Goal: Task Accomplishment & Management: Manage account settings

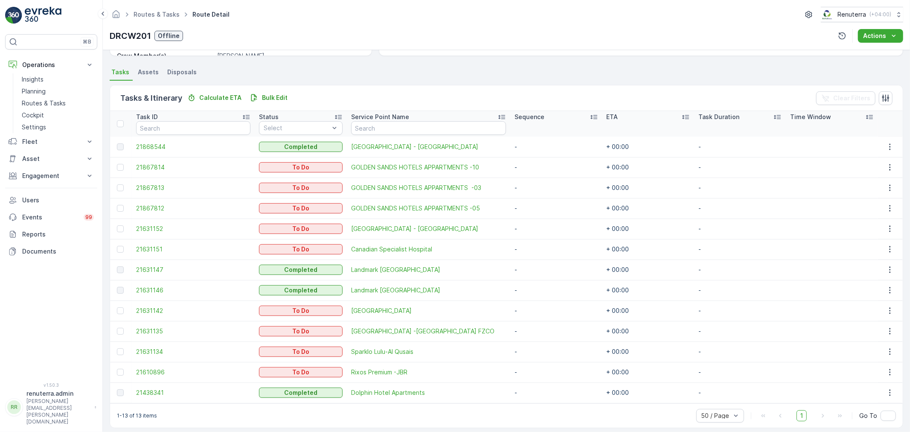
scroll to position [178, 0]
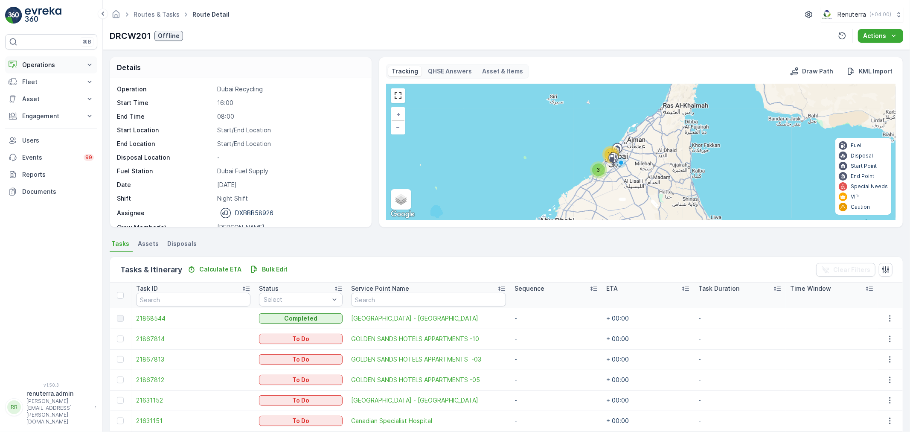
click at [53, 61] on p "Operations" at bounding box center [51, 65] width 58 height 9
drag, startPoint x: 52, startPoint y: 100, endPoint x: 51, endPoint y: 113, distance: 12.4
click at [52, 100] on p "Routes & Tasks" at bounding box center [44, 103] width 44 height 9
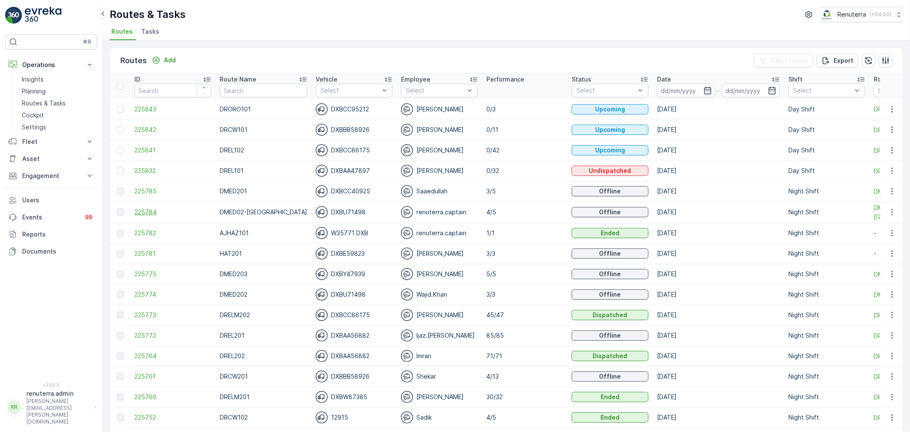
click at [147, 210] on span "225784" at bounding box center [172, 212] width 77 height 9
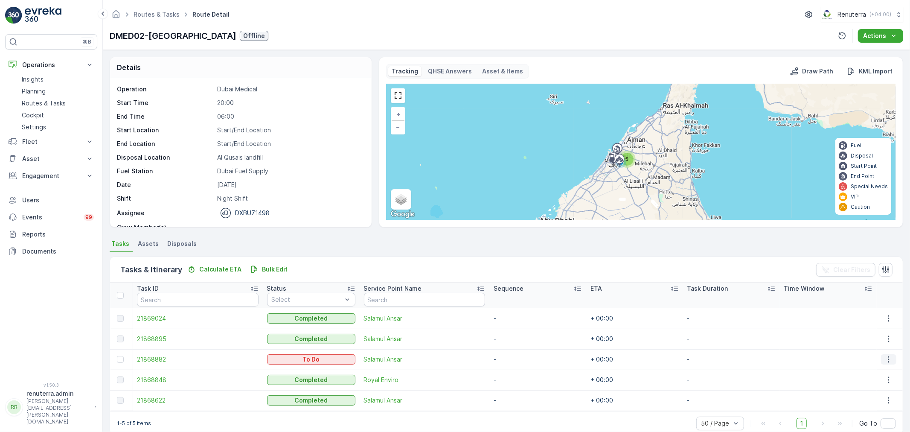
click at [886, 357] on icon "button" at bounding box center [888, 359] width 9 height 9
click at [871, 392] on span "Change Route" at bounding box center [869, 395] width 41 height 9
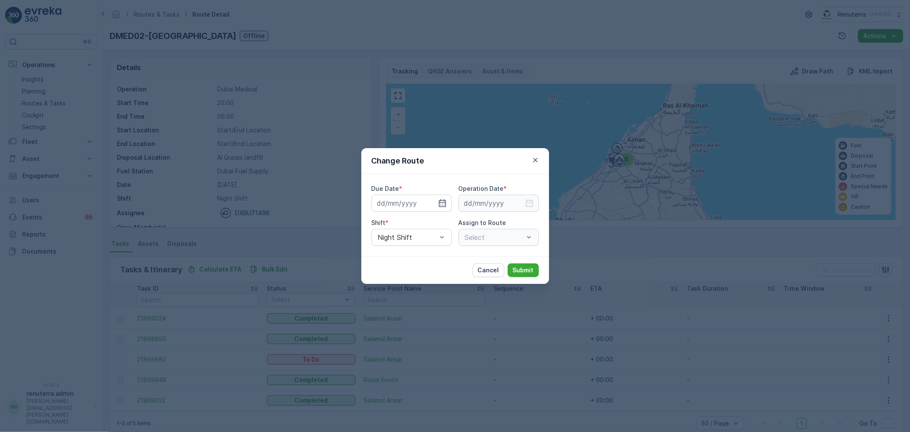
type input "[DATE]"
drag, startPoint x: 427, startPoint y: 199, endPoint x: 428, endPoint y: 212, distance: 12.9
click at [427, 201] on div at bounding box center [432, 203] width 29 height 9
click at [433, 205] on icon "button" at bounding box center [432, 203] width 9 height 9
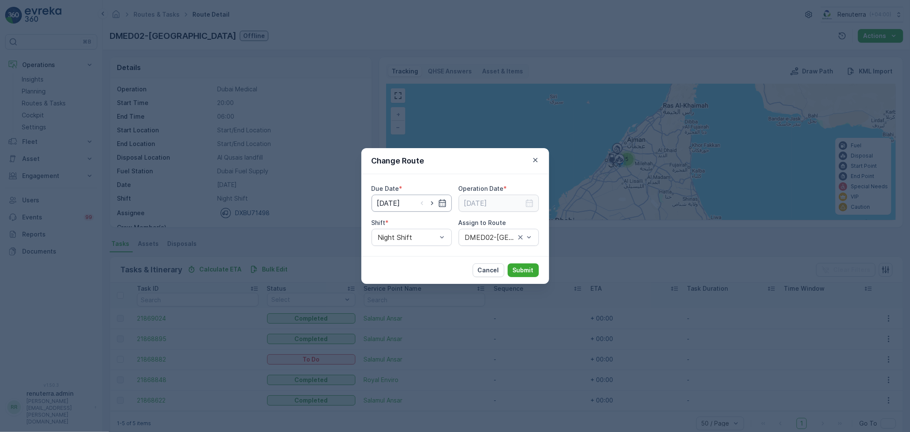
type input "19.09.2025"
click at [527, 200] on icon "button" at bounding box center [529, 203] width 7 height 8
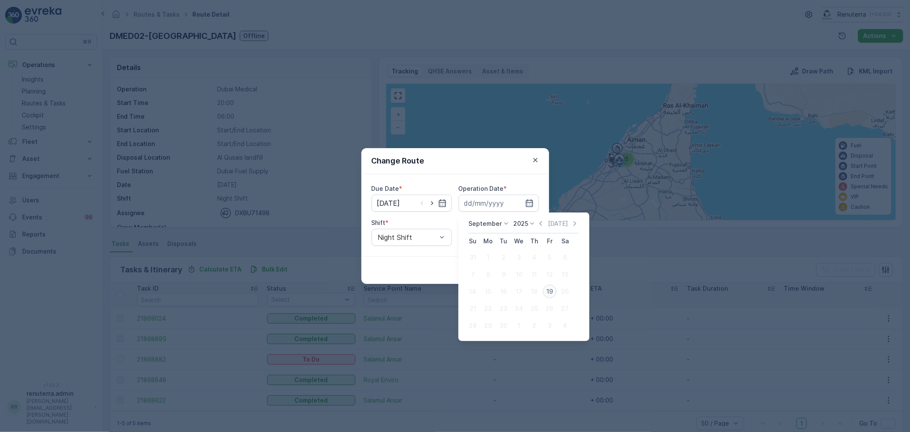
click at [546, 292] on div "19" at bounding box center [550, 292] width 14 height 14
type input "[DATE]"
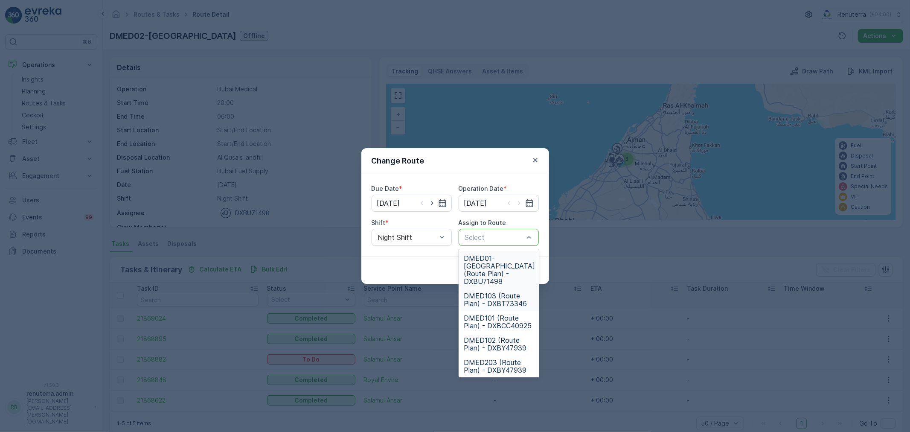
scroll to position [68, 0]
type input "02"
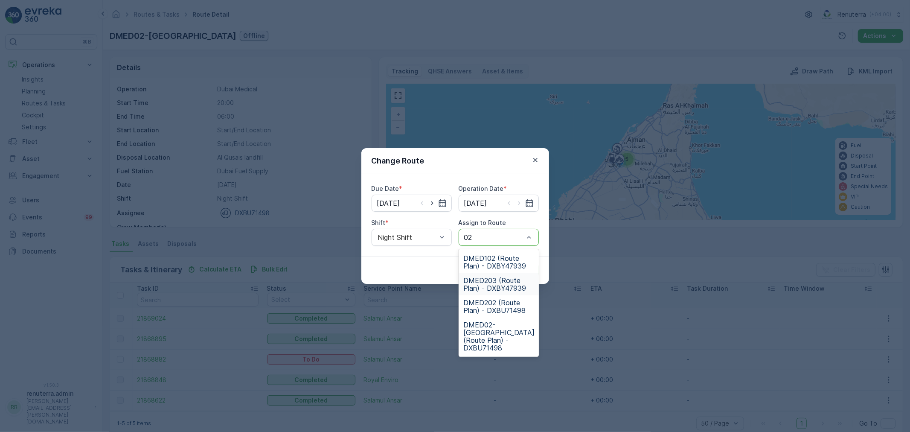
scroll to position [0, 0]
click at [495, 321] on span "DMED02-Khawaneej Yard (Route Plan) - DXBU71498" at bounding box center [499, 336] width 71 height 31
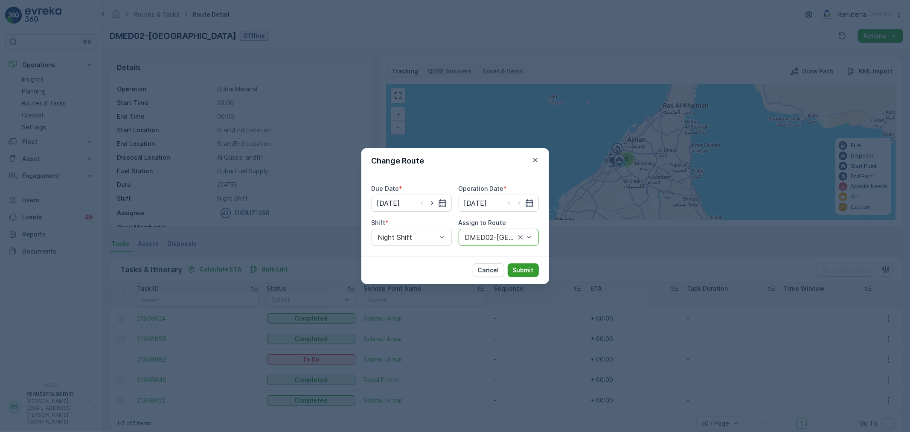
click at [514, 273] on p "Submit" at bounding box center [523, 270] width 21 height 9
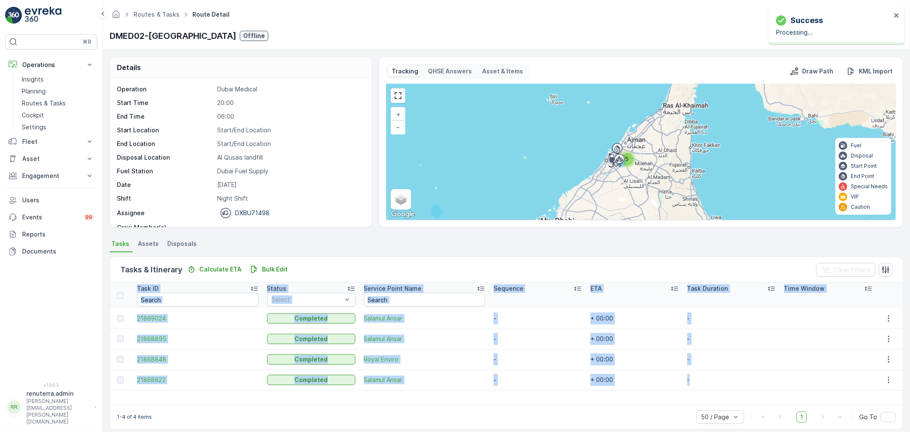
click at [724, 389] on div "Task ID Status Select Service Point Name Sequence ETA Task Duration Time Window…" at bounding box center [506, 343] width 793 height 122
click at [686, 380] on td "-" at bounding box center [731, 379] width 97 height 20
click at [36, 125] on p "Settings" at bounding box center [34, 127] width 24 height 9
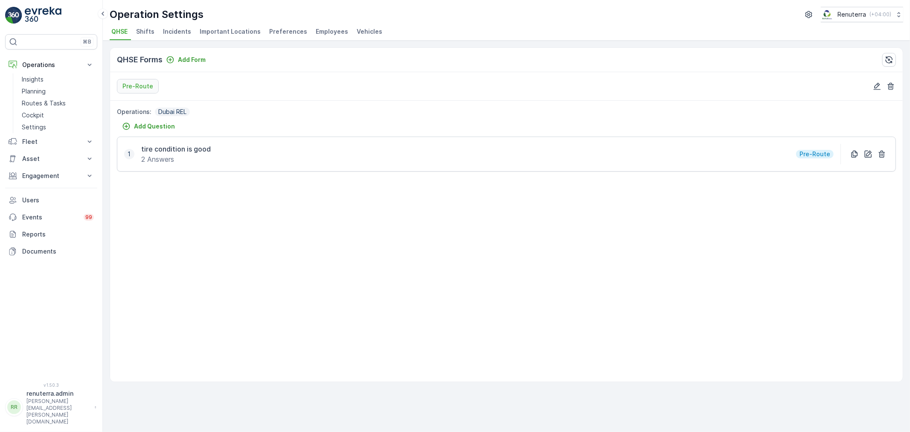
click at [333, 26] on li "Employees" at bounding box center [333, 33] width 38 height 15
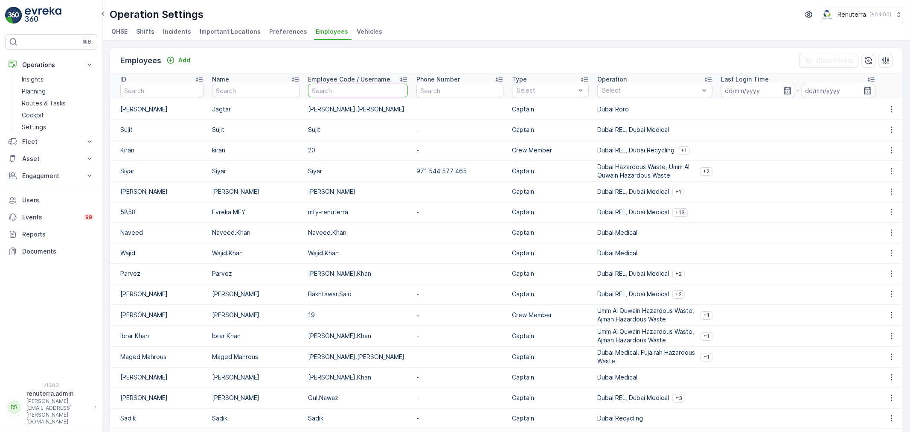
click at [343, 97] on input "text" at bounding box center [358, 91] width 100 height 14
type input "sh"
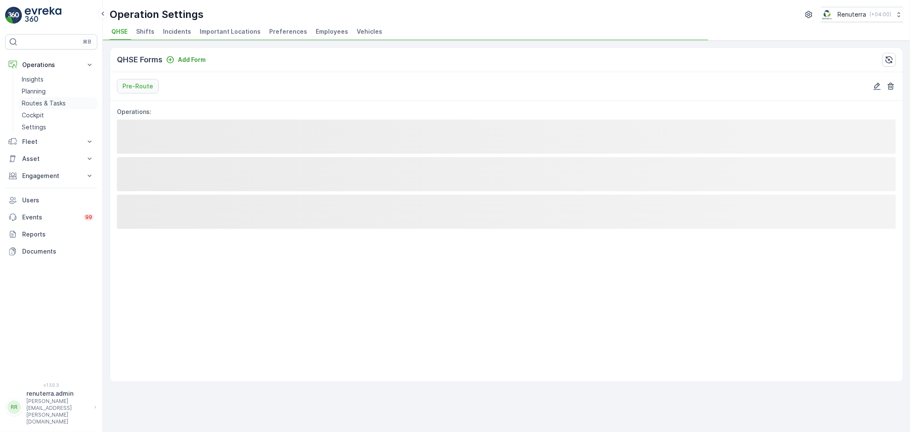
click at [39, 105] on p "Routes & Tasks" at bounding box center [44, 103] width 44 height 9
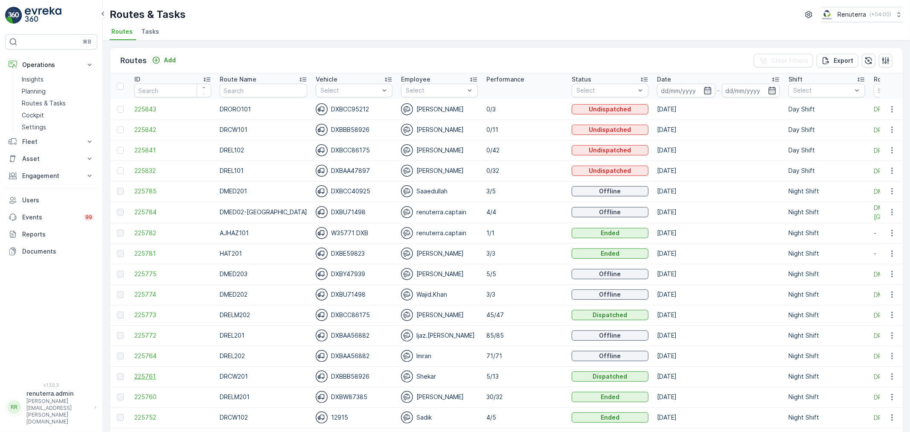
click at [156, 377] on span "225761" at bounding box center [172, 376] width 77 height 9
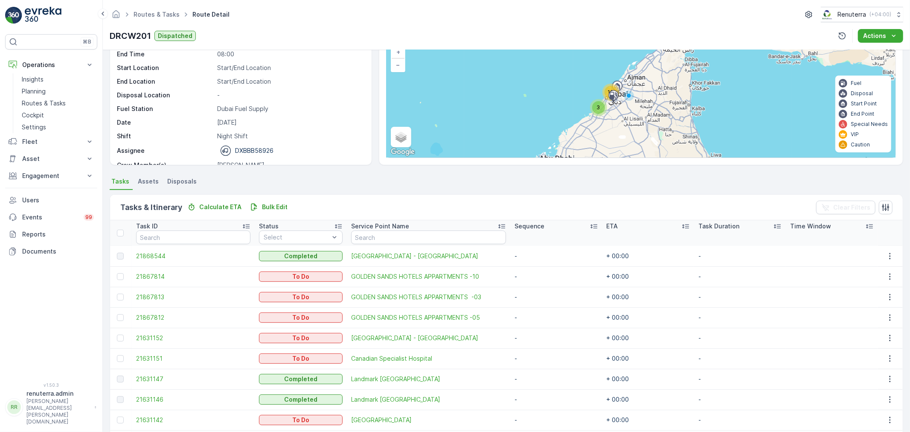
scroll to position [142, 0]
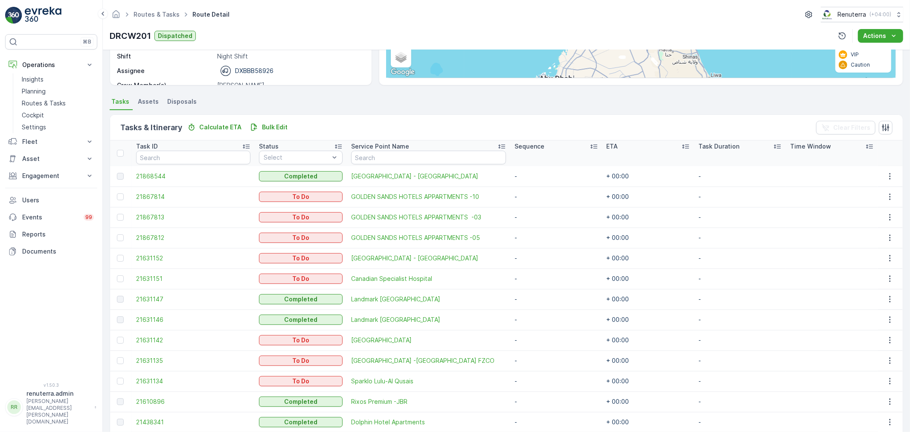
click at [153, 400] on span "21610896" at bounding box center [193, 401] width 115 height 9
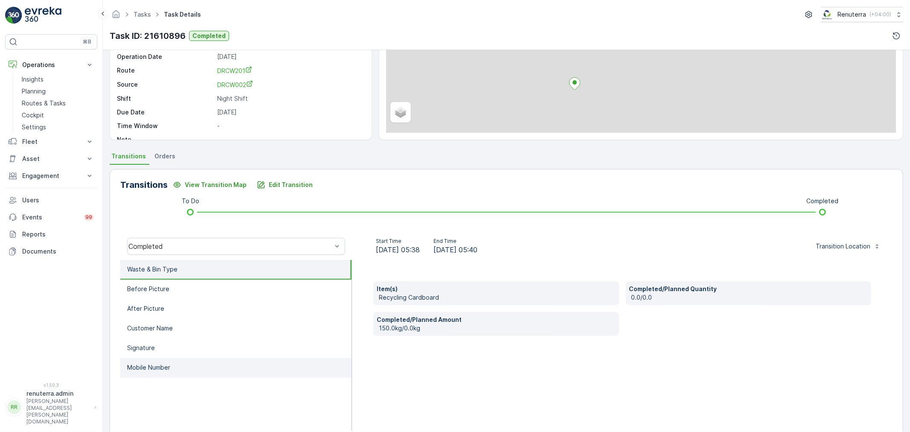
scroll to position [95, 0]
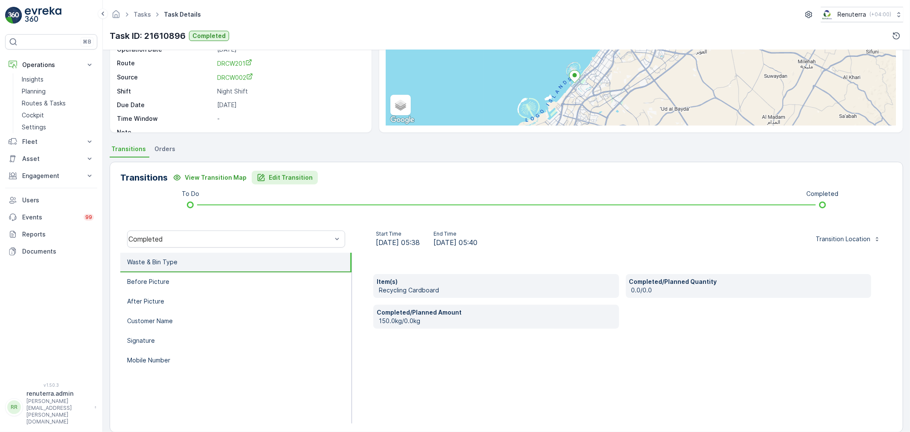
click at [296, 174] on p "Edit Transition" at bounding box center [291, 177] width 44 height 9
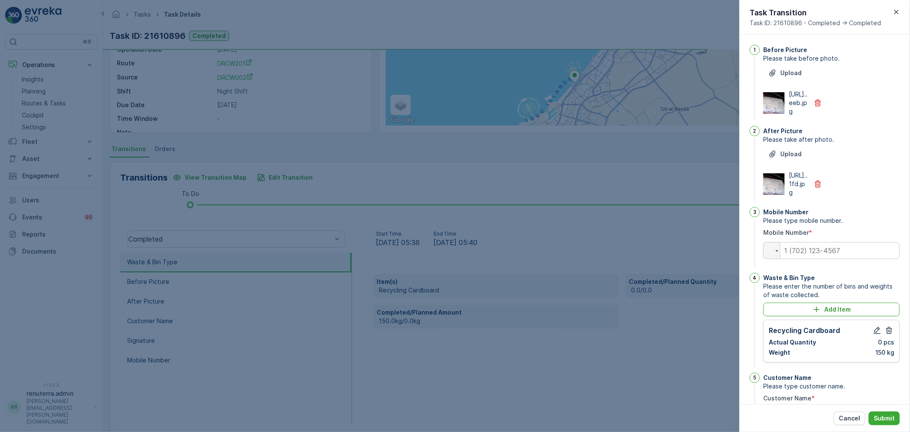
scroll to position [166, 0]
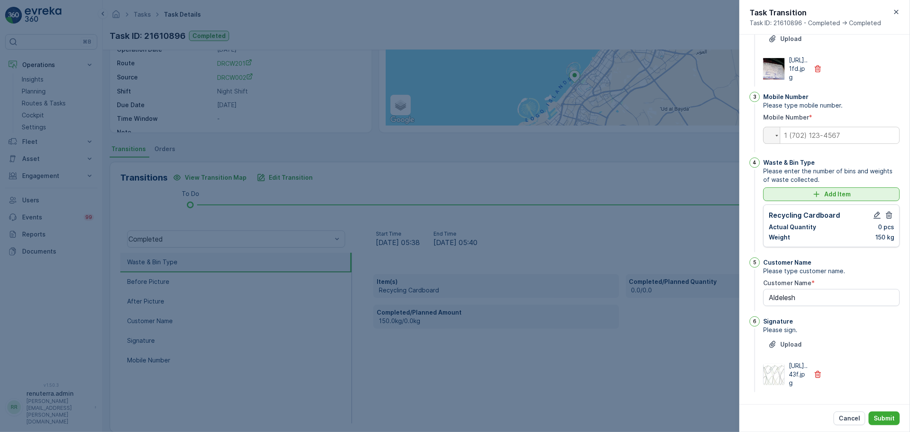
click at [866, 190] on div "Add Item" at bounding box center [831, 194] width 126 height 9
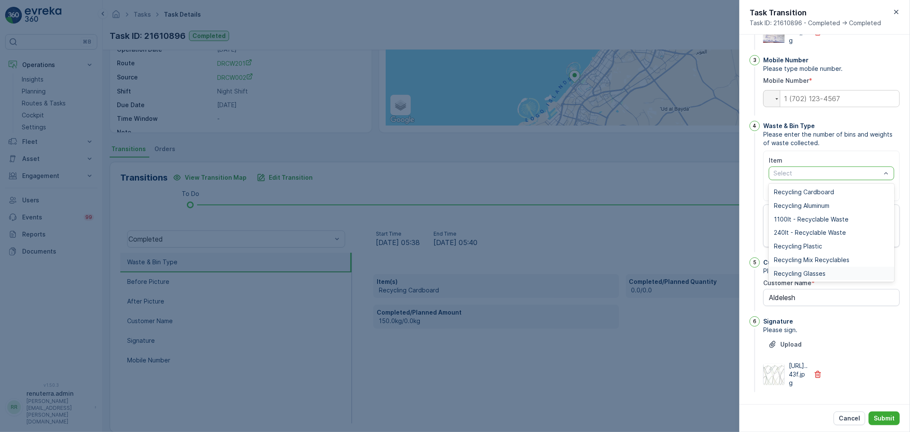
click at [817, 277] on span "Recycling Glasses" at bounding box center [800, 273] width 52 height 7
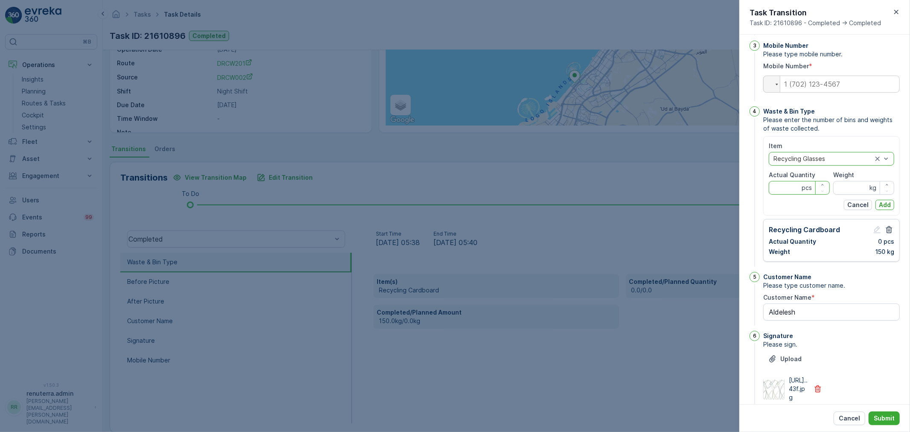
click at [785, 195] on Quantity "Actual Quantity" at bounding box center [799, 188] width 61 height 14
type Quantity "0"
click at [846, 195] on input "Weight" at bounding box center [863, 188] width 61 height 14
type input "350"
click at [880, 209] on p "Add" at bounding box center [885, 205] width 12 height 9
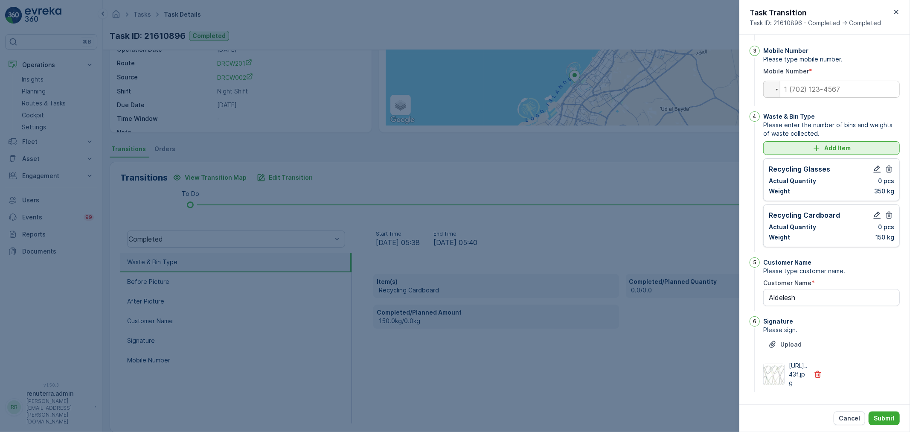
click at [849, 152] on p "Add Item" at bounding box center [837, 148] width 26 height 9
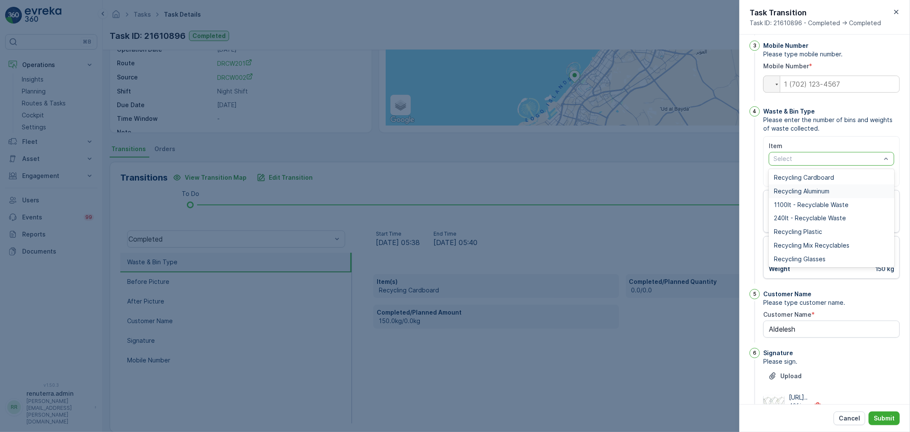
click at [800, 195] on span "Recycling Aluminum" at bounding box center [801, 191] width 55 height 7
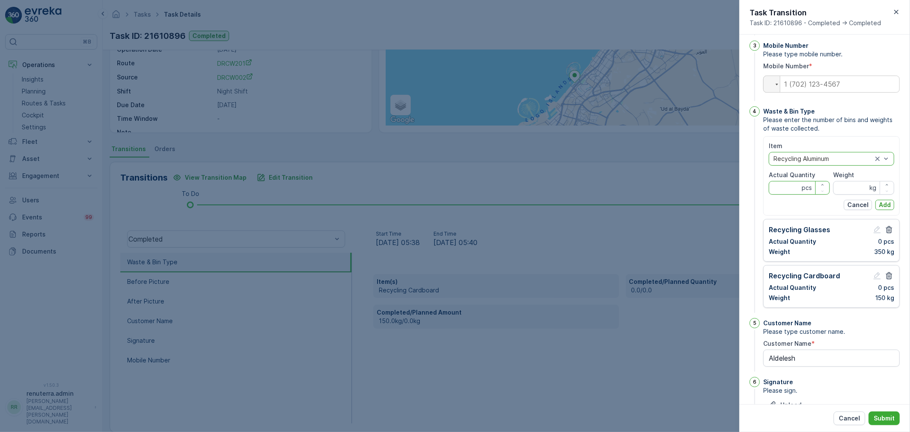
click at [798, 195] on Quantity "Actual Quantity" at bounding box center [799, 188] width 61 height 14
type Quantity "0"
click at [858, 195] on div "Weight kg" at bounding box center [863, 183] width 61 height 24
click at [840, 195] on input "Weight" at bounding box center [863, 188] width 61 height 14
type input "30"
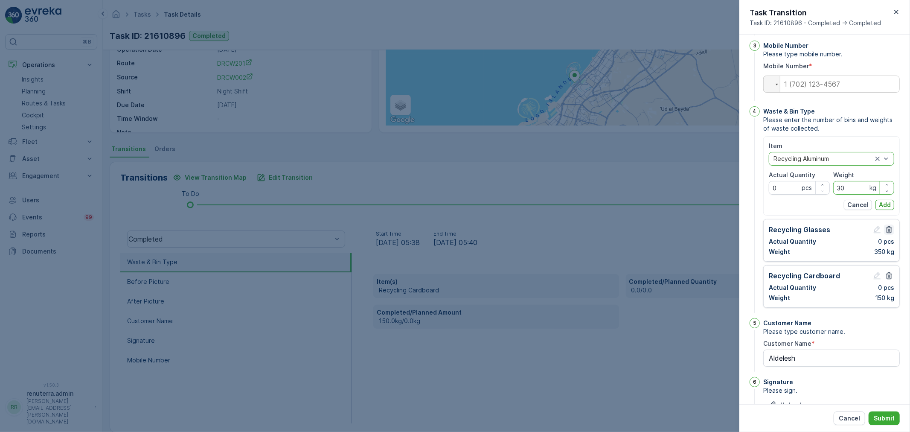
click at [886, 209] on p "Add" at bounding box center [885, 205] width 12 height 9
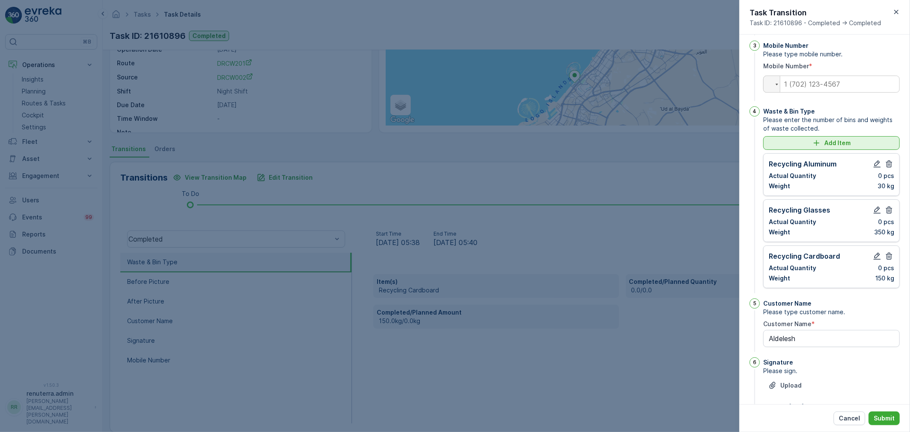
click at [826, 147] on p "Add Item" at bounding box center [837, 143] width 26 height 9
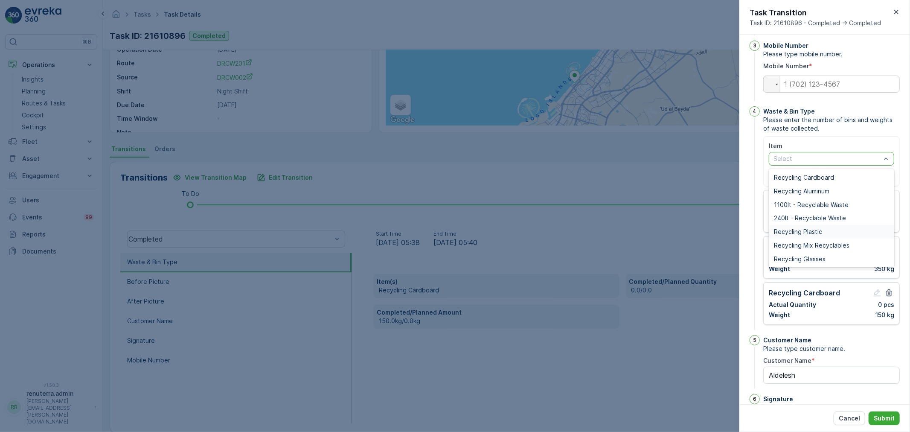
click at [811, 235] on span "Recycling Plastic" at bounding box center [798, 231] width 48 height 7
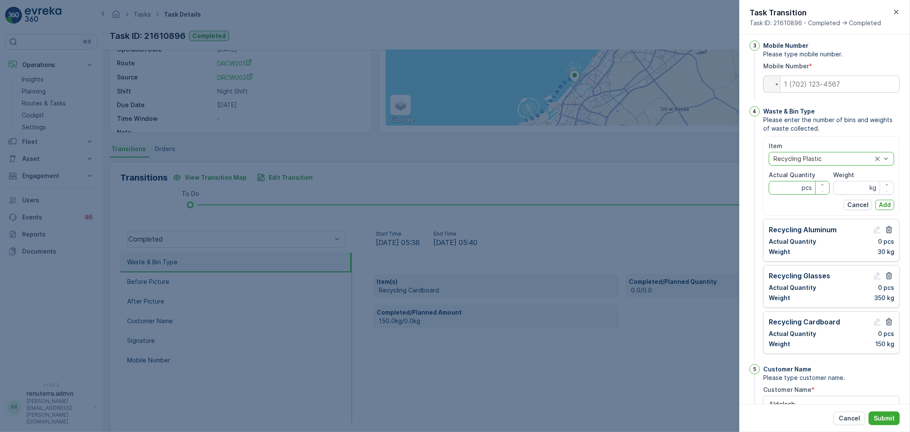
click at [786, 195] on Quantity "Actual Quantity" at bounding box center [799, 188] width 61 height 14
type Quantity "6"
click at [859, 195] on input "Weight" at bounding box center [863, 188] width 61 height 14
type input "60"
click at [885, 209] on p "Add" at bounding box center [885, 205] width 12 height 9
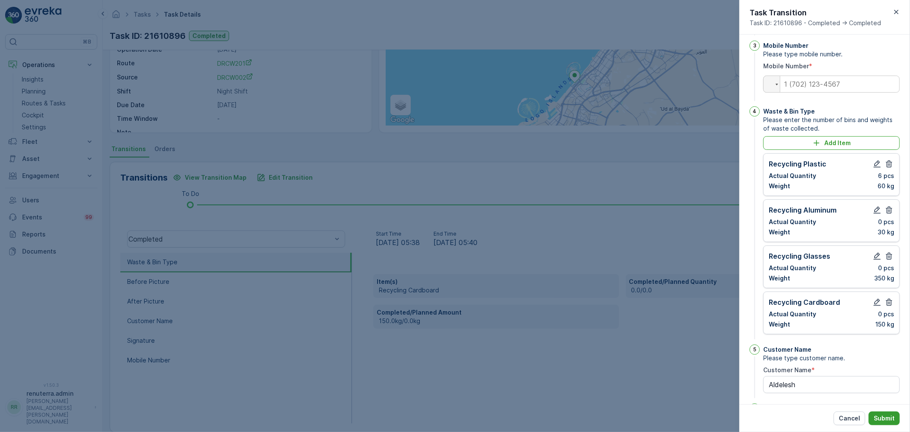
click at [884, 416] on p "Submit" at bounding box center [884, 418] width 21 height 9
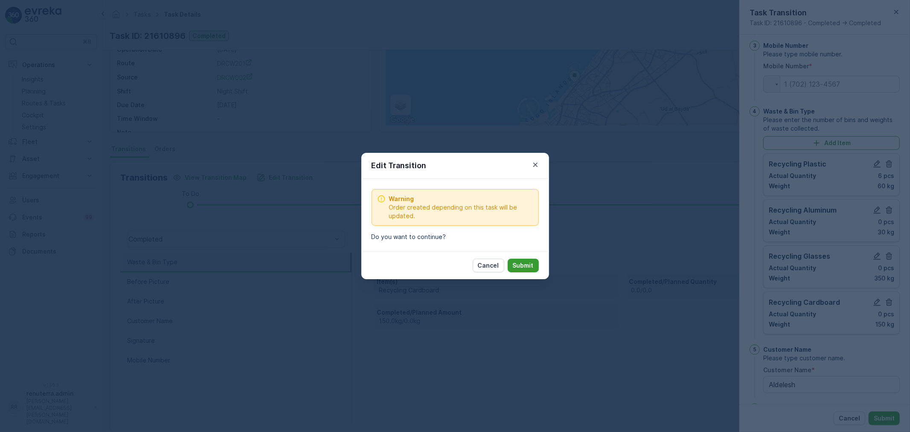
click at [530, 267] on p "Submit" at bounding box center [523, 265] width 21 height 9
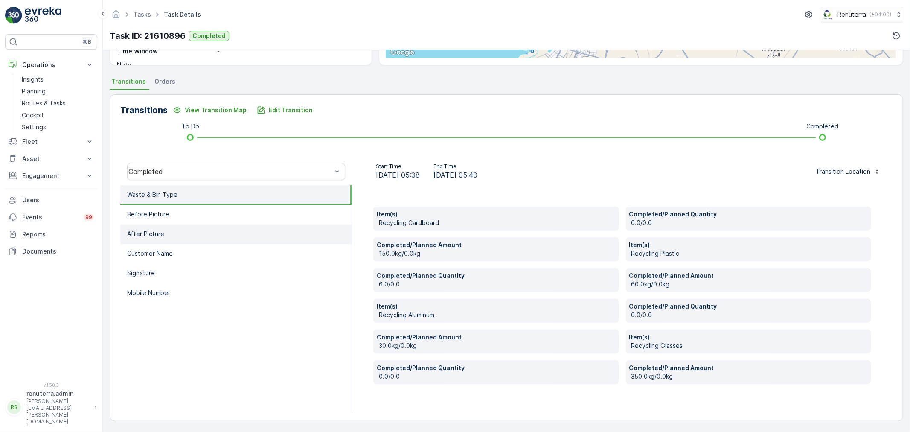
drag, startPoint x: 153, startPoint y: 262, endPoint x: 152, endPoint y: 275, distance: 12.8
click at [152, 266] on li "Signature" at bounding box center [235, 274] width 231 height 20
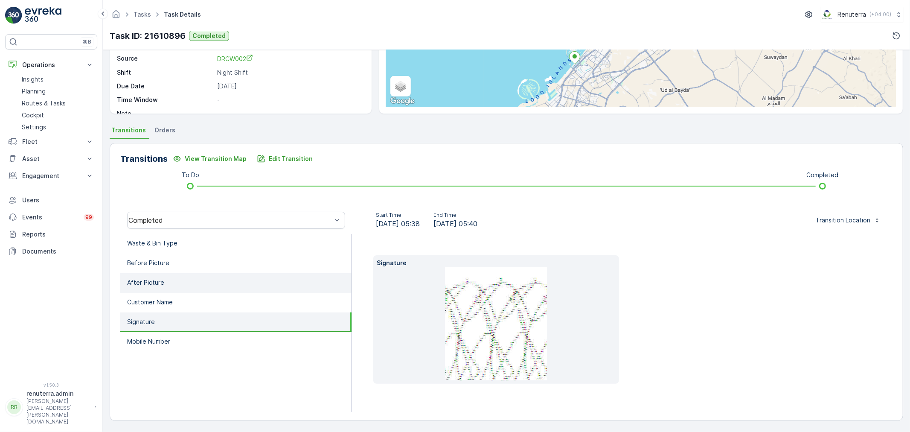
scroll to position [113, 0]
click at [153, 290] on li "After Picture" at bounding box center [235, 283] width 231 height 20
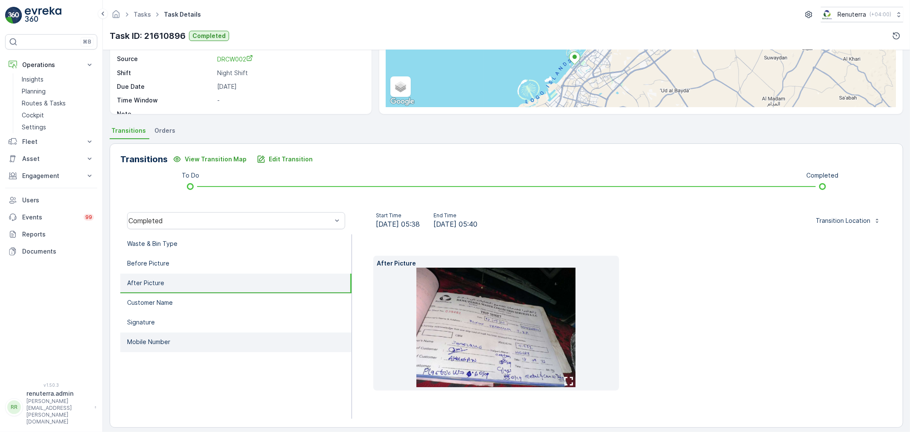
click at [158, 343] on li "Mobile Number" at bounding box center [235, 342] width 231 height 20
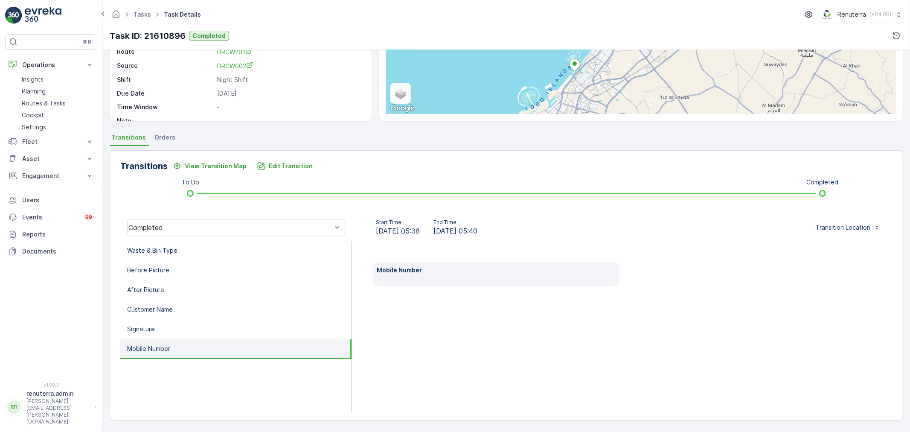
scroll to position [106, 0]
click at [163, 325] on li "Signature" at bounding box center [235, 330] width 231 height 20
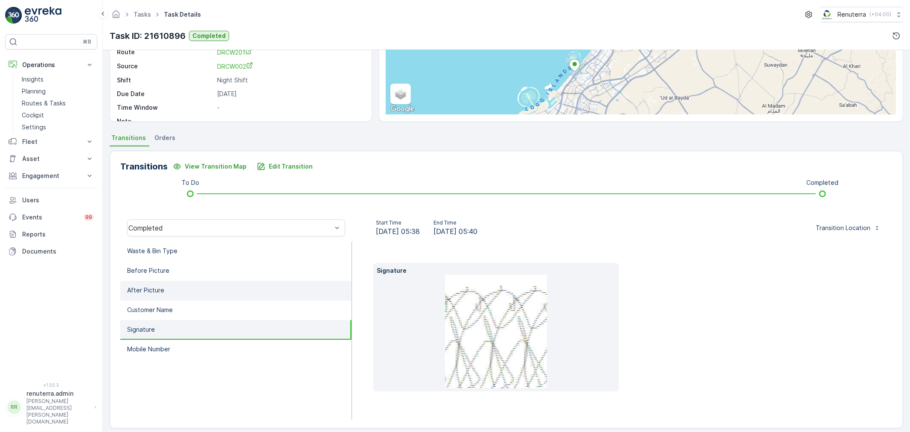
drag, startPoint x: 163, startPoint y: 310, endPoint x: 163, endPoint y: 295, distance: 14.5
click at [163, 309] on p "Customer Name" at bounding box center [150, 309] width 46 height 9
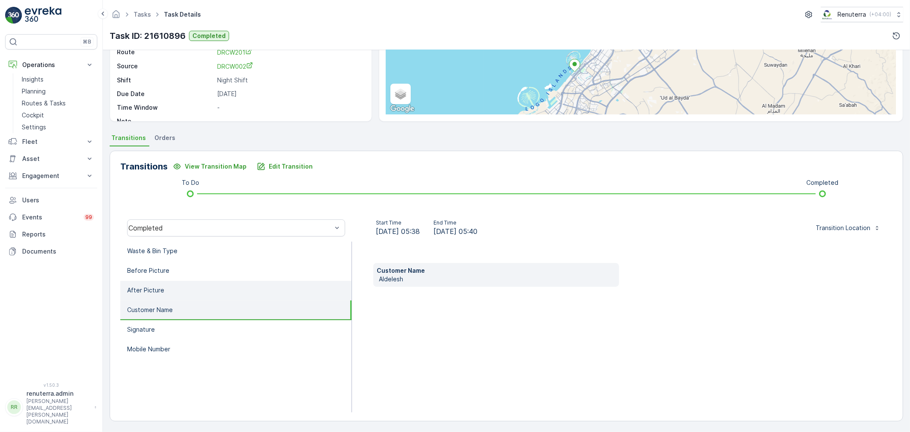
click at [165, 290] on li "After Picture" at bounding box center [235, 291] width 231 height 20
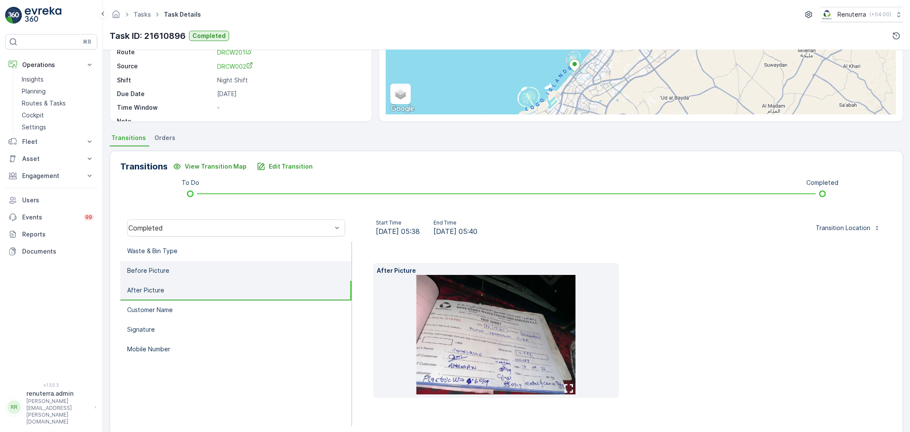
click at [167, 276] on li "Before Picture" at bounding box center [235, 271] width 231 height 20
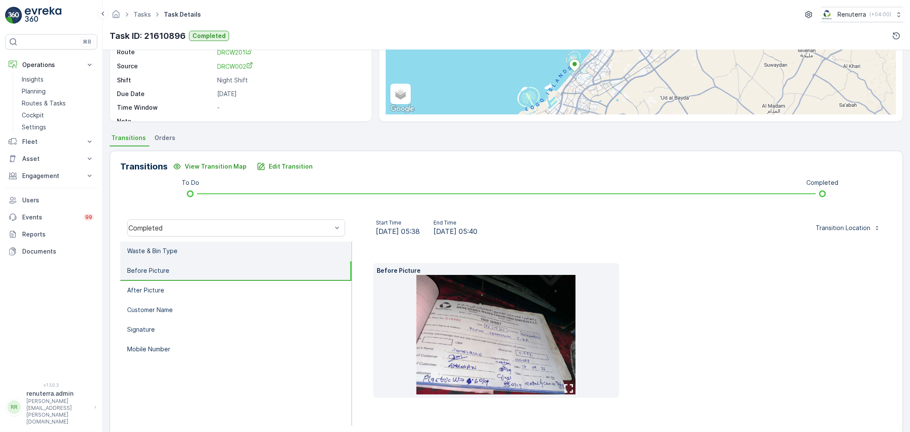
click at [169, 254] on li "Waste & Bin Type" at bounding box center [235, 251] width 231 height 20
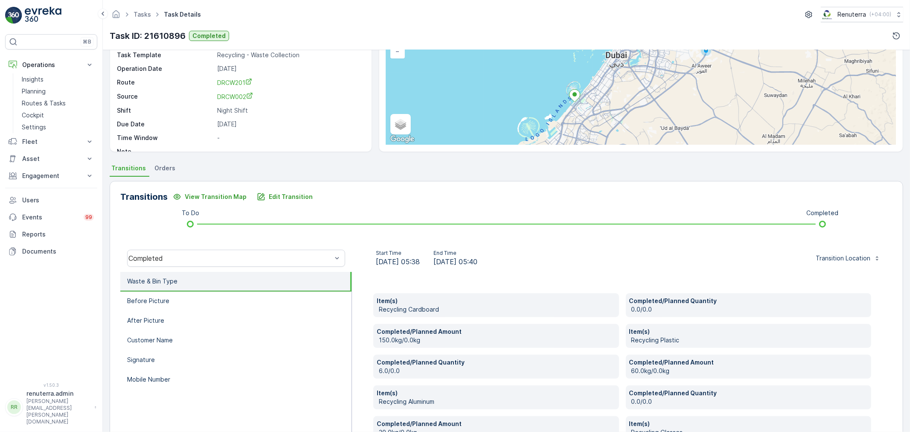
scroll to position [0, 0]
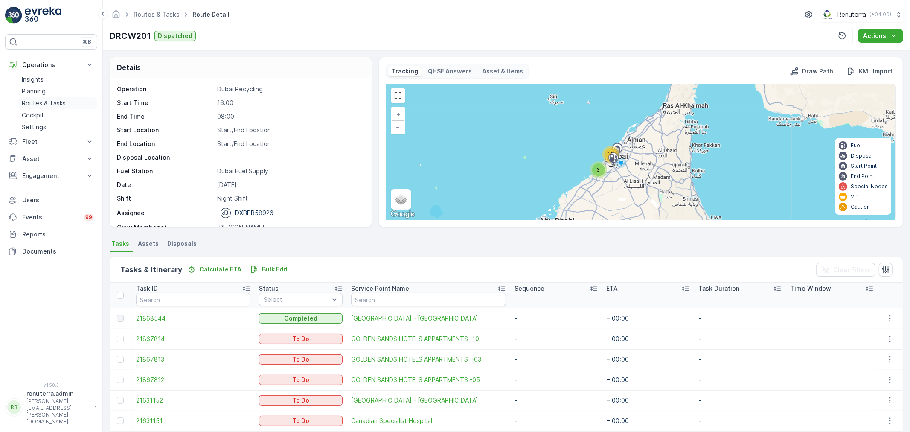
click at [26, 101] on p "Routes & Tasks" at bounding box center [44, 103] width 44 height 9
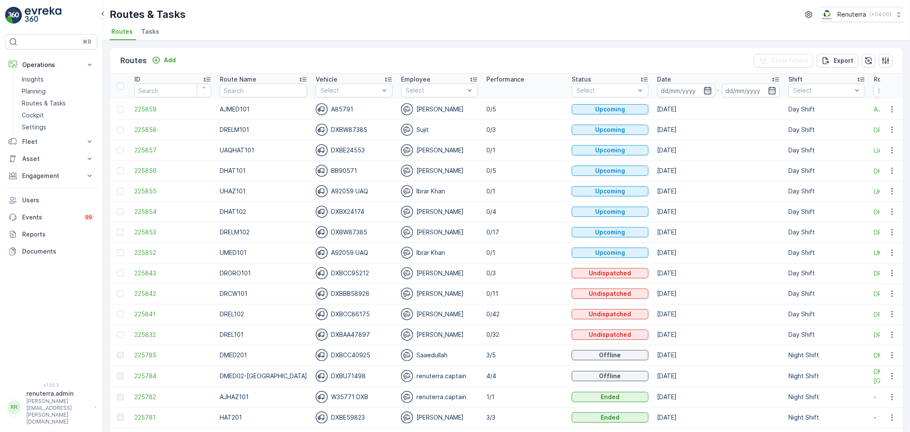
click at [704, 94] on icon "button" at bounding box center [707, 91] width 7 height 8
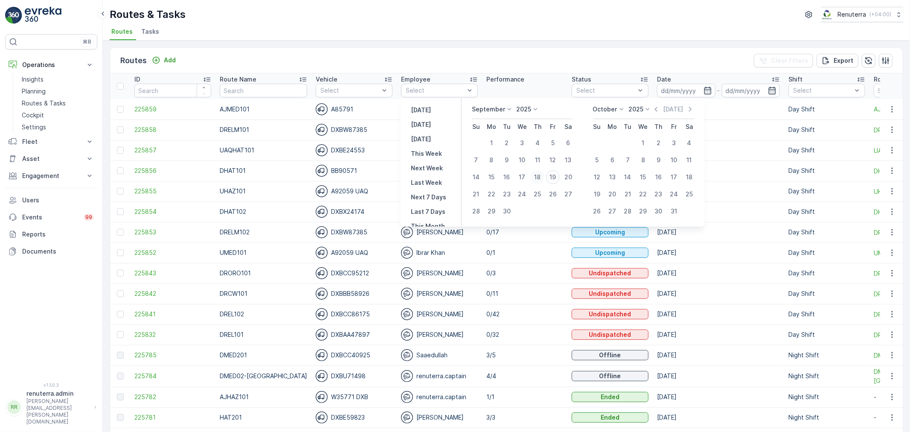
click at [543, 178] on div "18" at bounding box center [538, 177] width 14 height 14
type input "[DATE]"
click at [543, 178] on div "18" at bounding box center [538, 177] width 14 height 14
type input "[DATE]"
click at [543, 178] on div "18" at bounding box center [538, 177] width 14 height 14
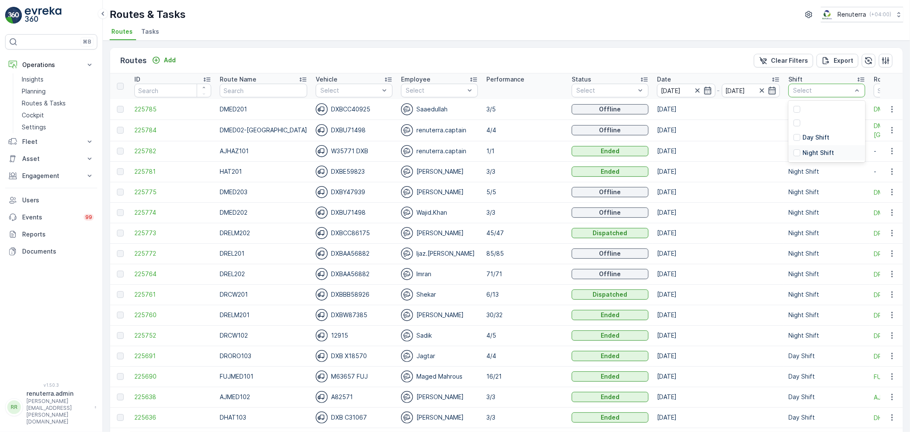
click at [802, 154] on p "Night Shift" at bounding box center [818, 152] width 32 height 9
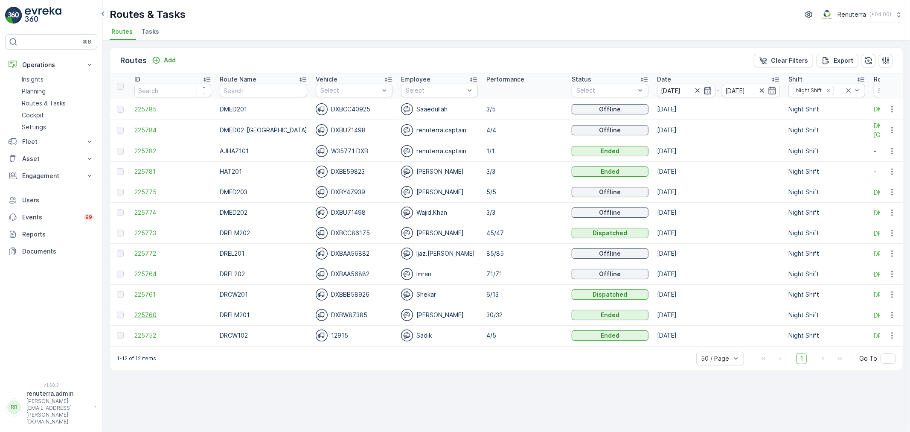
click at [148, 313] on span "225760" at bounding box center [172, 315] width 77 height 9
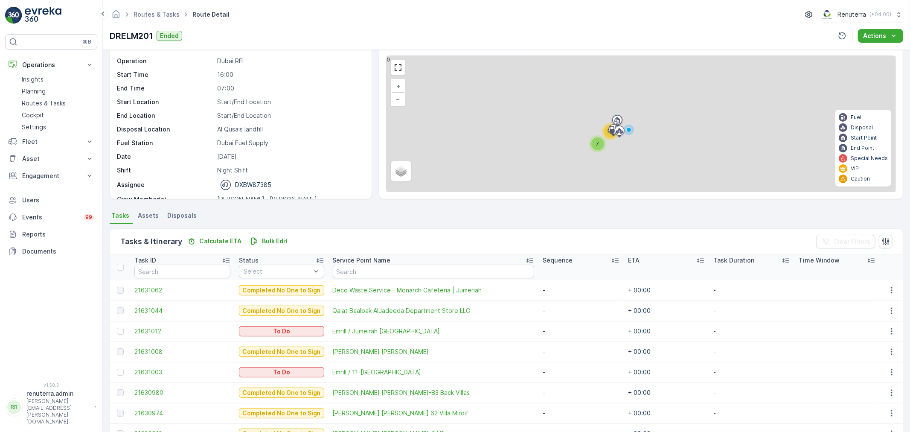
scroll to position [142, 0]
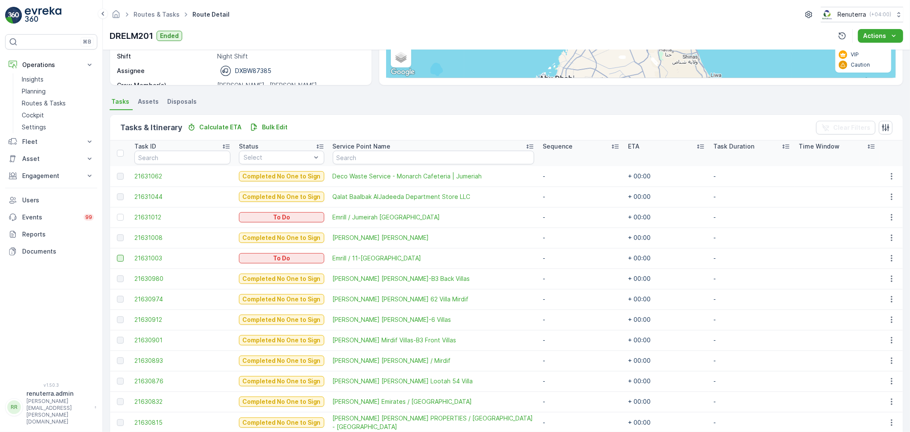
click at [119, 259] on div at bounding box center [120, 258] width 7 height 7
click at [117, 255] on input "checkbox" at bounding box center [117, 255] width 0 height 0
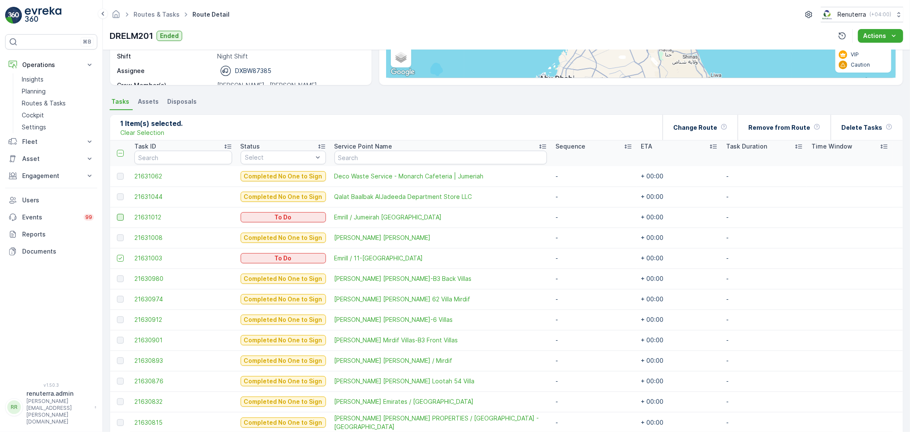
click at [120, 219] on div at bounding box center [120, 217] width 7 height 7
click at [117, 214] on input "checkbox" at bounding box center [117, 214] width 0 height 0
click at [698, 138] on div "Change Route" at bounding box center [700, 127] width 54 height 25
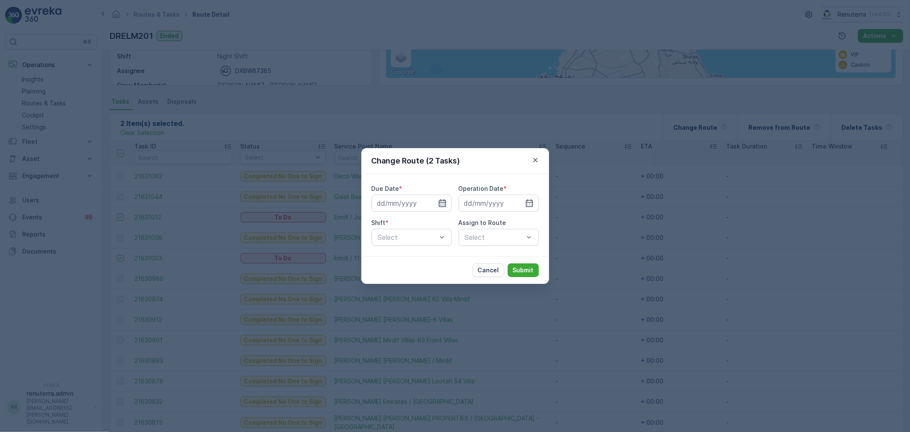
click at [442, 201] on icon "button" at bounding box center [442, 203] width 9 height 9
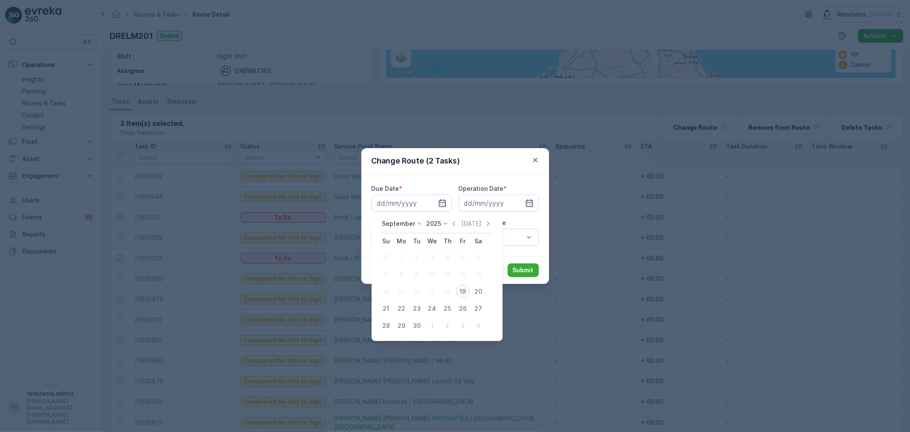
click at [461, 291] on div "19" at bounding box center [463, 292] width 14 height 14
type input "[DATE]"
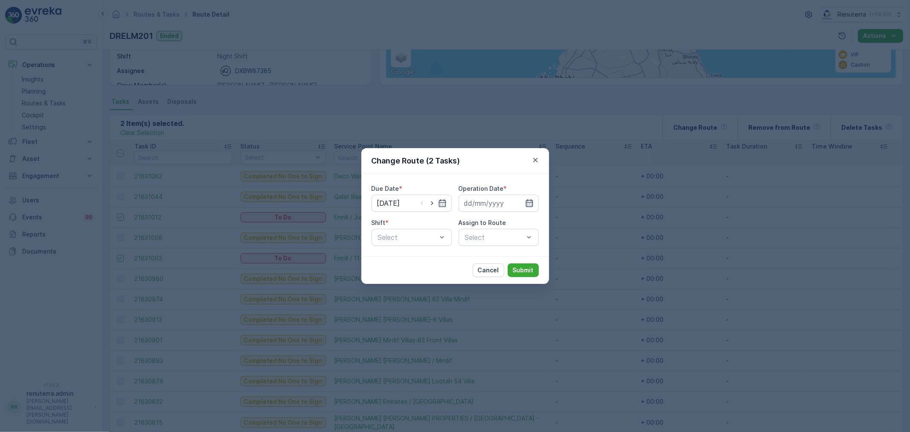
drag, startPoint x: 530, startPoint y: 204, endPoint x: 529, endPoint y: 199, distance: 5.2
click at [531, 204] on icon "button" at bounding box center [529, 203] width 9 height 9
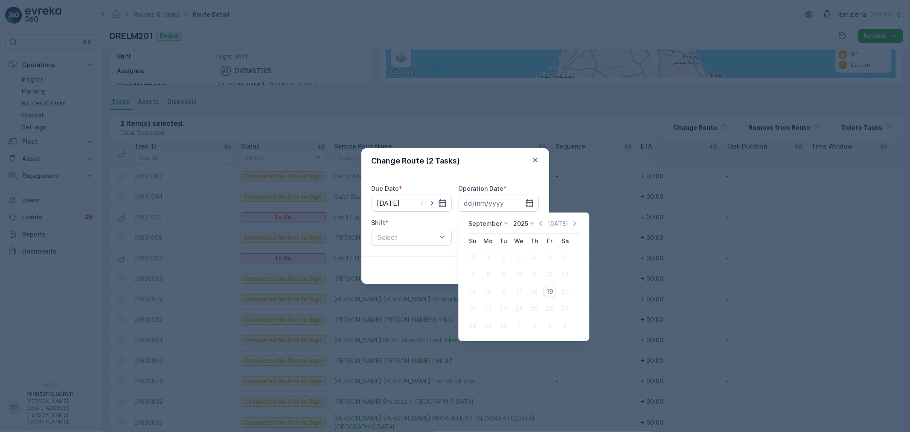
click at [547, 292] on div "19" at bounding box center [550, 292] width 14 height 14
type input "[DATE]"
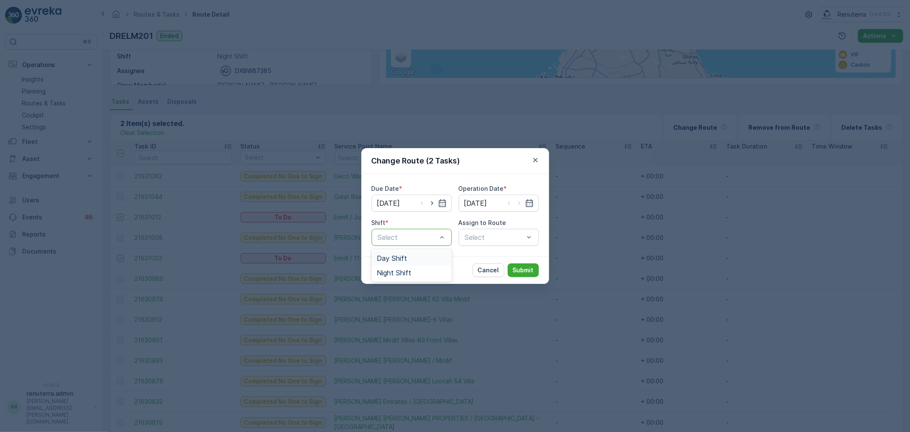
click at [408, 262] on div "Day Shift" at bounding box center [412, 258] width 70 height 8
click at [512, 240] on div "Select" at bounding box center [499, 237] width 80 height 17
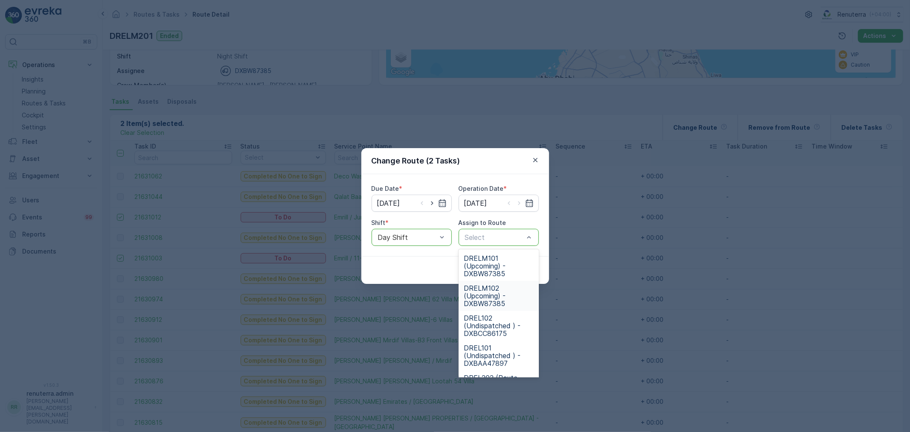
click at [483, 297] on span "DRELM102 (Upcoming) - DXBW87385" at bounding box center [499, 295] width 70 height 23
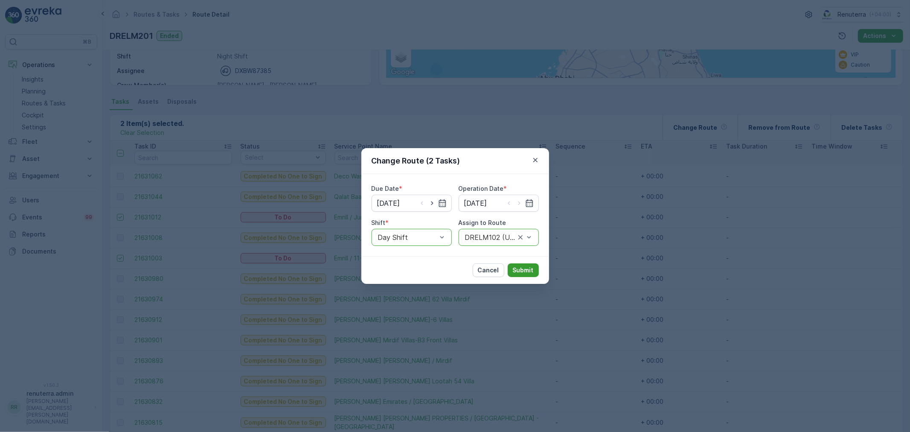
click at [521, 267] on p "Submit" at bounding box center [523, 270] width 21 height 9
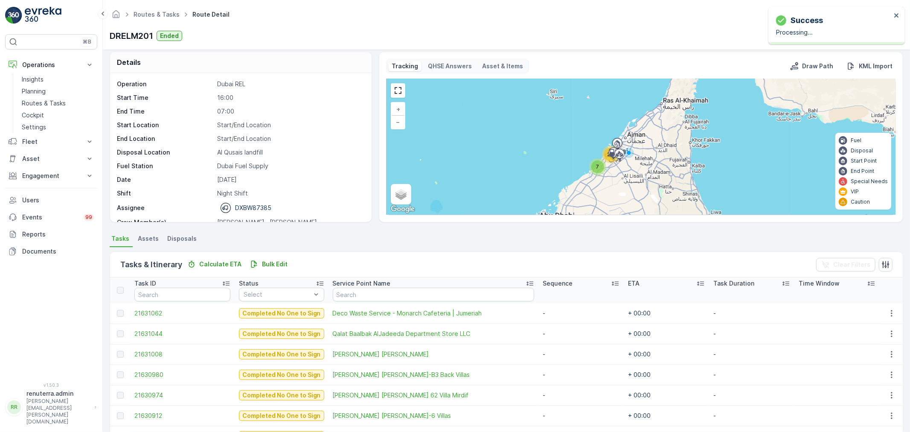
scroll to position [0, 0]
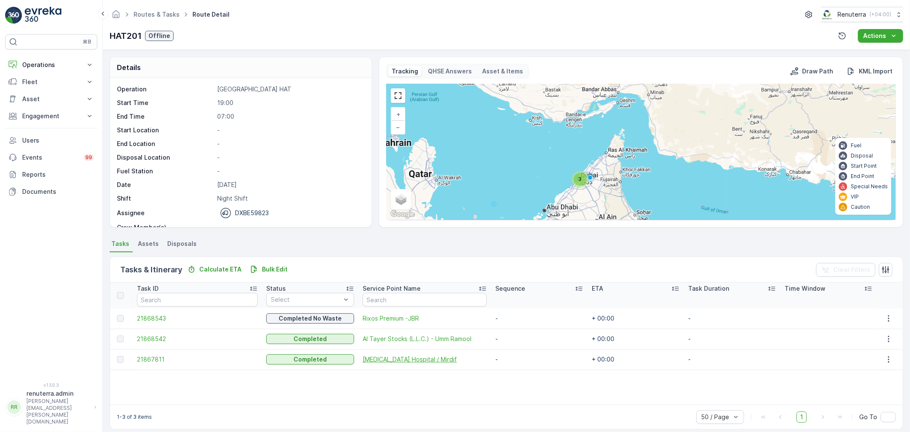
click at [392, 359] on span "[MEDICAL_DATA] Hospital / Mirdif" at bounding box center [425, 359] width 124 height 9
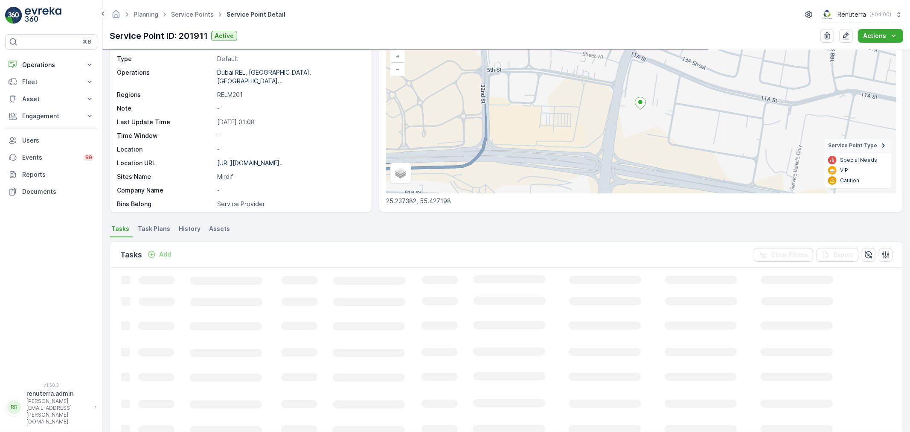
scroll to position [87, 0]
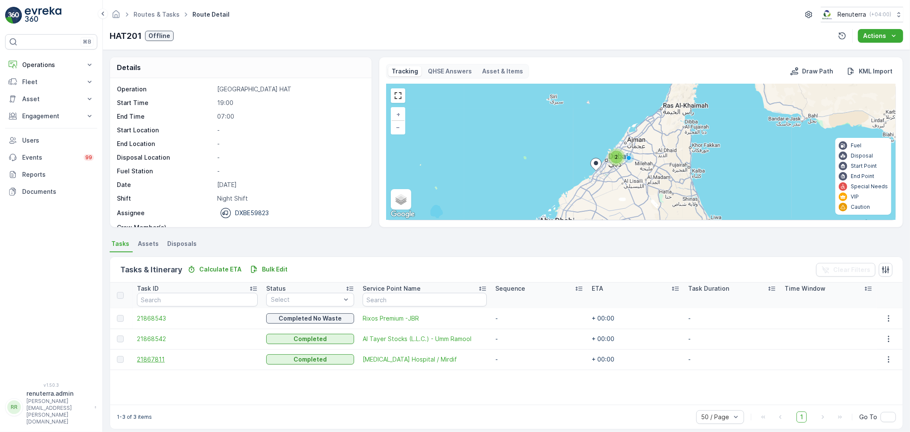
click at [151, 359] on span "21867811" at bounding box center [197, 359] width 121 height 9
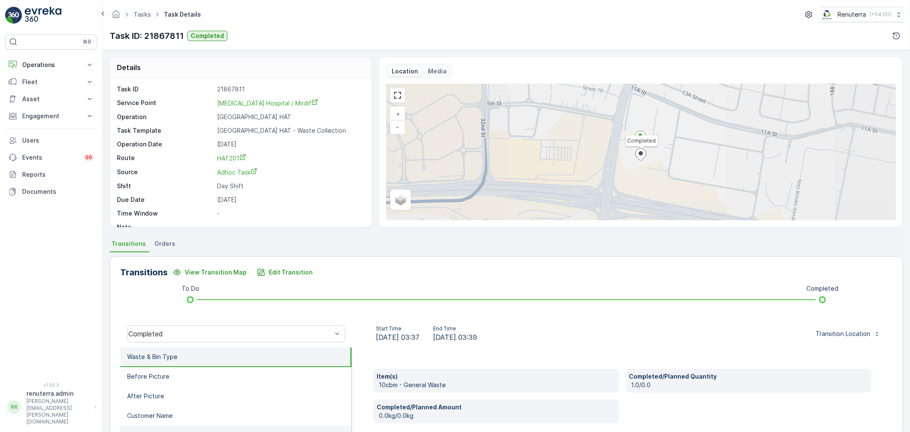
scroll to position [95, 0]
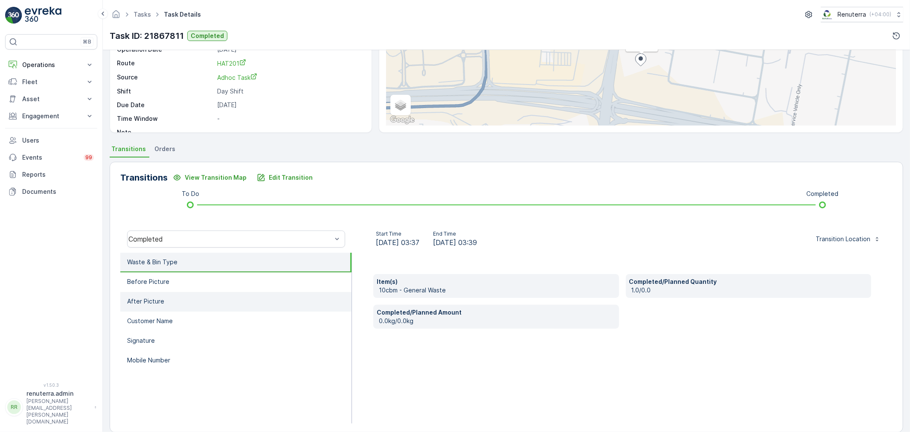
click at [167, 304] on li "After Picture" at bounding box center [235, 302] width 231 height 20
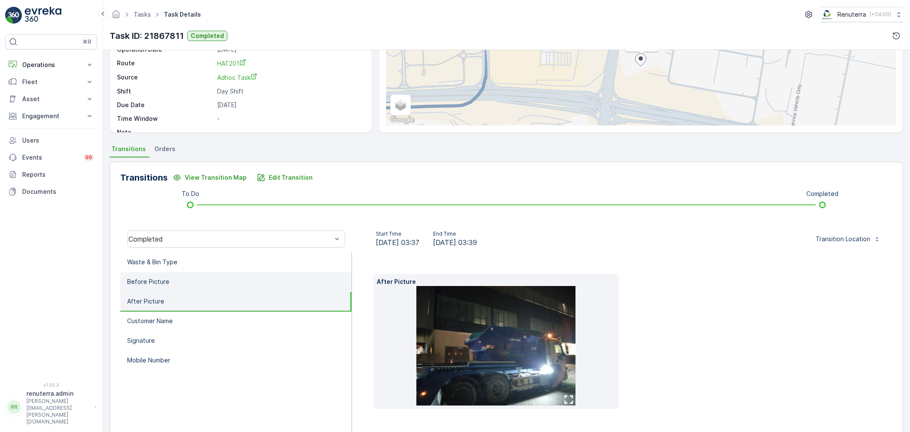
click at [190, 282] on li "Before Picture" at bounding box center [235, 282] width 231 height 20
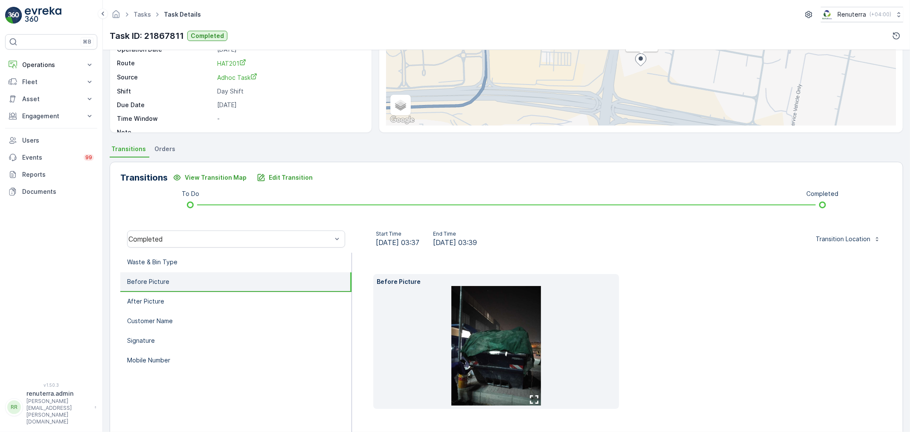
click at [500, 355] on img at bounding box center [496, 345] width 90 height 119
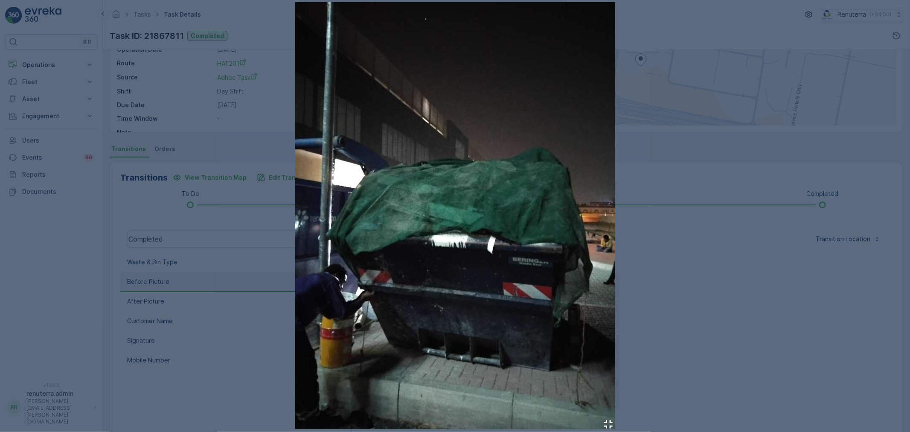
click at [651, 270] on div at bounding box center [455, 216] width 910 height 432
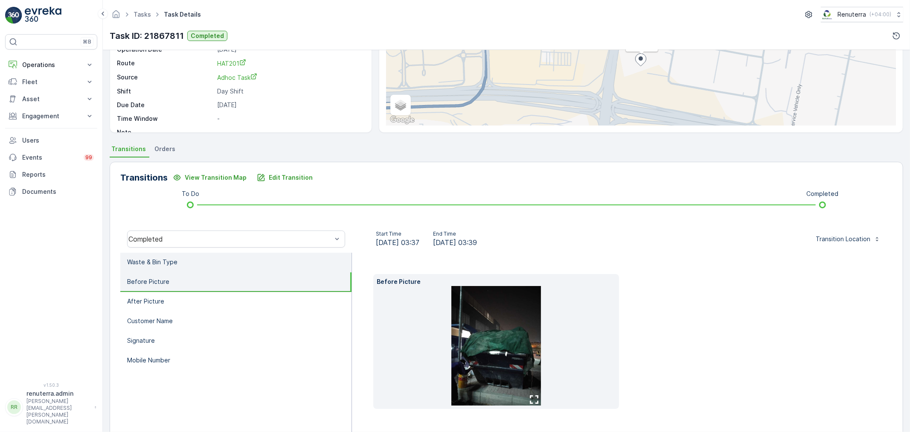
click at [207, 264] on li "Waste & Bin Type" at bounding box center [235, 263] width 231 height 20
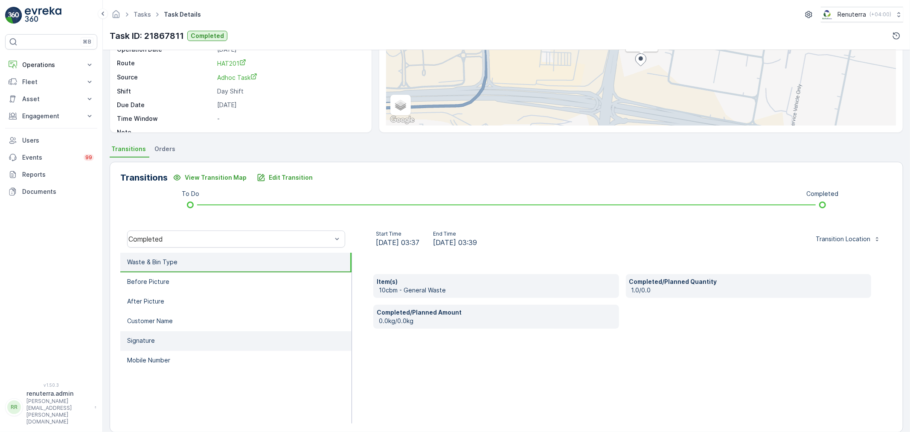
drag, startPoint x: 165, startPoint y: 302, endPoint x: 169, endPoint y: 334, distance: 31.8
click at [166, 305] on li "After Picture" at bounding box center [235, 302] width 231 height 20
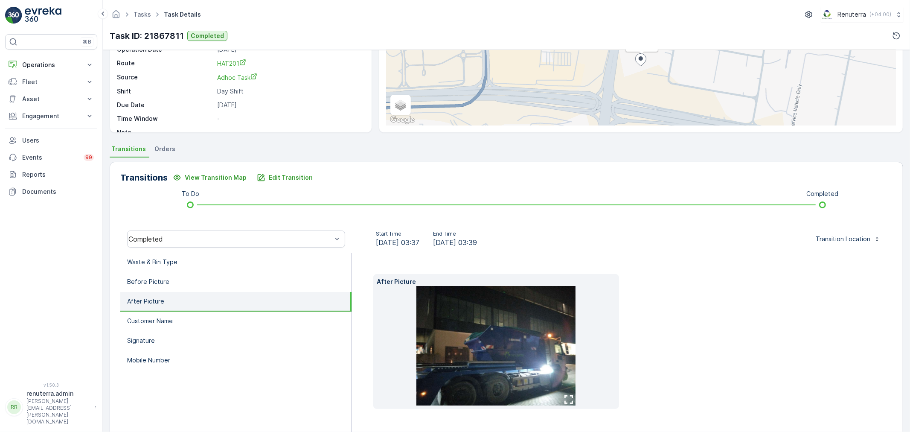
click at [500, 333] on img at bounding box center [495, 345] width 159 height 119
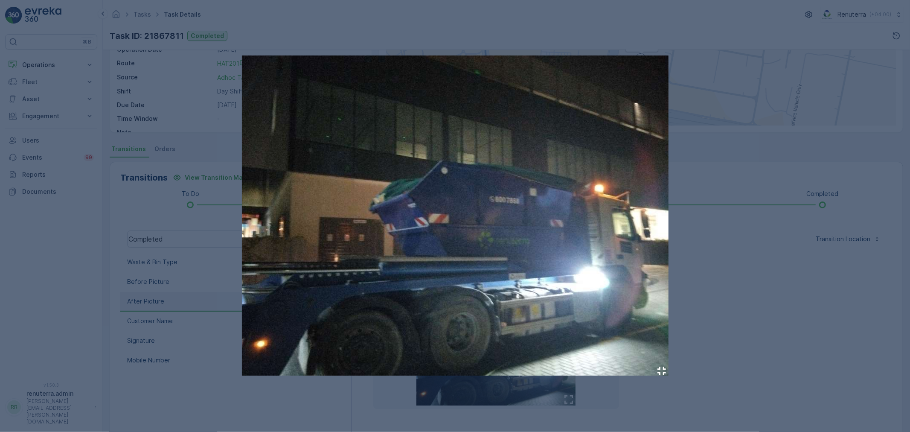
click at [732, 66] on div at bounding box center [455, 216] width 910 height 432
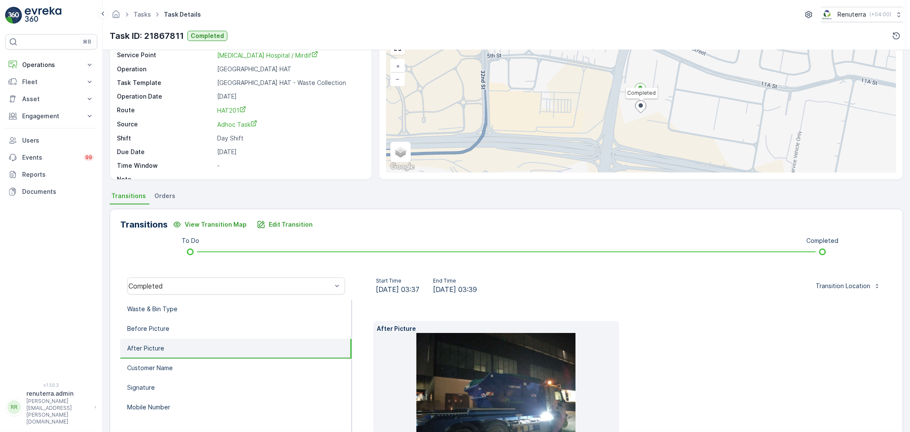
scroll to position [47, 0]
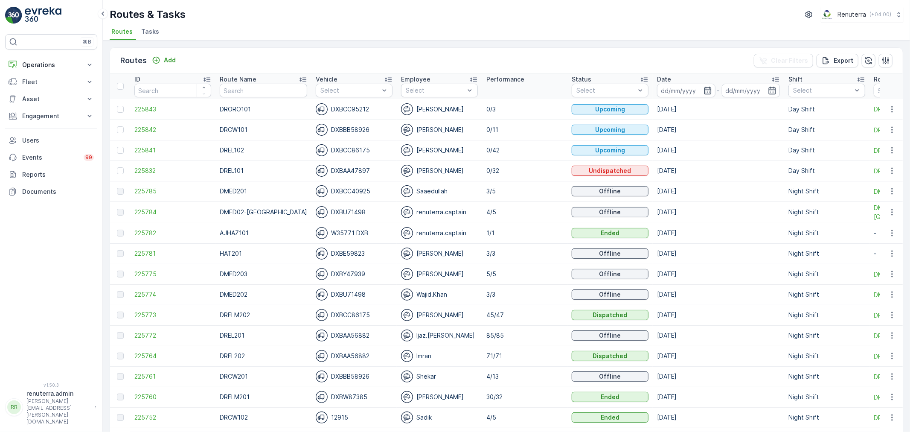
click at [596, 59] on div "Routes Add Clear Filters Export" at bounding box center [506, 61] width 793 height 26
click at [59, 67] on p "Operations" at bounding box center [51, 65] width 58 height 9
click at [49, 95] on link "Planning" at bounding box center [57, 91] width 79 height 12
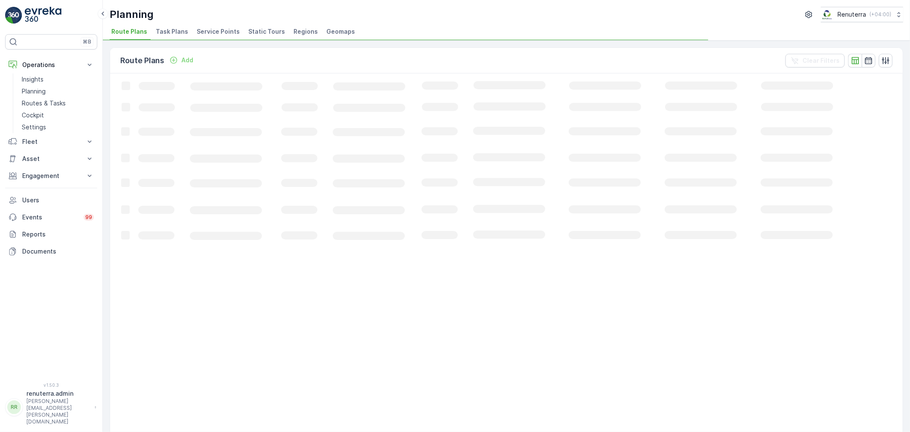
click at [205, 32] on span "Service Points" at bounding box center [218, 31] width 43 height 9
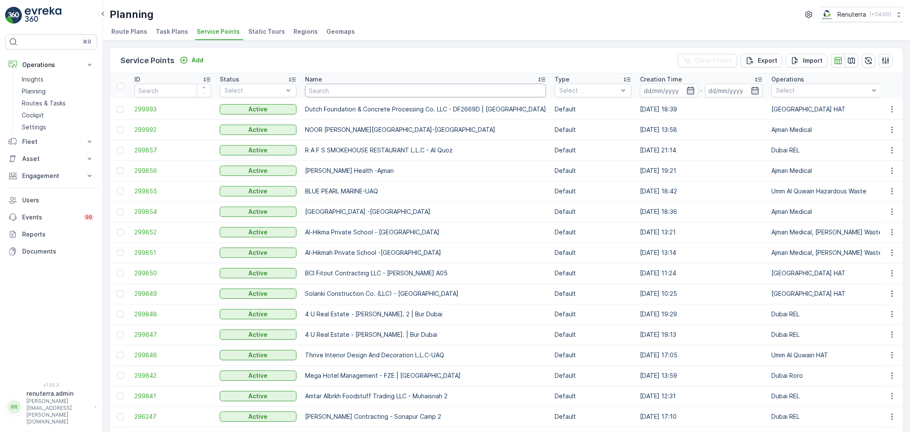
click at [323, 90] on input "text" at bounding box center [425, 91] width 241 height 14
type input "shj"
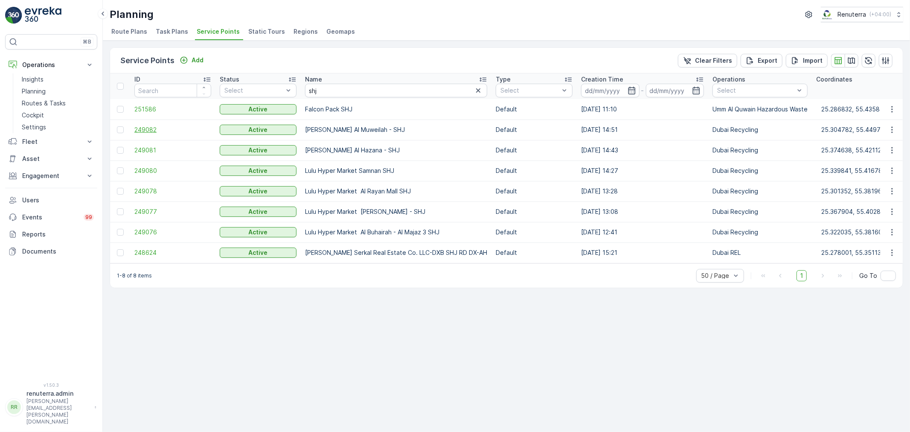
click at [144, 127] on span "249082" at bounding box center [172, 129] width 77 height 9
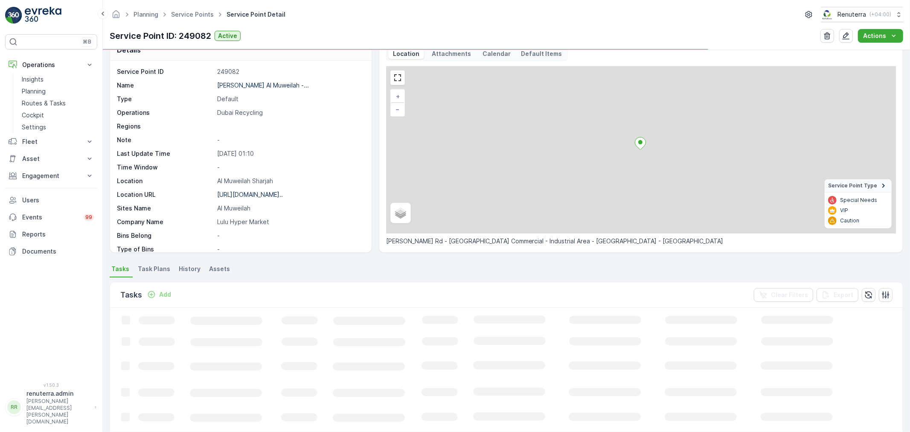
scroll to position [47, 0]
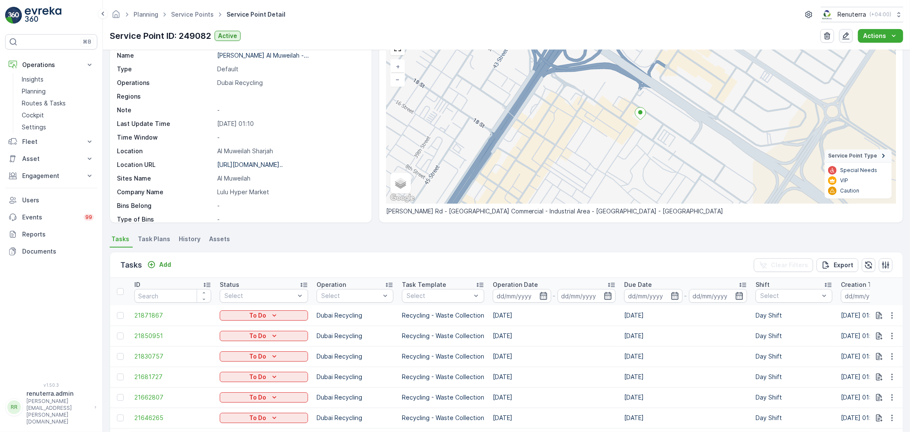
click at [846, 36] on icon "button" at bounding box center [846, 36] width 9 height 9
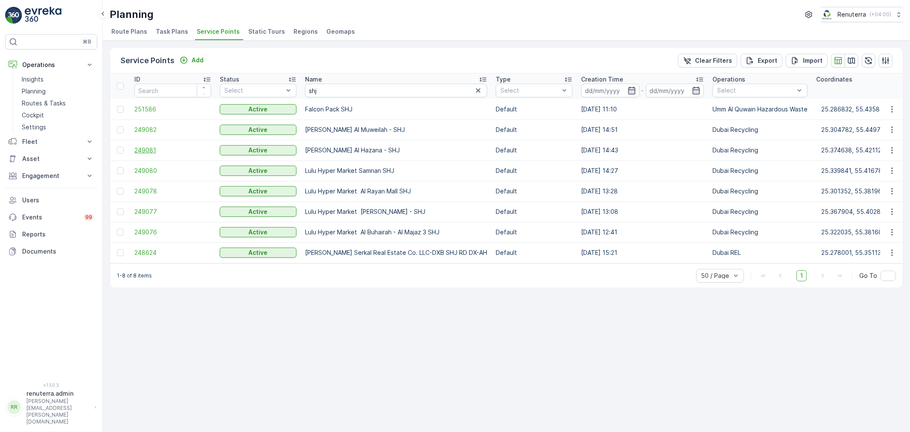
click at [156, 147] on span "249081" at bounding box center [172, 150] width 77 height 9
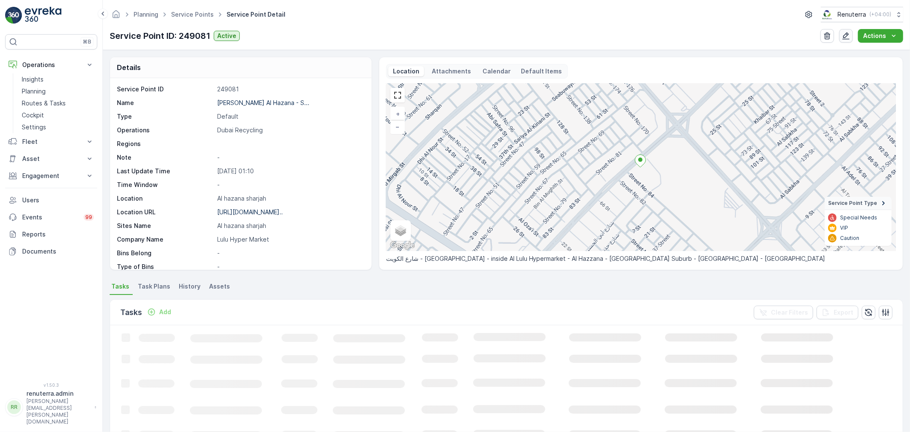
click at [850, 41] on button "button" at bounding box center [846, 36] width 14 height 14
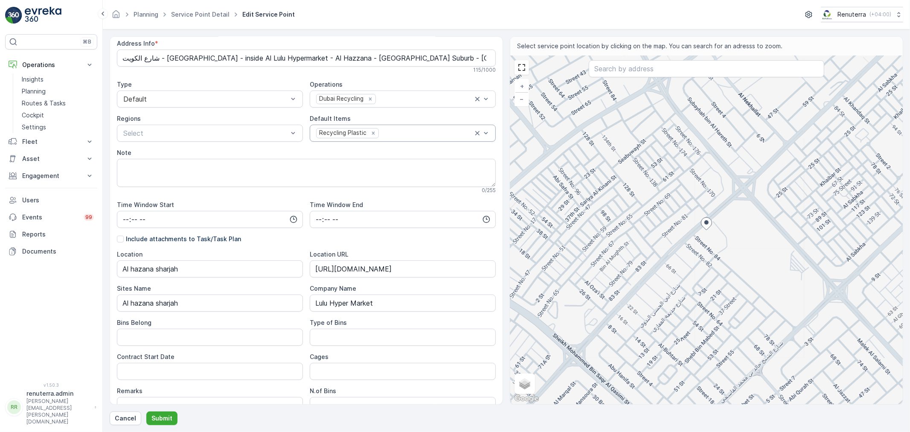
scroll to position [47, 0]
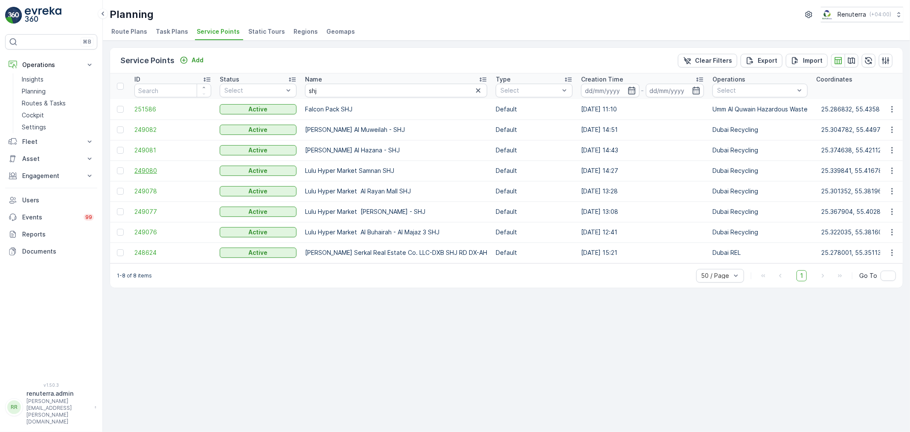
click at [152, 172] on span "249080" at bounding box center [172, 170] width 77 height 9
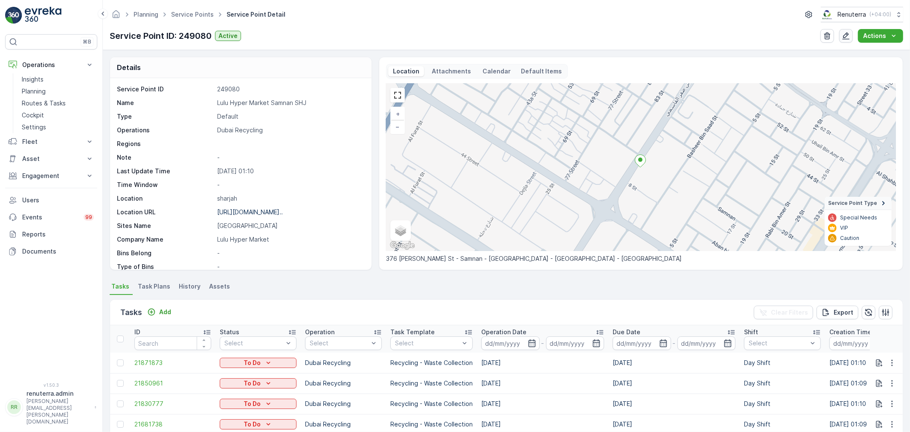
click at [845, 38] on icon "button" at bounding box center [846, 35] width 7 height 7
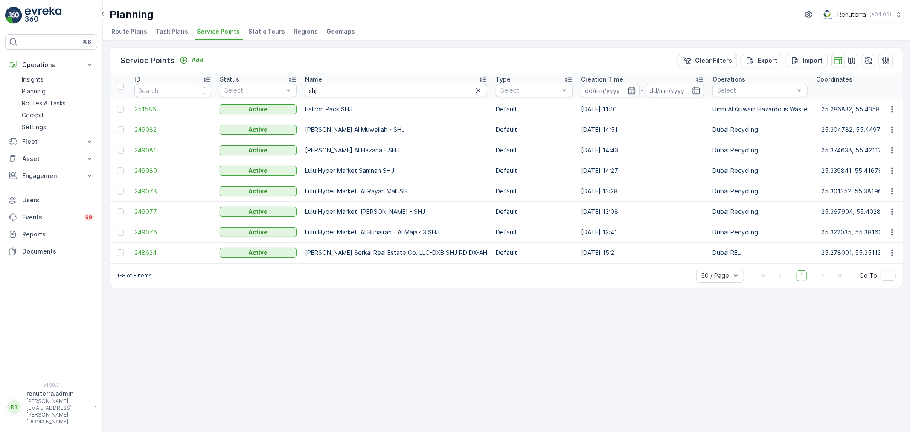
click at [153, 193] on span "249078" at bounding box center [172, 191] width 77 height 9
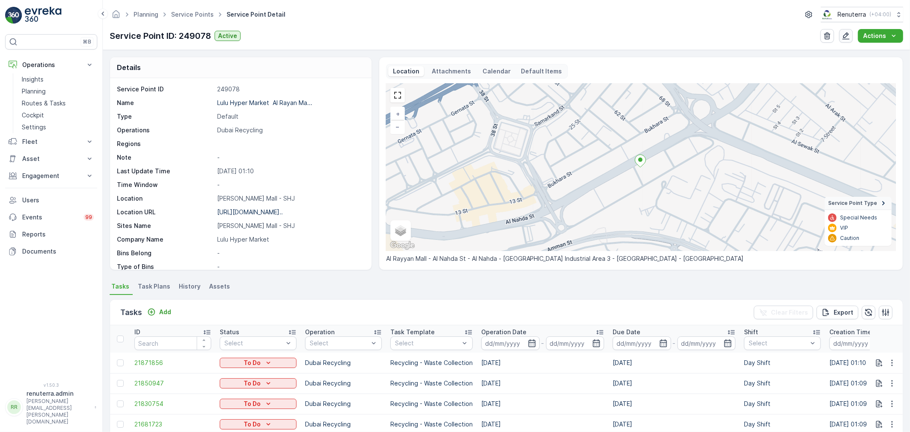
click at [845, 36] on icon "button" at bounding box center [846, 35] width 7 height 7
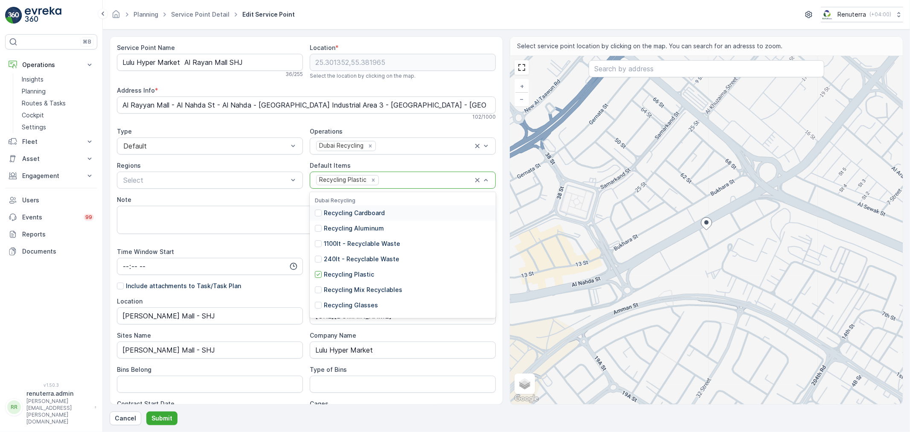
click at [407, 169] on div "Default Items" at bounding box center [403, 165] width 186 height 9
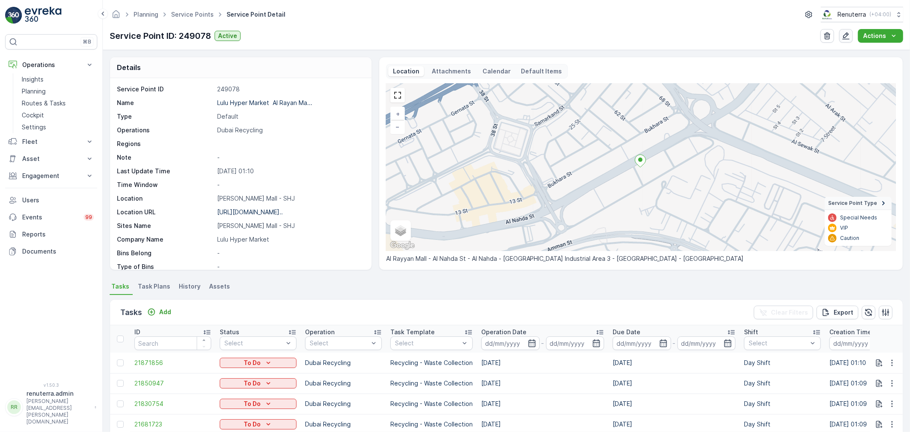
click at [843, 32] on icon "button" at bounding box center [846, 36] width 9 height 9
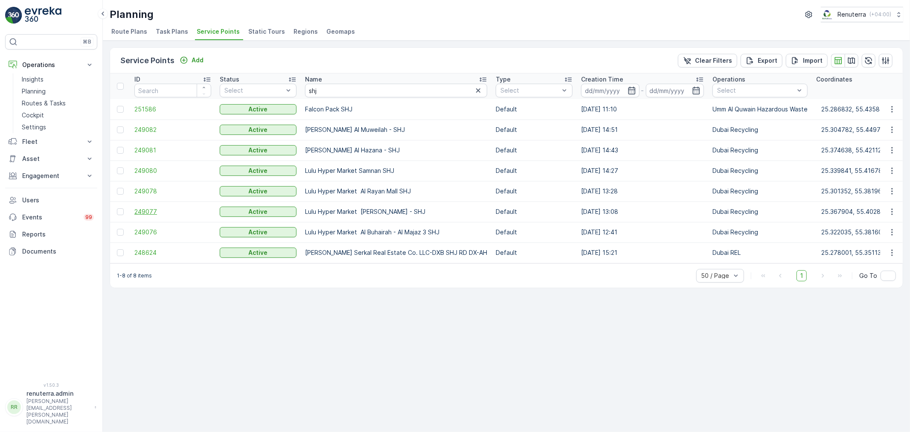
click at [148, 208] on span "249077" at bounding box center [172, 211] width 77 height 9
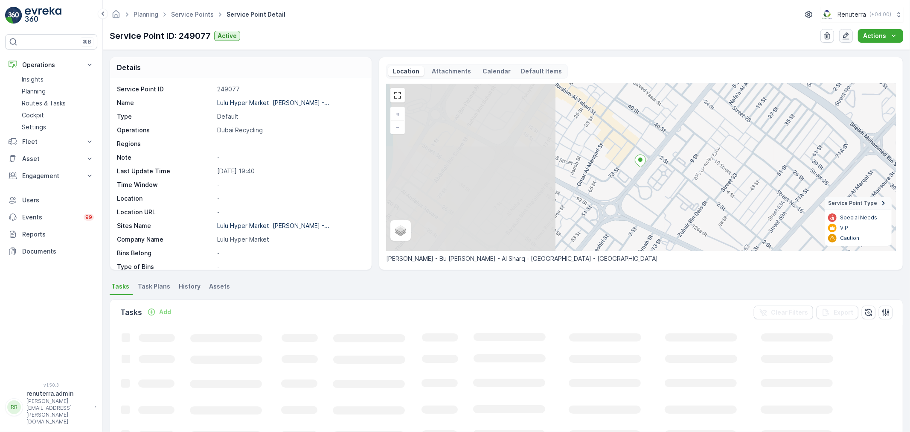
click at [845, 32] on icon "button" at bounding box center [846, 36] width 9 height 9
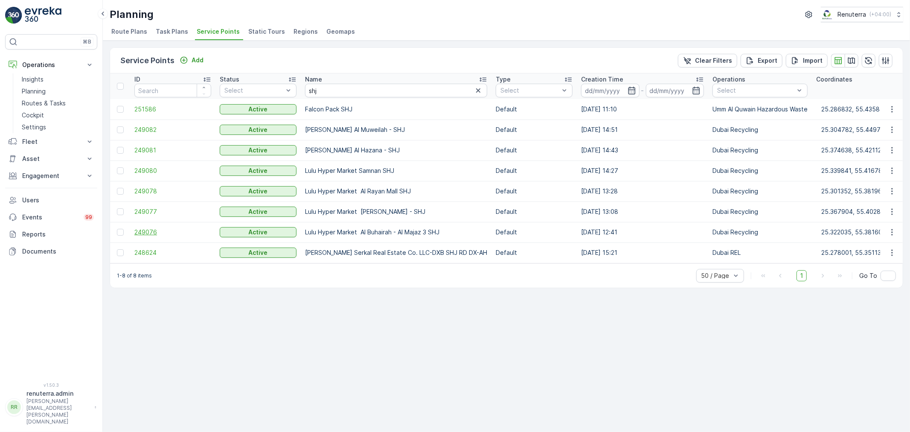
click at [148, 236] on span "249076" at bounding box center [172, 232] width 77 height 9
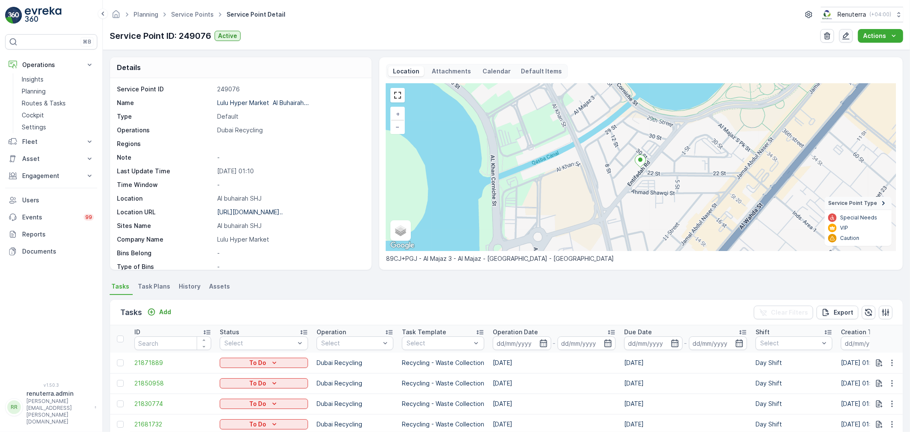
click at [843, 32] on icon "button" at bounding box center [846, 36] width 9 height 9
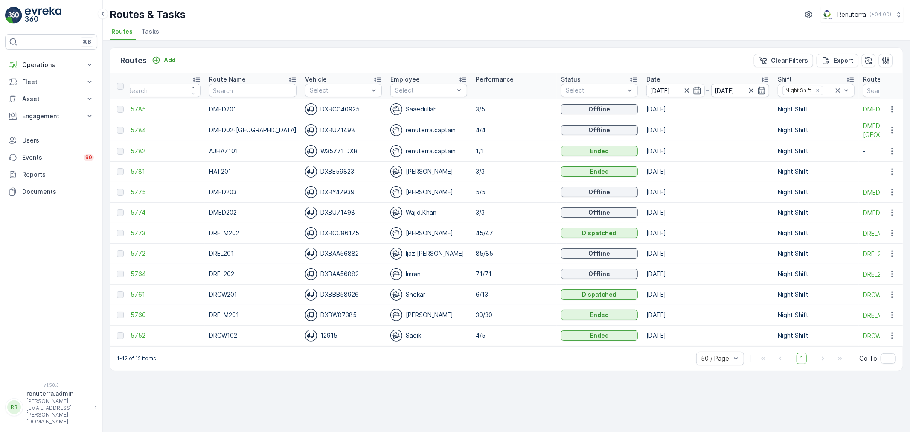
scroll to position [0, 11]
click at [137, 232] on span "225773" at bounding box center [161, 233] width 77 height 9
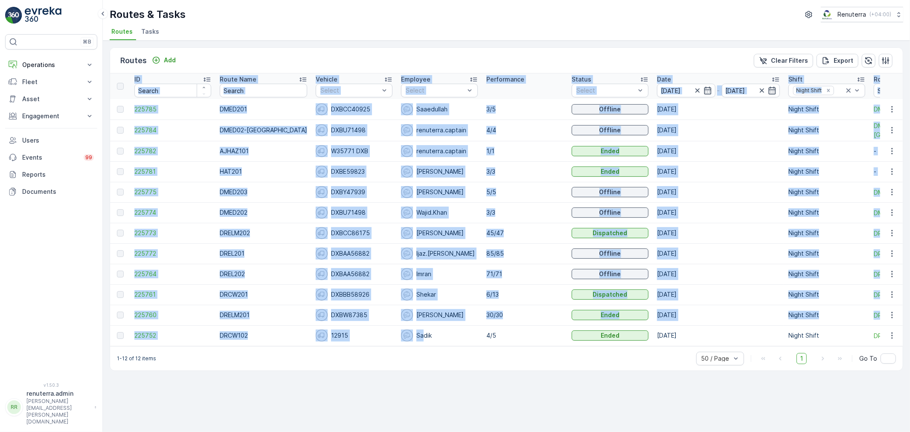
drag, startPoint x: 413, startPoint y: 344, endPoint x: 455, endPoint y: 346, distance: 42.3
click at [456, 346] on div "ID Route Name Vehicle Select Employee Select Performance Status Select Date 18.…" at bounding box center [506, 209] width 793 height 273
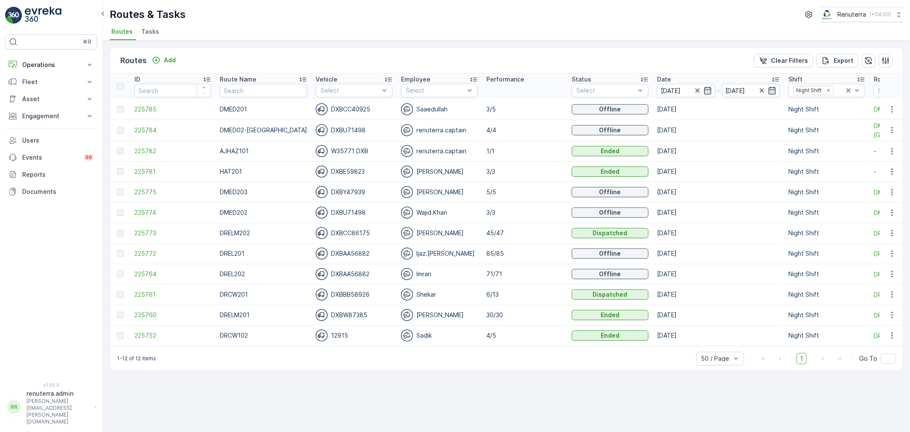
click at [444, 375] on div "Routes Add Clear Filters Export ID Route Name Vehicle Select Employee Select Pe…" at bounding box center [506, 236] width 807 height 391
click at [279, 21] on div "Routes & Tasks Renuterra ( +04:00 )" at bounding box center [506, 14] width 793 height 15
drag, startPoint x: 24, startPoint y: 323, endPoint x: 26, endPoint y: 296, distance: 26.9
click at [24, 322] on div "⌘B Operations Insights Planning Routes & Tasks Cockpit Settings Fleet Live Trac…" at bounding box center [51, 203] width 92 height 338
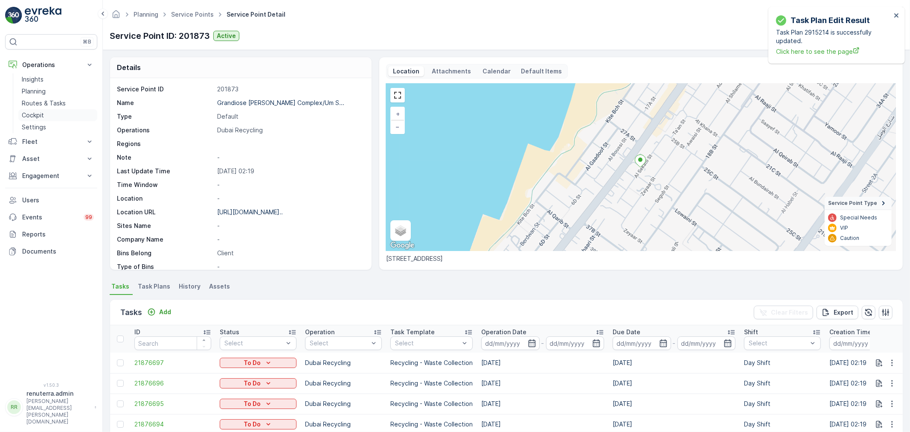
drag, startPoint x: 0, startPoint y: 0, endPoint x: 54, endPoint y: 115, distance: 127.1
click at [50, 103] on p "Routes & Tasks" at bounding box center [44, 103] width 44 height 9
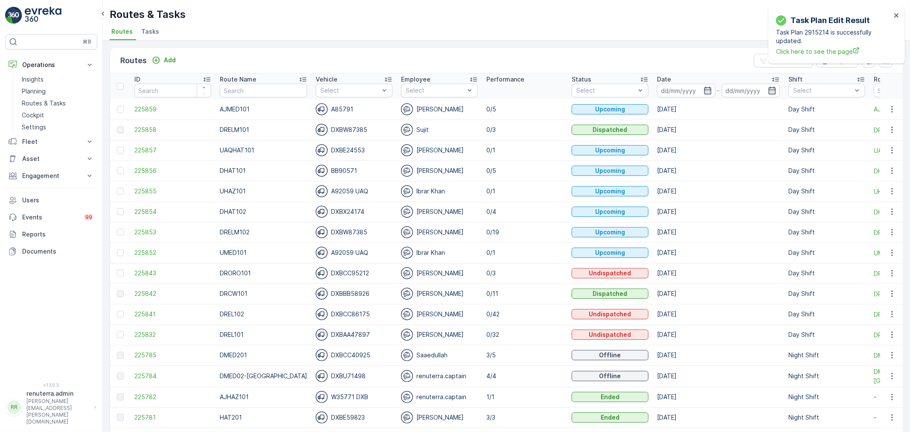
click at [142, 227] on td "225853" at bounding box center [172, 232] width 85 height 20
click at [144, 233] on span "225853" at bounding box center [172, 232] width 77 height 9
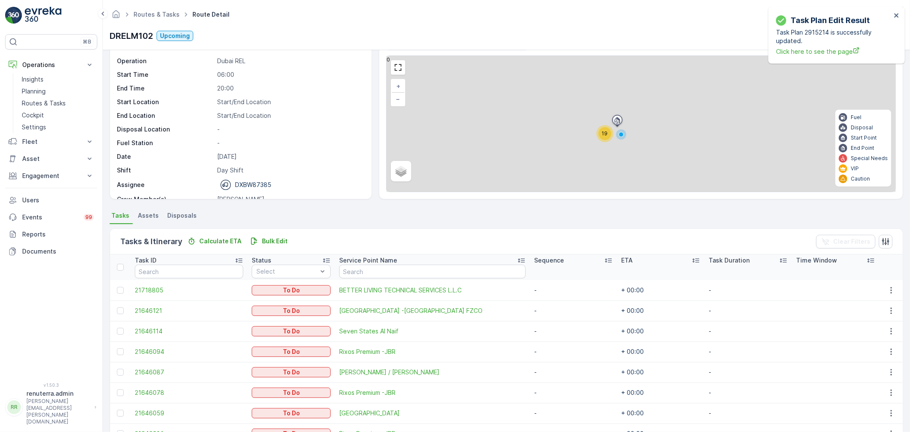
scroll to position [47, 0]
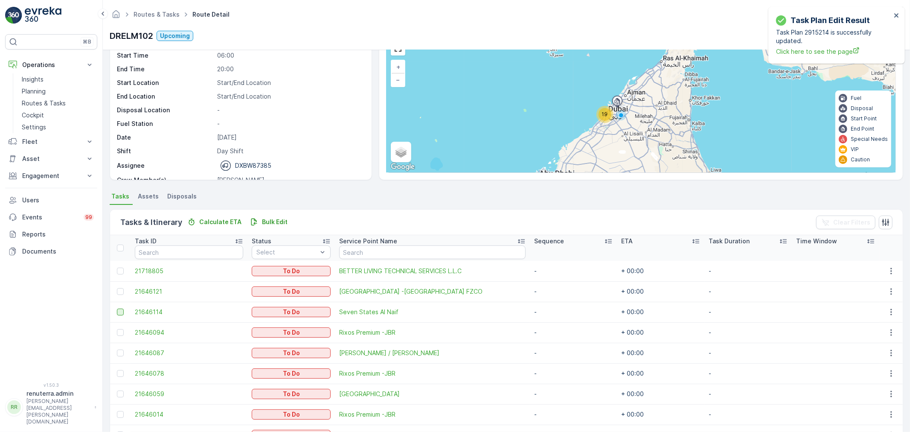
click at [119, 311] on div at bounding box center [120, 311] width 7 height 7
click at [117, 308] on input "checkbox" at bounding box center [117, 308] width 0 height 0
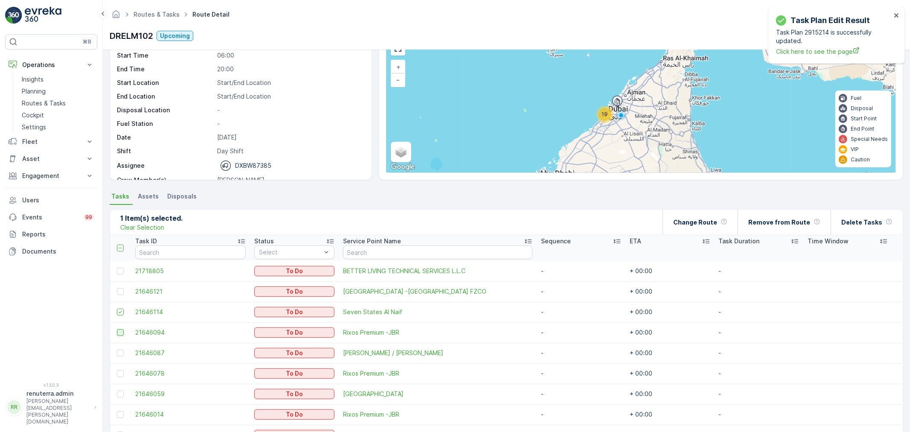
click at [122, 335] on div at bounding box center [120, 332] width 7 height 7
click at [117, 329] on input "checkbox" at bounding box center [117, 329] width 0 height 0
click at [119, 354] on div at bounding box center [120, 352] width 7 height 7
click at [117, 349] on input "checkbox" at bounding box center [117, 349] width 0 height 0
click at [121, 375] on div at bounding box center [120, 373] width 7 height 7
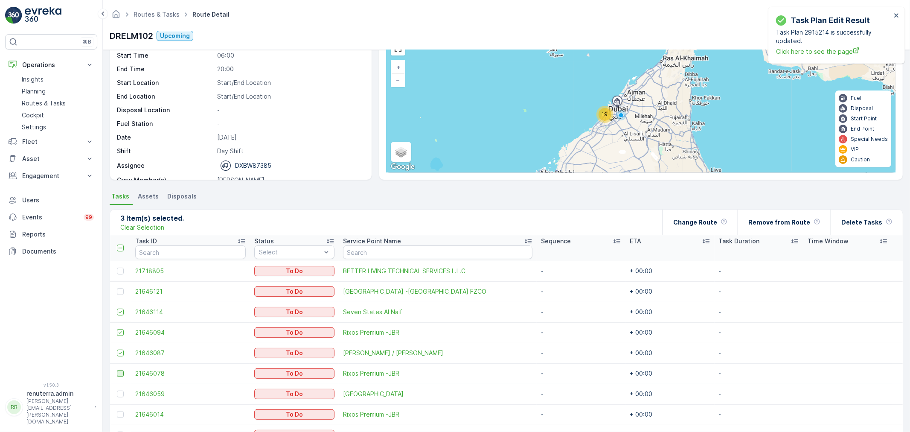
click at [117, 370] on input "checkbox" at bounding box center [117, 370] width 0 height 0
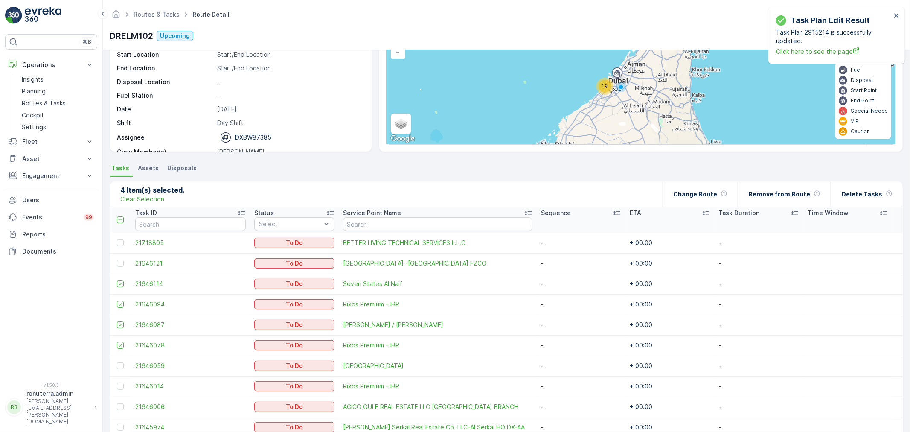
scroll to position [95, 0]
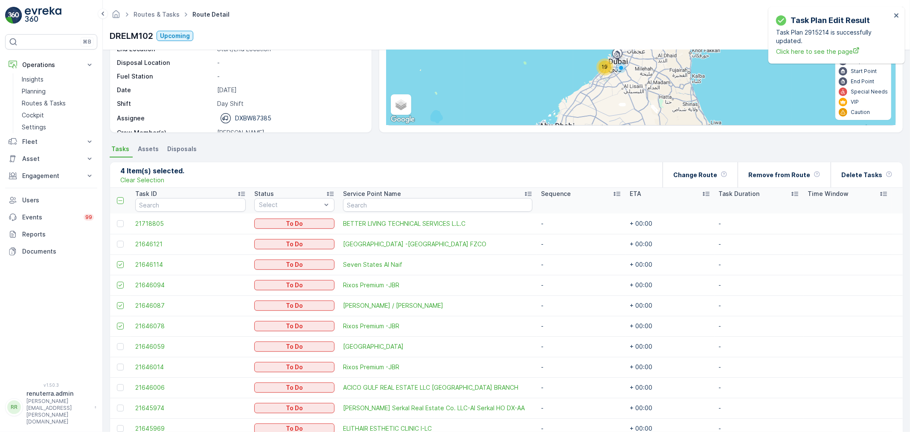
drag, startPoint x: 121, startPoint y: 347, endPoint x: 137, endPoint y: 356, distance: 17.8
click at [121, 347] on div at bounding box center [120, 346] width 7 height 7
click at [117, 343] on input "checkbox" at bounding box center [117, 343] width 0 height 0
click at [119, 369] on div at bounding box center [120, 366] width 7 height 7
click at [117, 363] on input "checkbox" at bounding box center [117, 363] width 0 height 0
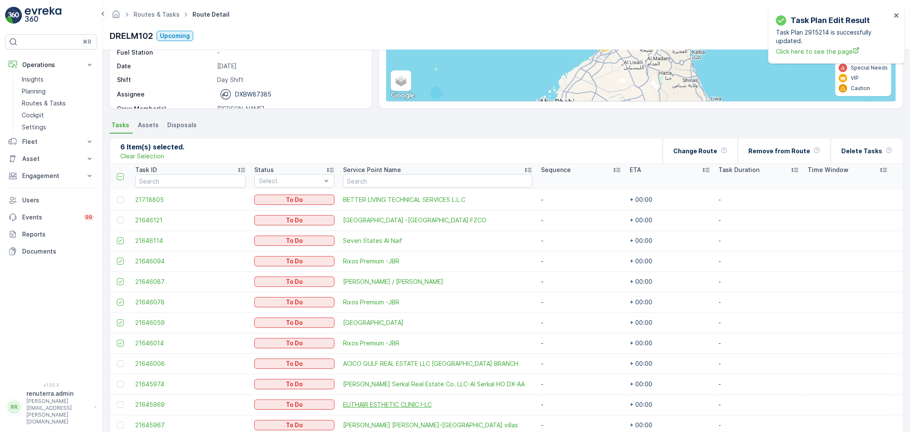
scroll to position [142, 0]
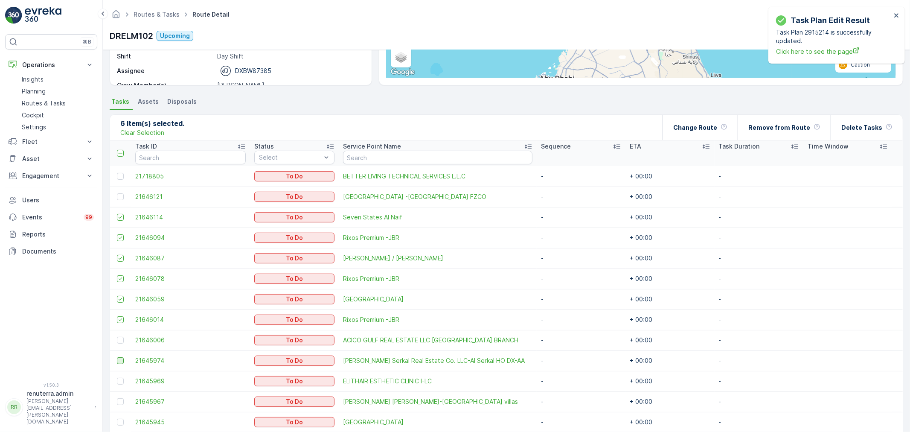
click at [118, 358] on div at bounding box center [120, 360] width 7 height 7
click at [117, 357] on input "checkbox" at bounding box center [117, 357] width 0 height 0
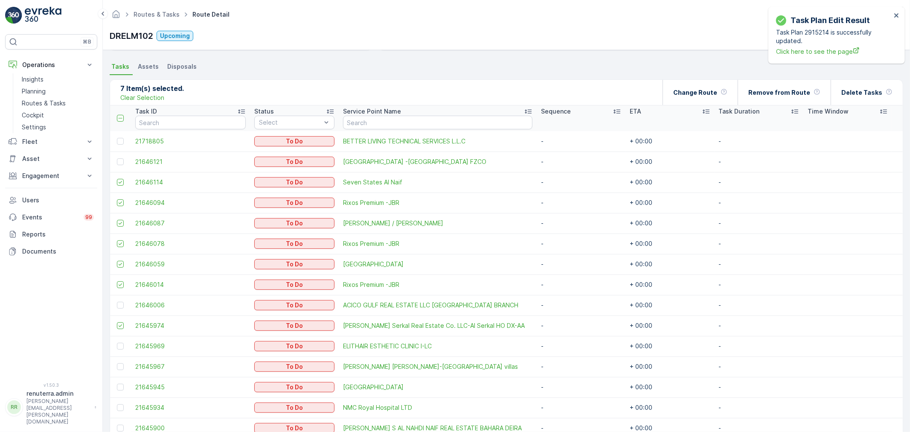
scroll to position [237, 0]
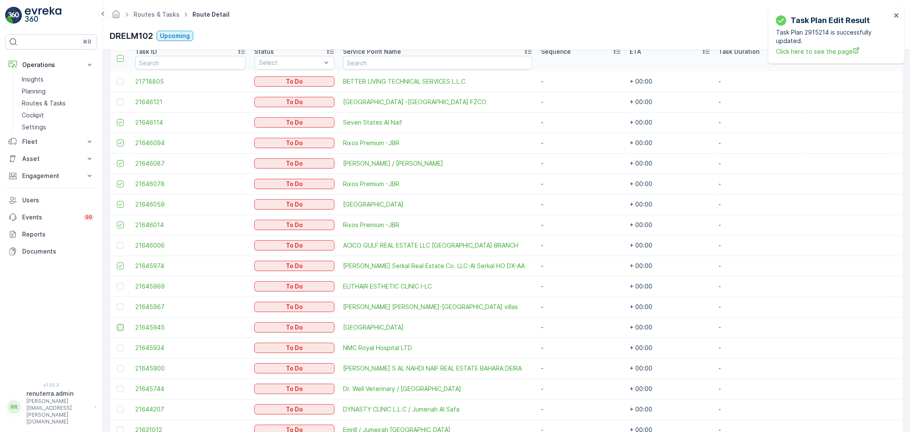
click at [121, 327] on div at bounding box center [120, 327] width 7 height 7
click at [117, 324] on input "checkbox" at bounding box center [117, 324] width 0 height 0
click at [121, 347] on div at bounding box center [120, 347] width 7 height 7
click at [117, 344] on input "checkbox" at bounding box center [117, 344] width 0 height 0
click at [117, 367] on div at bounding box center [120, 368] width 7 height 7
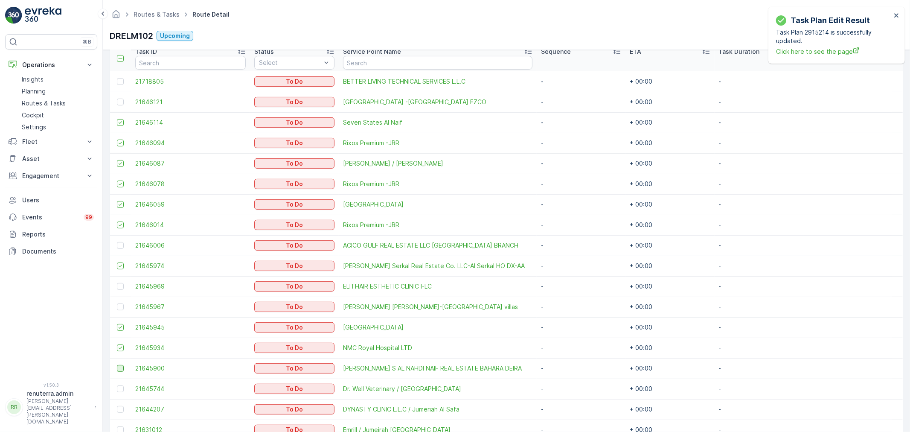
click at [117, 365] on input "checkbox" at bounding box center [117, 365] width 0 height 0
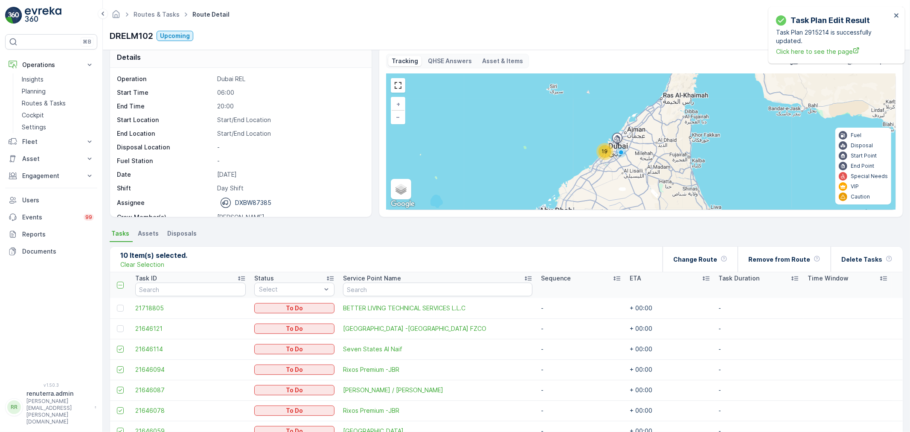
scroll to position [0, 0]
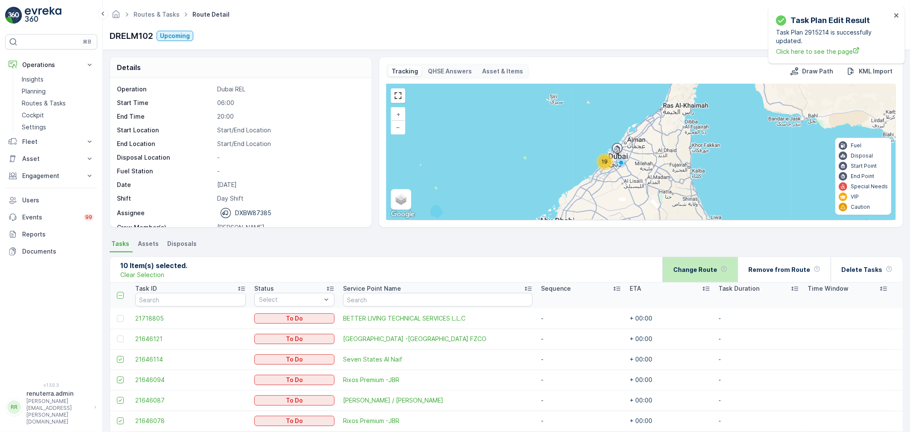
click at [715, 268] on p "Change Route" at bounding box center [695, 269] width 44 height 9
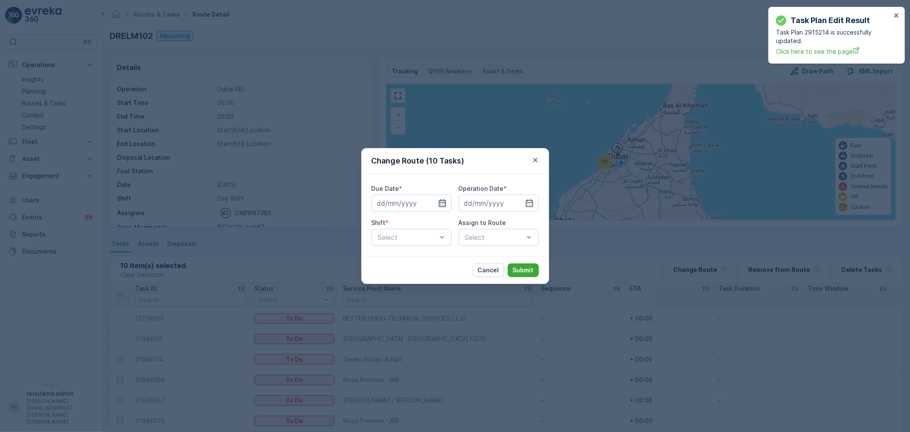
click at [445, 199] on icon "button" at bounding box center [442, 203] width 9 height 9
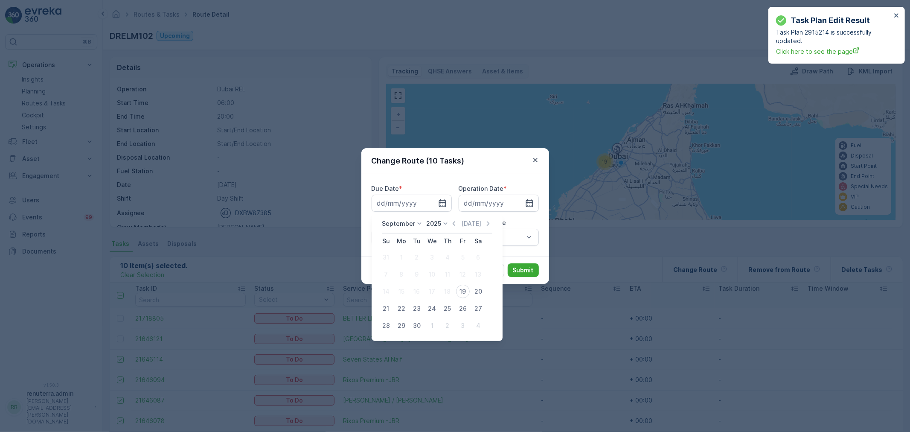
drag, startPoint x: 468, startPoint y: 296, endPoint x: 465, endPoint y: 293, distance: 4.6
click at [467, 295] on button "19" at bounding box center [462, 291] width 15 height 15
type input "[DATE]"
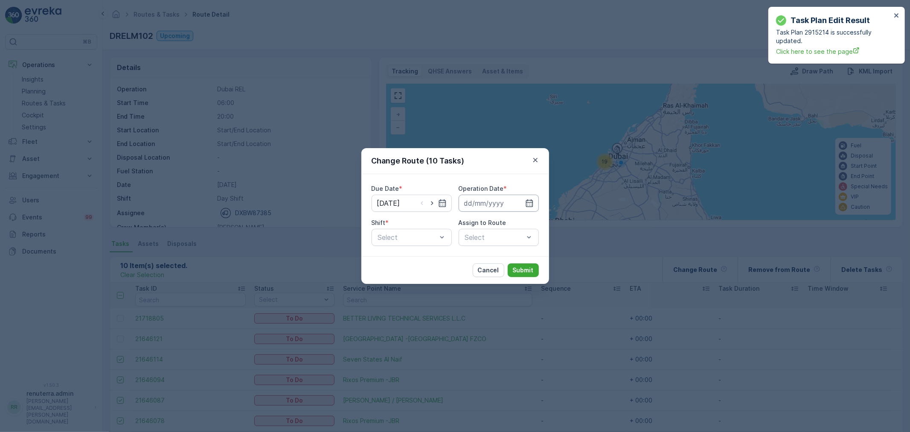
drag, startPoint x: 528, startPoint y: 201, endPoint x: 527, endPoint y: 207, distance: 6.5
click at [529, 204] on icon "button" at bounding box center [529, 203] width 9 height 9
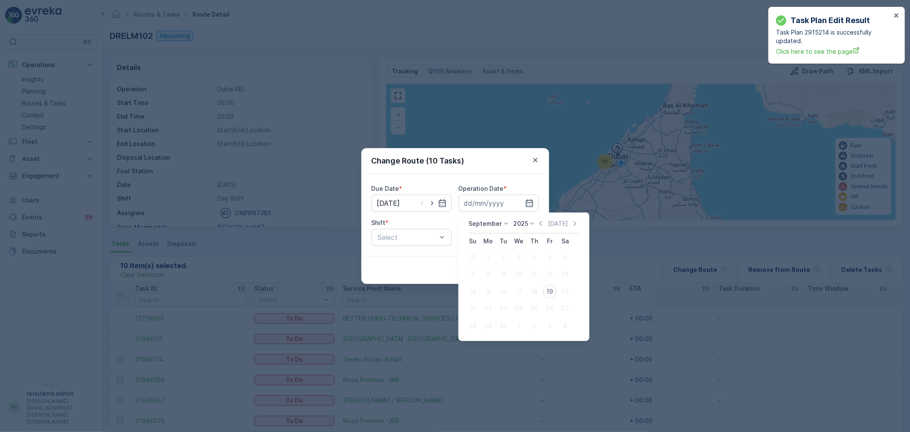
drag, startPoint x: 548, startPoint y: 291, endPoint x: 544, endPoint y: 289, distance: 4.9
click at [547, 289] on div "19" at bounding box center [550, 292] width 14 height 14
type input "[DATE]"
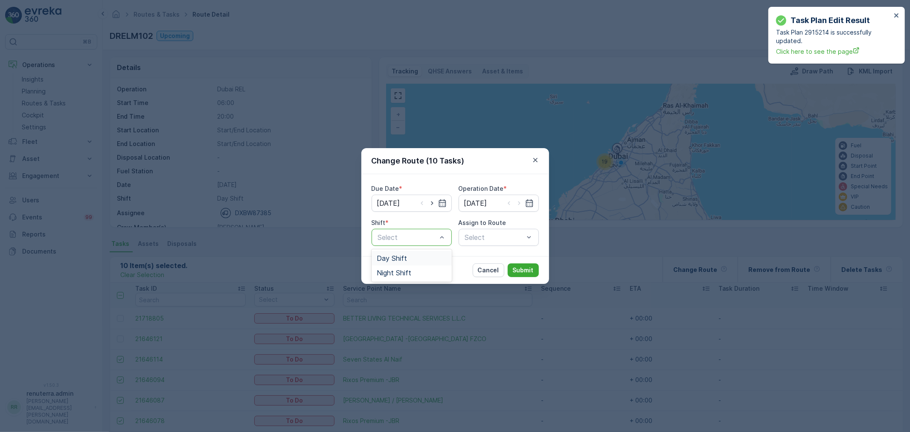
drag, startPoint x: 401, startPoint y: 260, endPoint x: 442, endPoint y: 253, distance: 42.0
click at [401, 259] on span "Day Shift" at bounding box center [392, 258] width 30 height 8
click at [497, 229] on div "Select" at bounding box center [499, 237] width 80 height 17
click at [496, 232] on div "Select" at bounding box center [499, 237] width 80 height 17
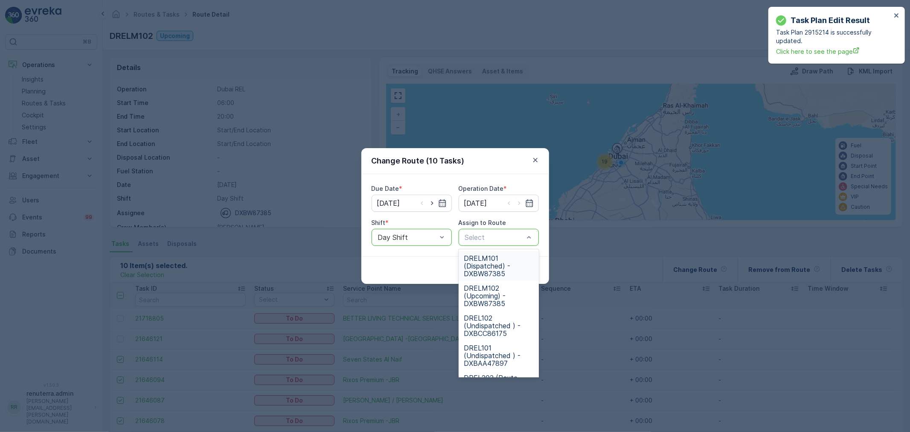
click at [494, 258] on span "DRELM101 (Dispatched) - DXBW87385" at bounding box center [499, 265] width 70 height 23
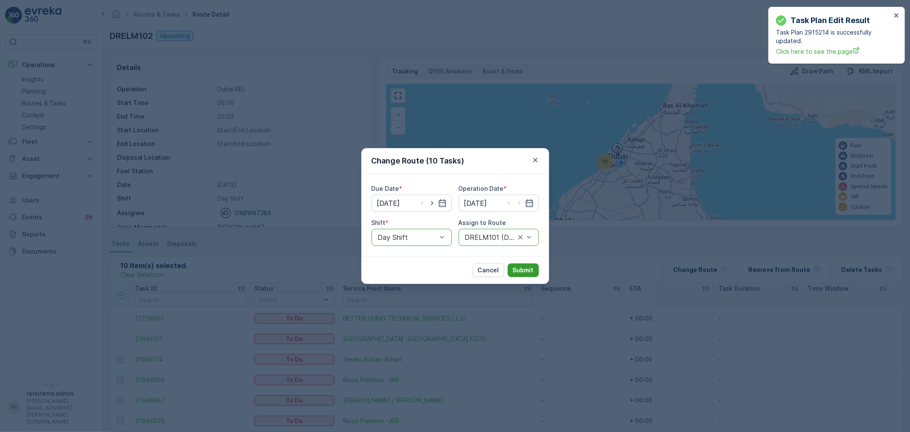
click at [519, 271] on p "Submit" at bounding box center [523, 270] width 21 height 9
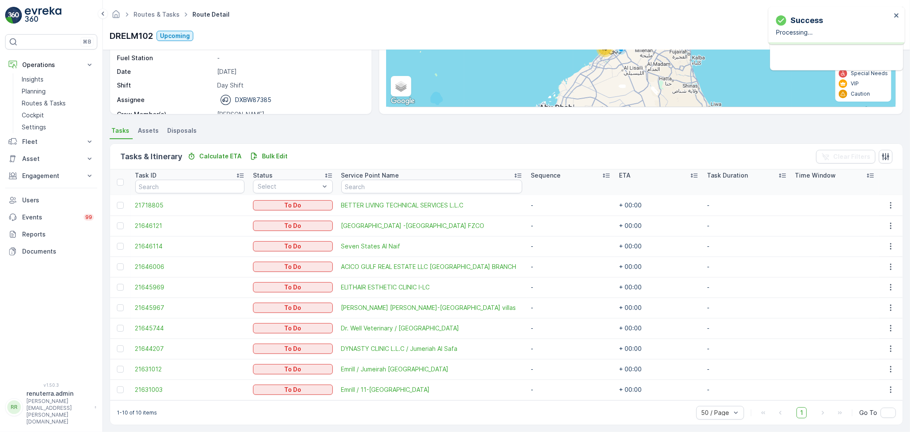
scroll to position [116, 0]
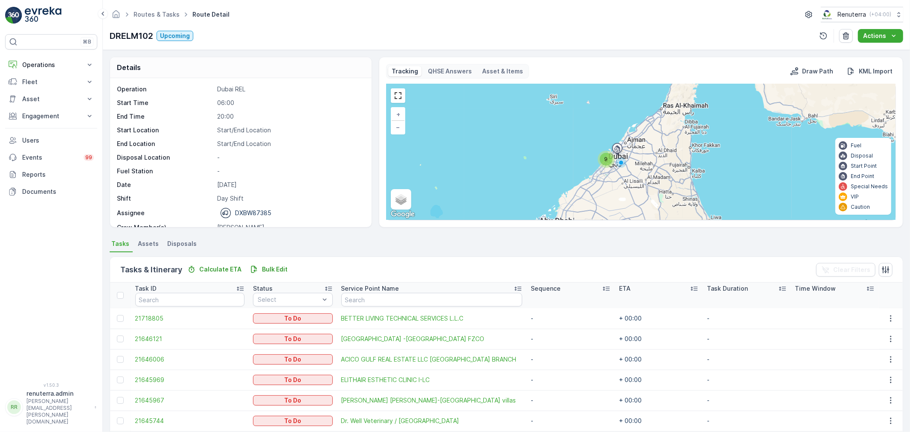
scroll to position [27, 0]
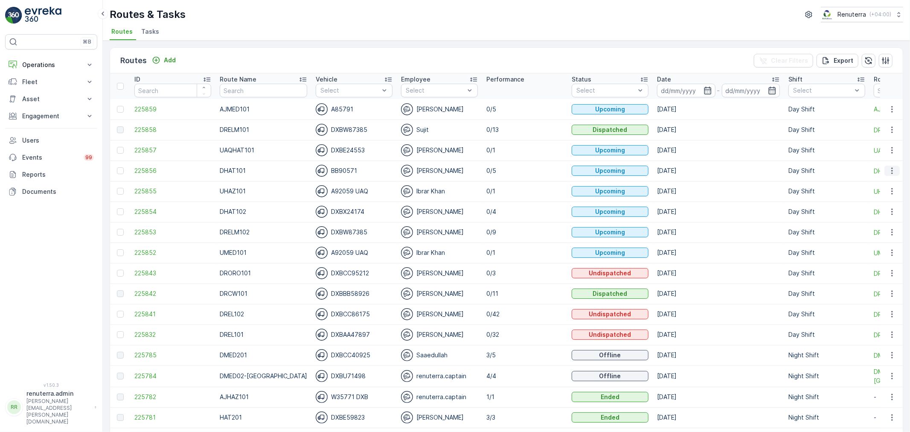
click at [891, 168] on icon "button" at bounding box center [891, 171] width 1 height 6
click at [872, 222] on div "Change Assignee" at bounding box center [877, 219] width 66 height 12
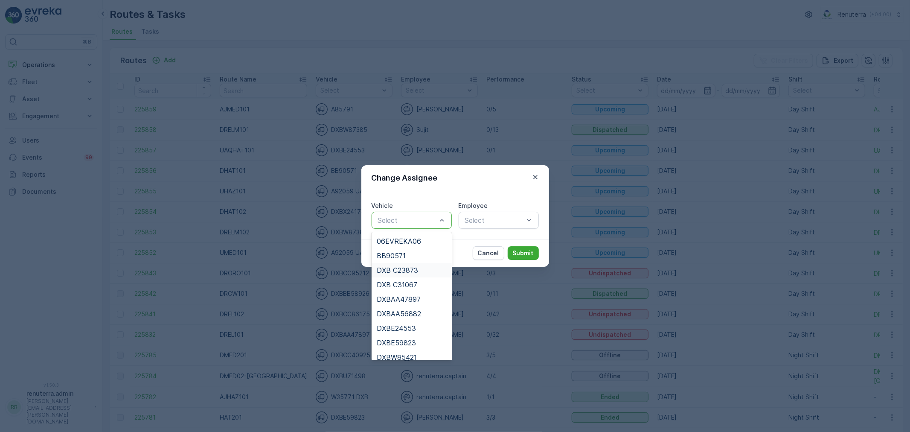
click at [395, 267] on span "DXB C23873" at bounding box center [397, 270] width 41 height 8
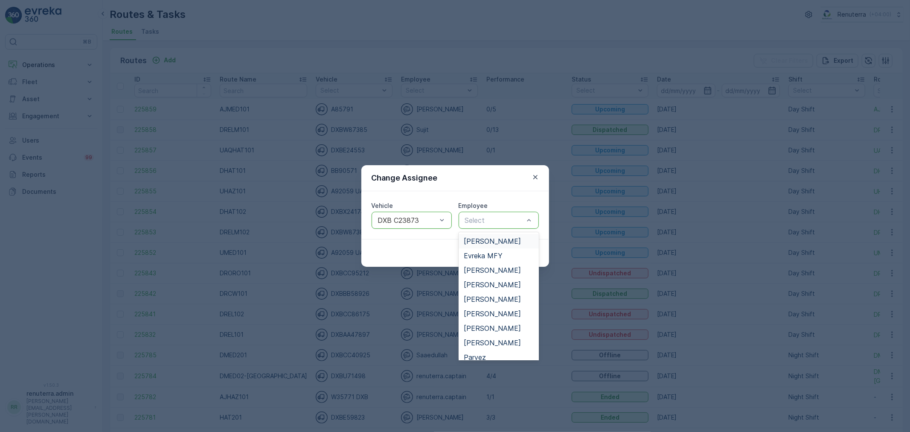
click at [479, 214] on div "Select" at bounding box center [499, 220] width 80 height 17
click at [472, 239] on span "[PERSON_NAME]" at bounding box center [492, 241] width 57 height 8
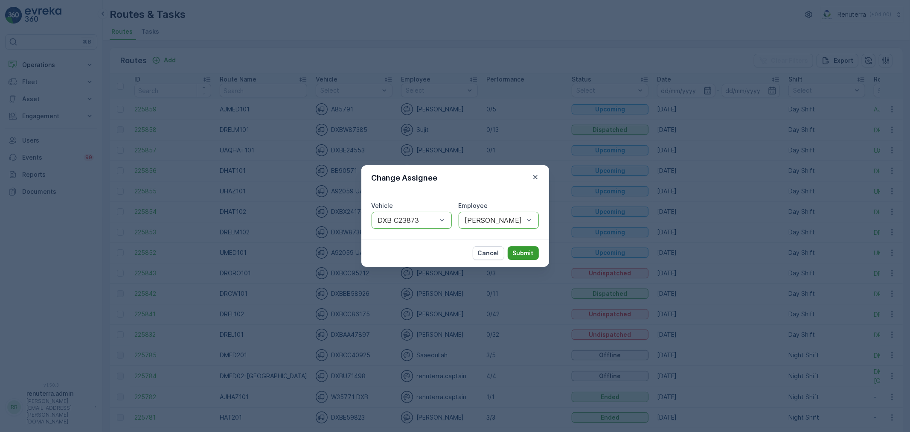
click at [529, 253] on p "Submit" at bounding box center [523, 253] width 21 height 9
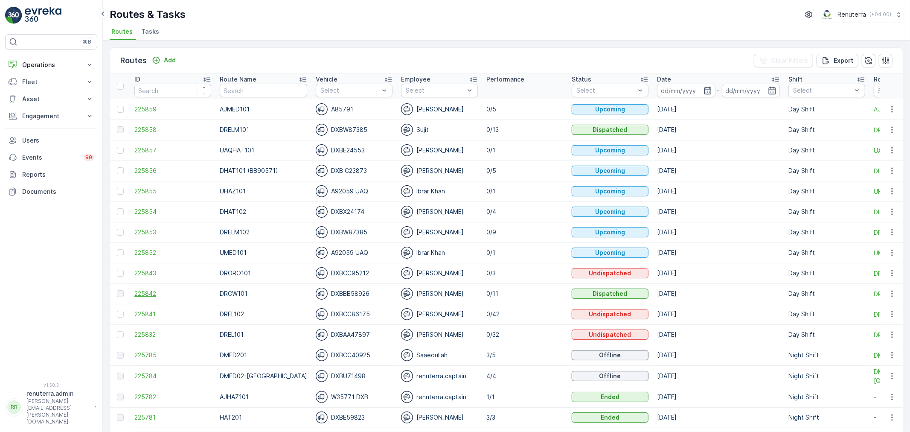
click at [145, 291] on span "225842" at bounding box center [172, 293] width 77 height 9
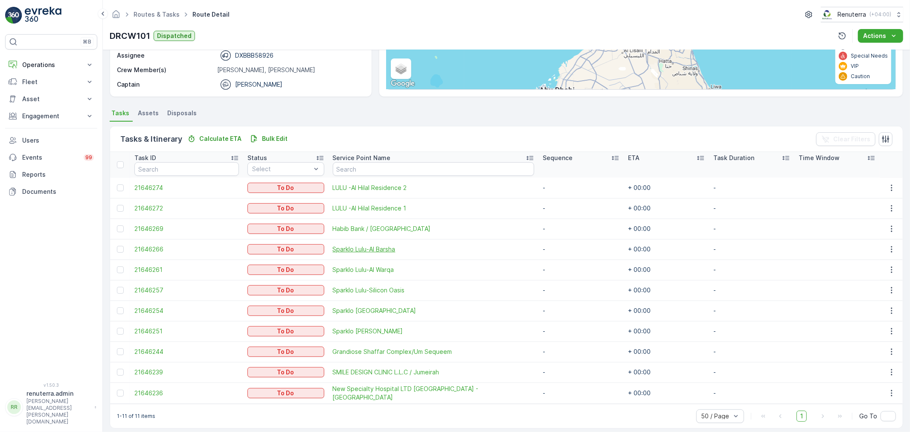
scroll to position [137, 0]
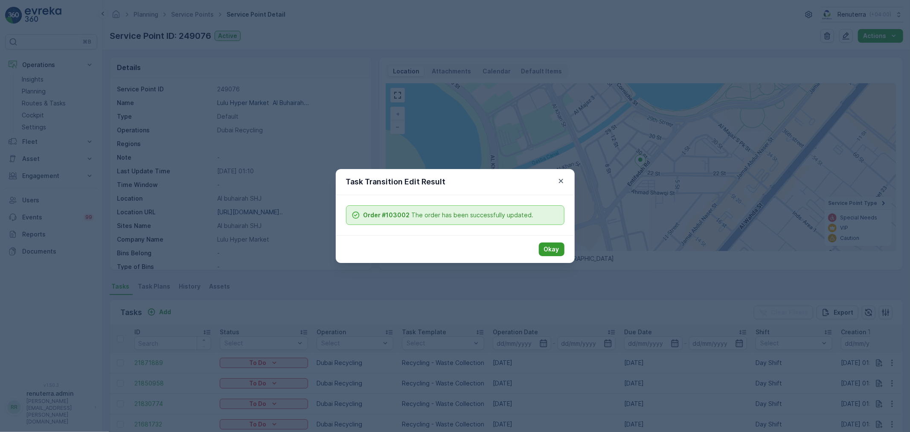
click at [559, 245] on button "Okay" at bounding box center [552, 249] width 26 height 14
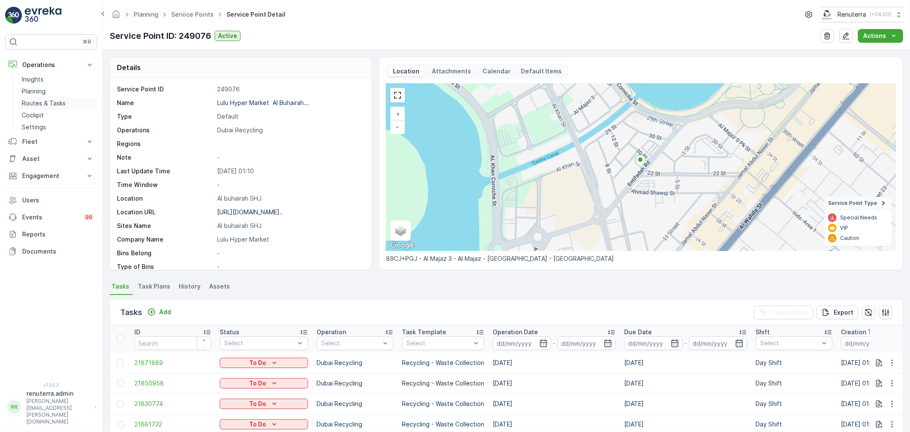
click at [45, 105] on p "Routes & Tasks" at bounding box center [44, 103] width 44 height 9
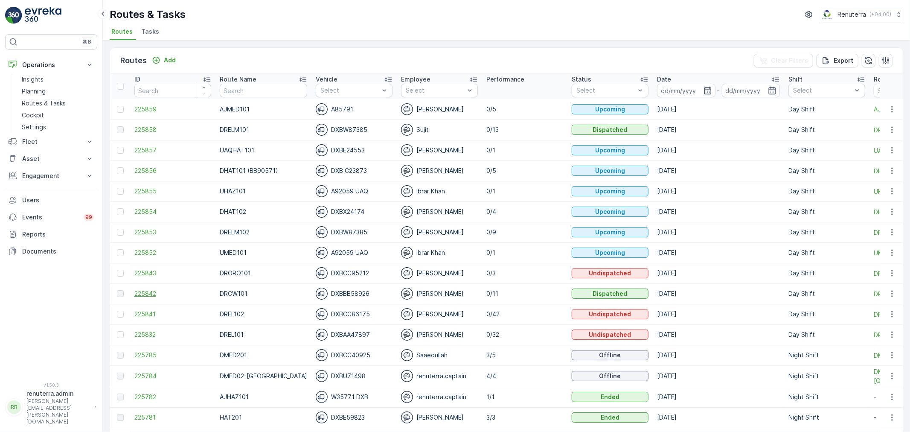
click at [147, 289] on span "225842" at bounding box center [172, 293] width 77 height 9
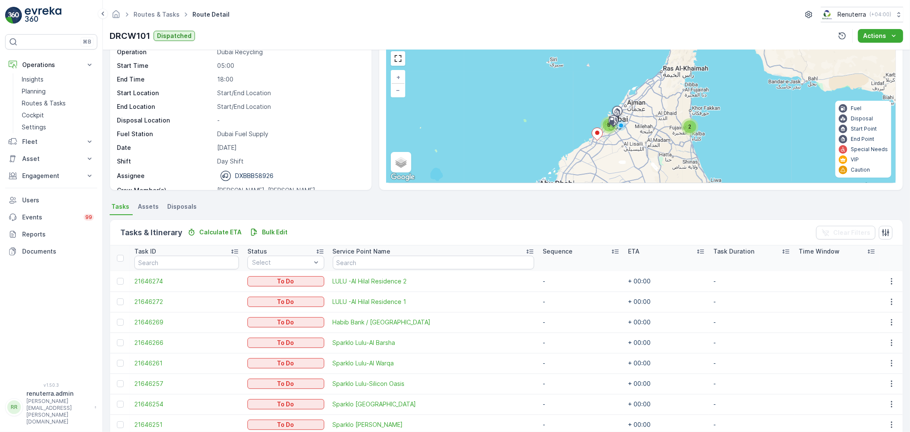
scroll to position [137, 0]
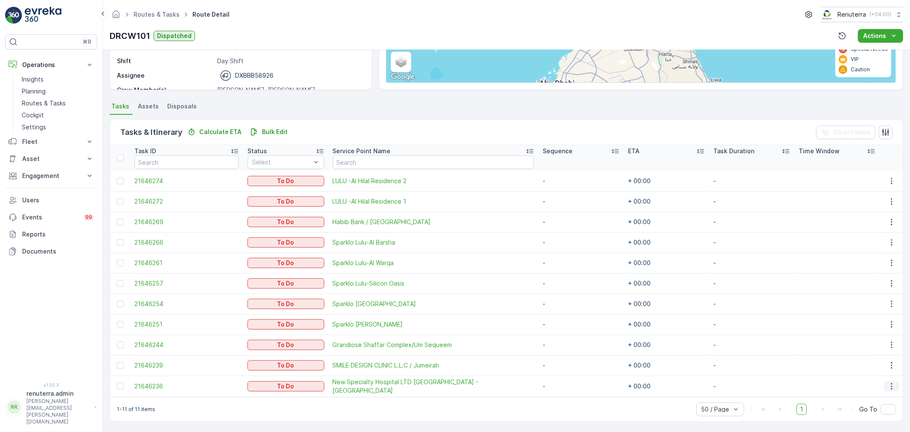
click at [889, 386] on icon "button" at bounding box center [891, 386] width 9 height 9
click at [892, 382] on icon "button" at bounding box center [891, 386] width 9 height 9
click at [875, 344] on span "Change Route" at bounding box center [869, 344] width 41 height 9
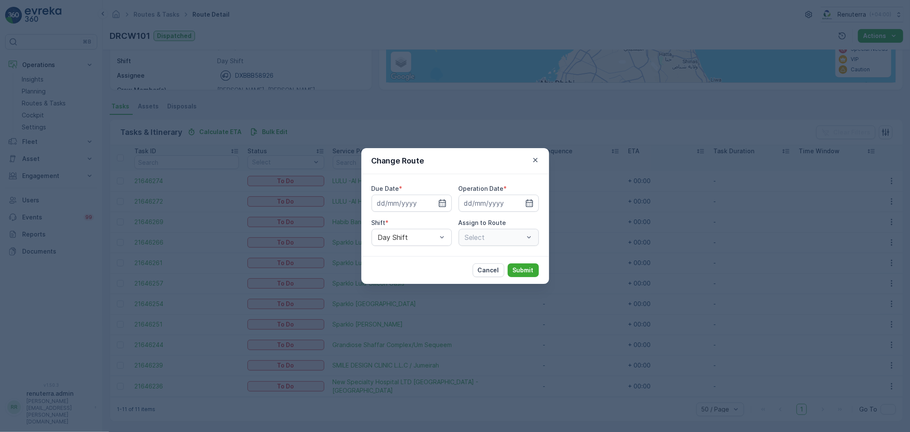
type input "[DATE]"
click at [433, 207] on icon "button" at bounding box center [432, 203] width 9 height 9
type input "[DATE]"
click at [525, 202] on icon "button" at bounding box center [529, 203] width 9 height 9
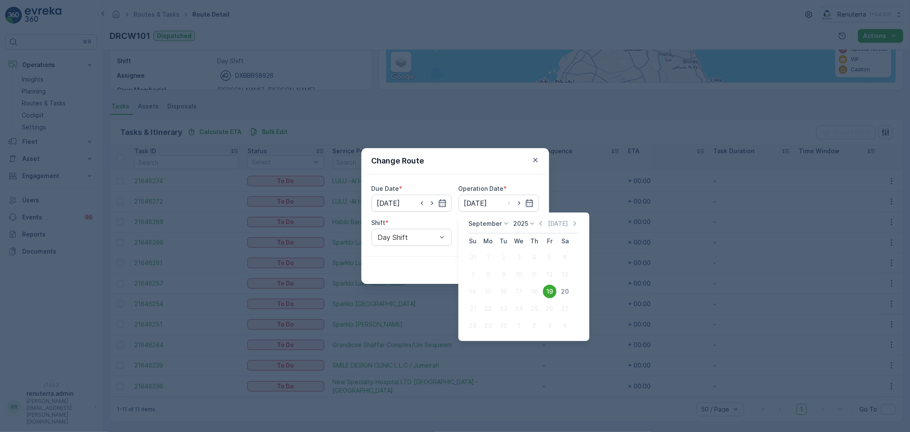
click at [562, 291] on div "20" at bounding box center [565, 292] width 14 height 14
type input "[DATE]"
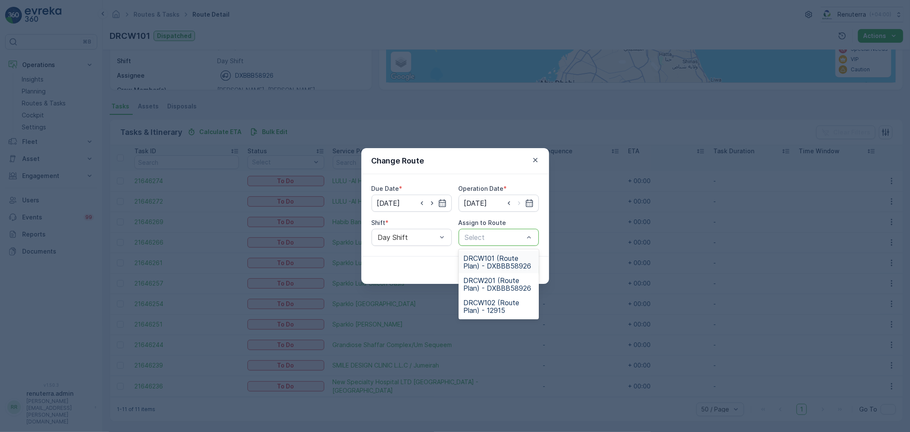
click at [501, 271] on div "DRCW101 (Route Plan) - DXBBB58926" at bounding box center [499, 262] width 80 height 22
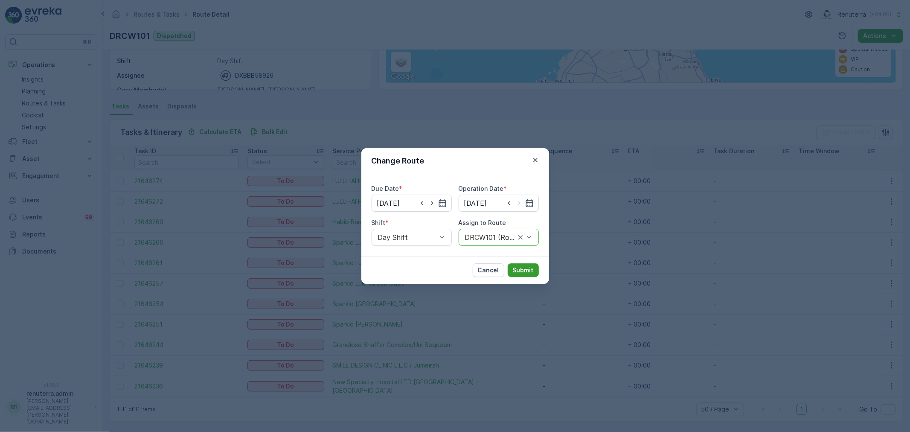
click at [522, 269] on p "Submit" at bounding box center [523, 270] width 21 height 9
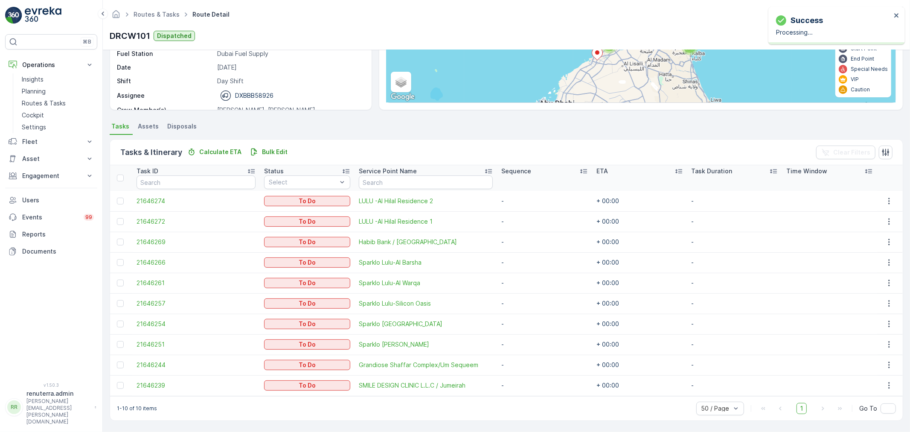
scroll to position [117, 0]
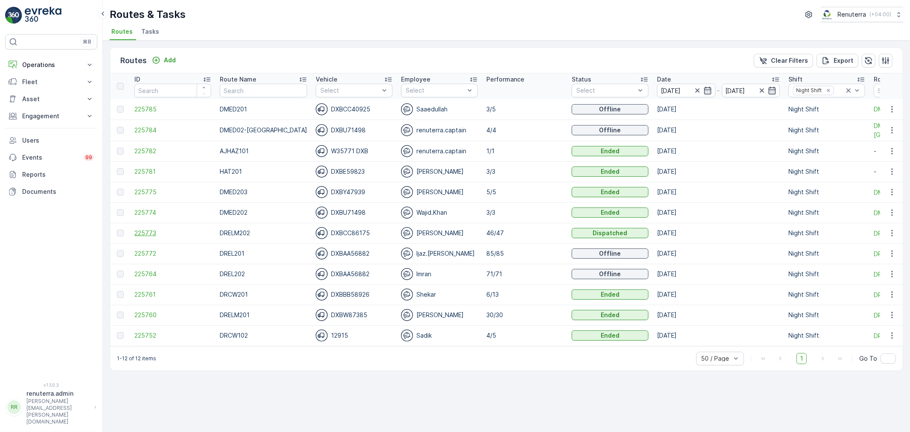
click at [148, 230] on span "225773" at bounding box center [172, 233] width 77 height 9
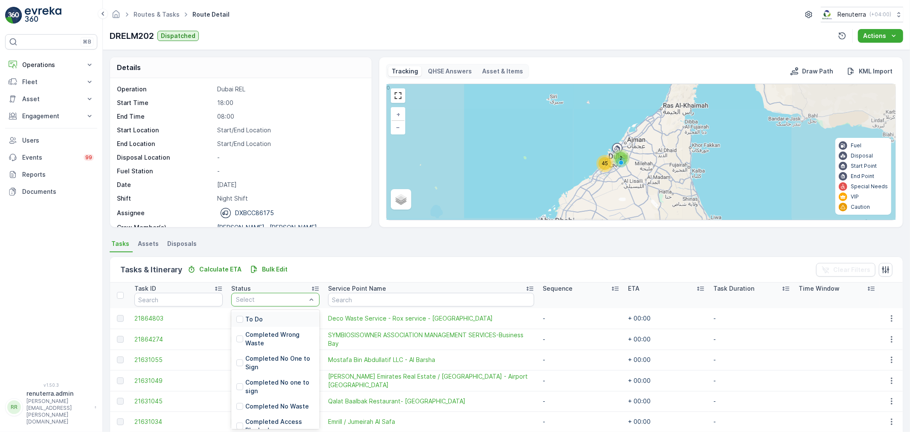
click at [282, 312] on div "To Do" at bounding box center [275, 318] width 88 height 15
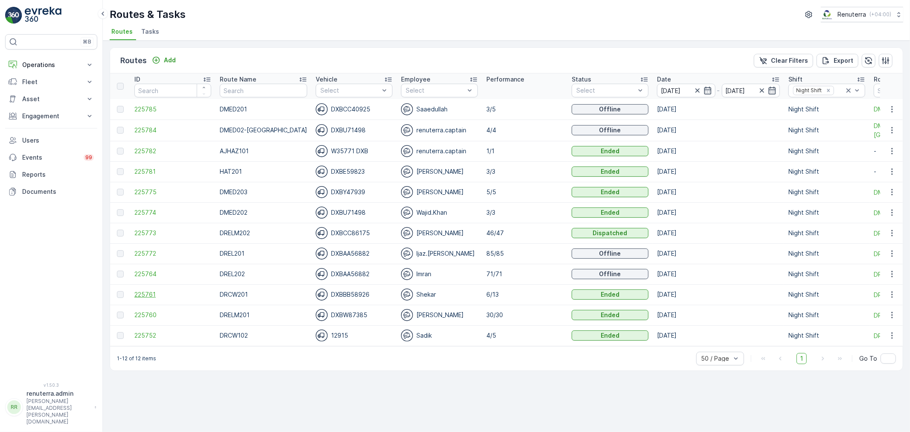
click at [151, 293] on span "225761" at bounding box center [172, 294] width 77 height 9
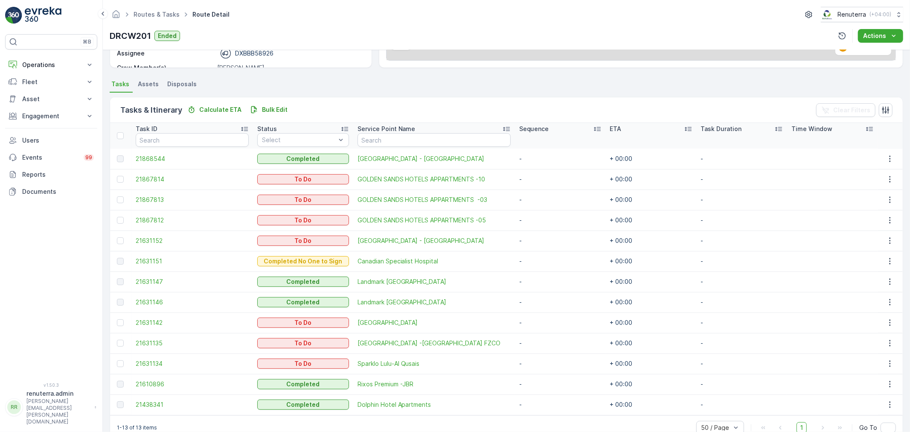
scroll to position [178, 0]
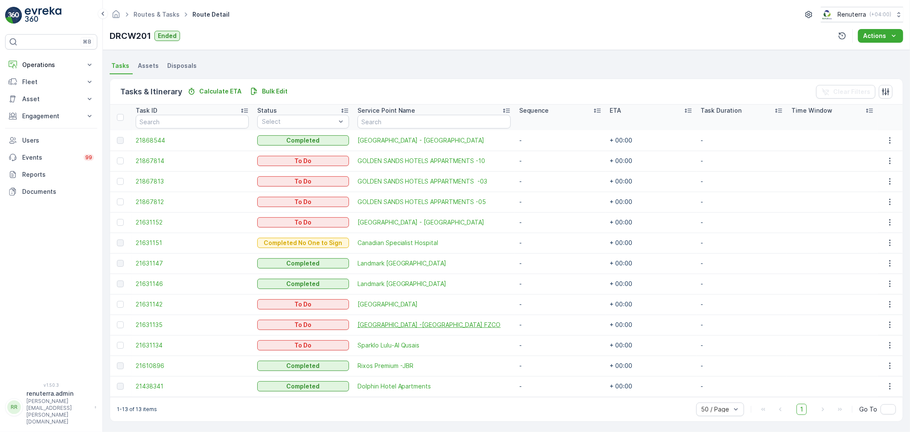
click at [381, 321] on span "[GEOGRAPHIC_DATA] -[GEOGRAPHIC_DATA] FZCO" at bounding box center [433, 324] width 153 height 9
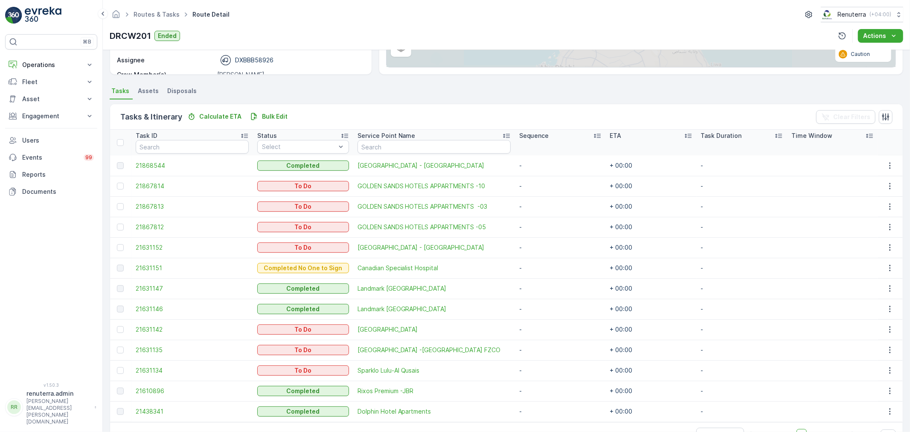
scroll to position [178, 0]
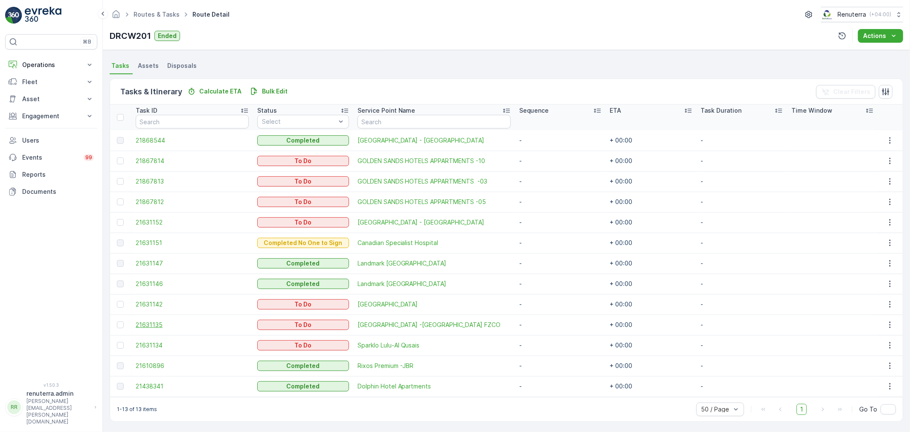
click at [154, 325] on span "21631135" at bounding box center [192, 324] width 113 height 9
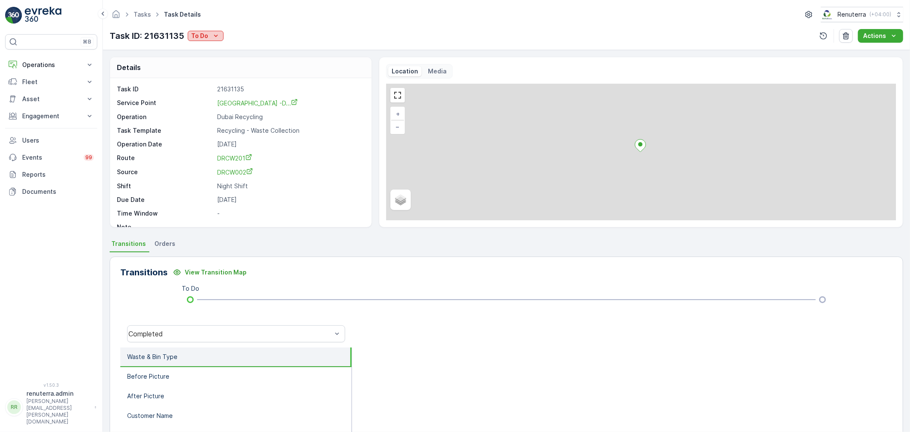
click at [201, 36] on p "To Do" at bounding box center [199, 36] width 17 height 9
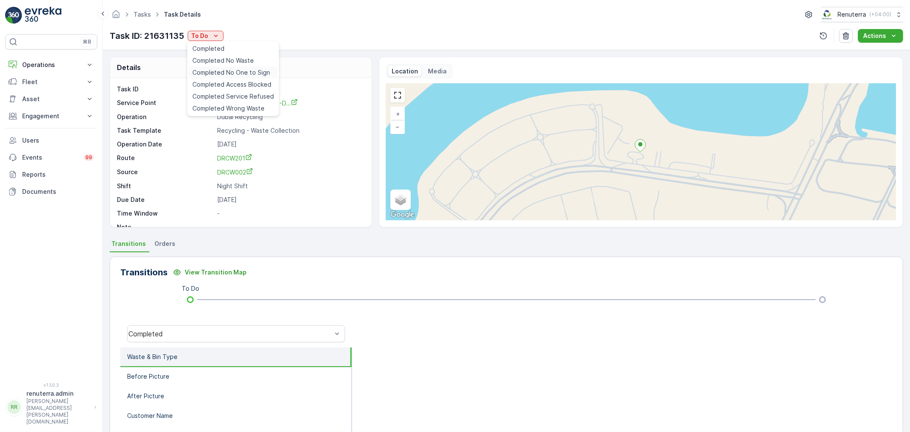
click at [226, 73] on span "Completed No One to Sign" at bounding box center [231, 72] width 78 height 9
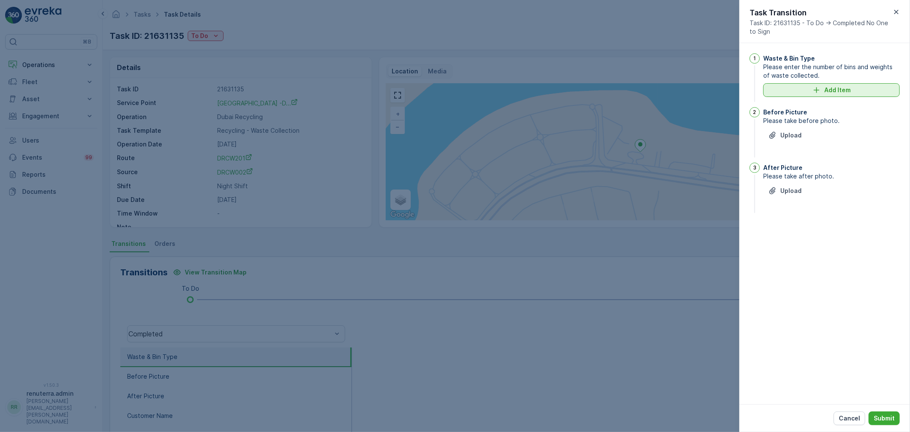
click at [813, 92] on icon "Add Item" at bounding box center [816, 90] width 9 height 9
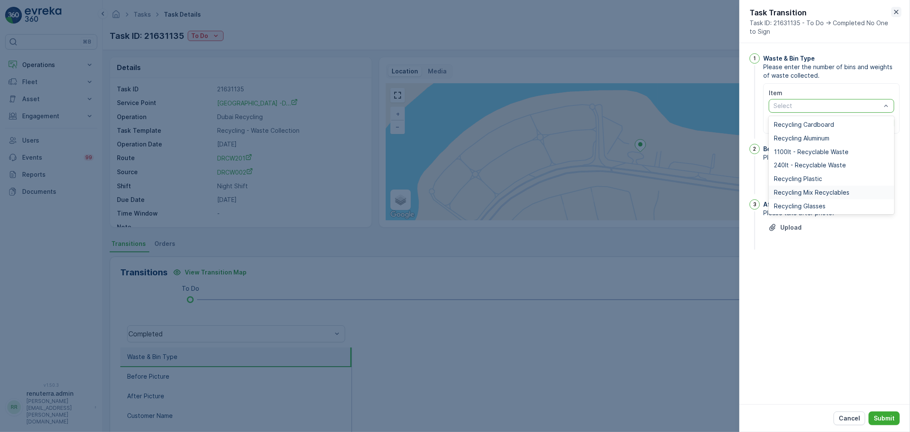
click at [898, 15] on icon "button" at bounding box center [896, 12] width 9 height 9
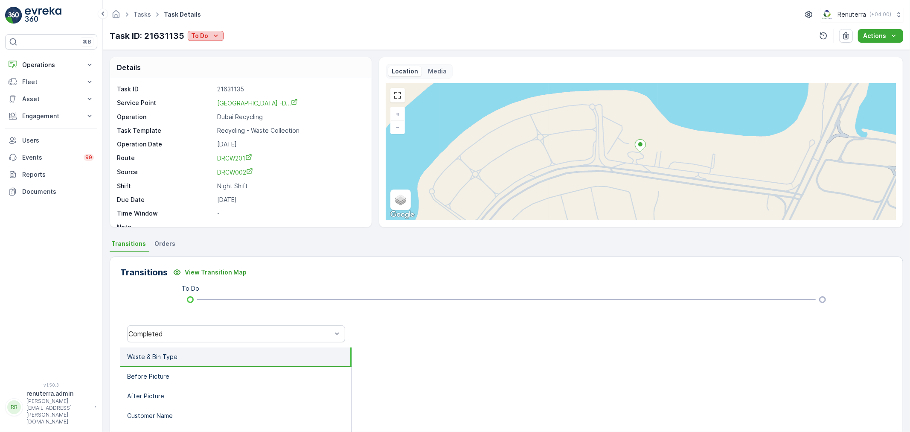
click at [206, 36] on p "To Do" at bounding box center [199, 36] width 17 height 9
click at [224, 73] on span "Completed No One to Sign" at bounding box center [231, 72] width 78 height 9
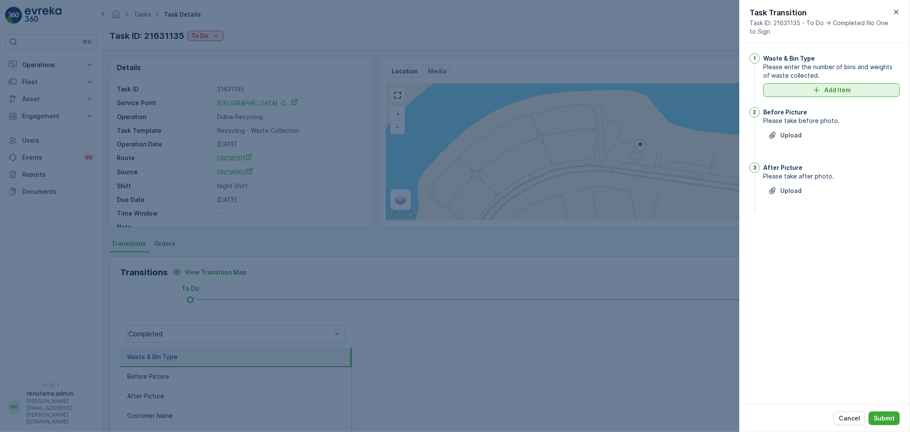
click at [809, 93] on div "Add Item" at bounding box center [831, 90] width 126 height 9
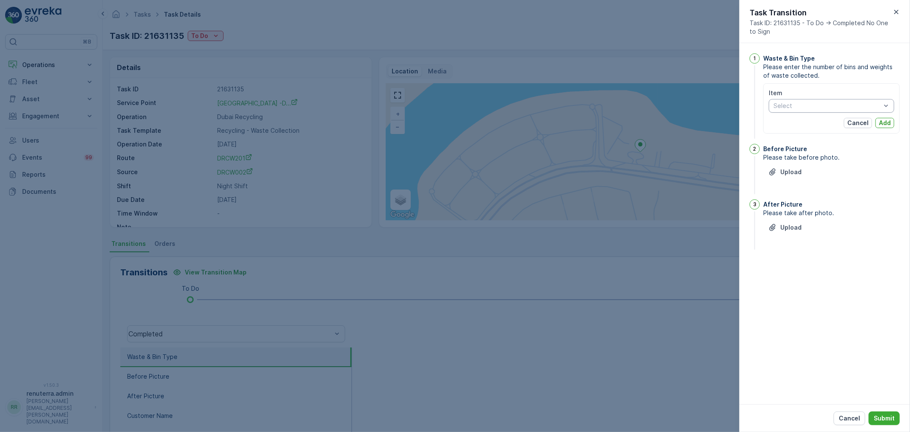
drag, startPoint x: 785, startPoint y: 177, endPoint x: 667, endPoint y: 175, distance: 118.2
click at [667, 175] on div at bounding box center [455, 216] width 910 height 432
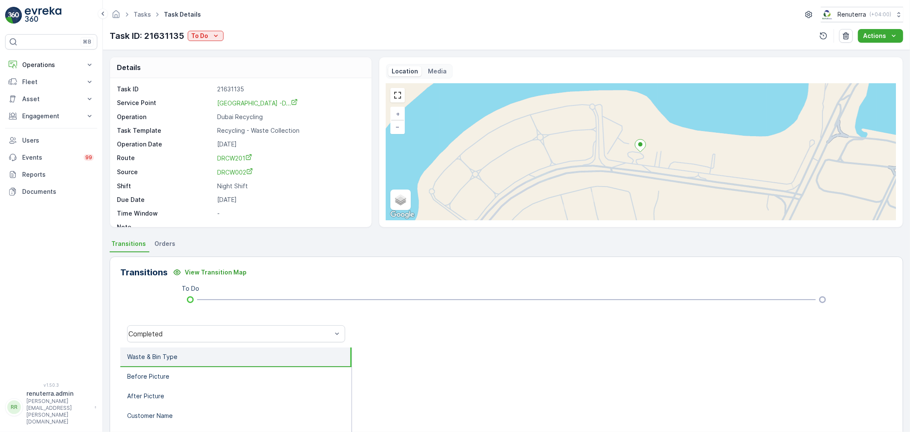
drag, startPoint x: 734, startPoint y: 197, endPoint x: 376, endPoint y: 272, distance: 366.2
click at [375, 272] on div "Transitions View Transition Map" at bounding box center [506, 272] width 772 height 14
drag, startPoint x: 203, startPoint y: 25, endPoint x: 203, endPoint y: 33, distance: 8.5
click at [203, 30] on div "Tasks Task Details Renuterra ( +04:00 ) Task ID: 21631135 To Do Actions" at bounding box center [506, 25] width 807 height 50
click at [203, 33] on p "To Do" at bounding box center [199, 36] width 17 height 9
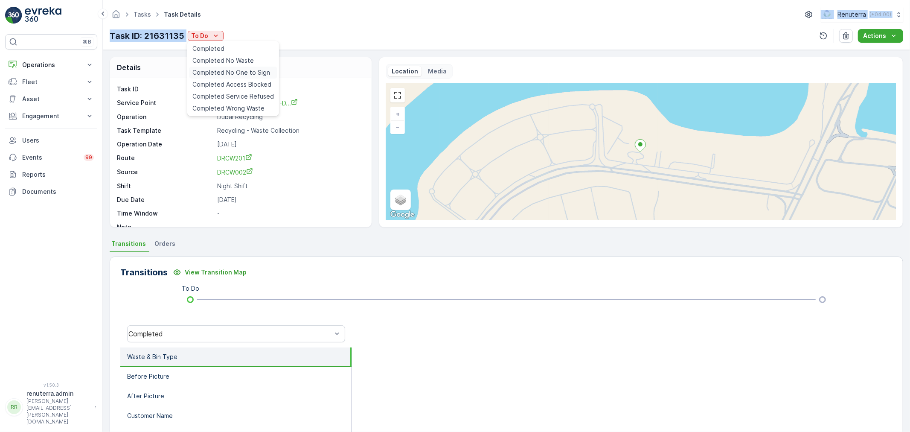
click at [242, 72] on span "Completed No One to Sign" at bounding box center [231, 72] width 78 height 9
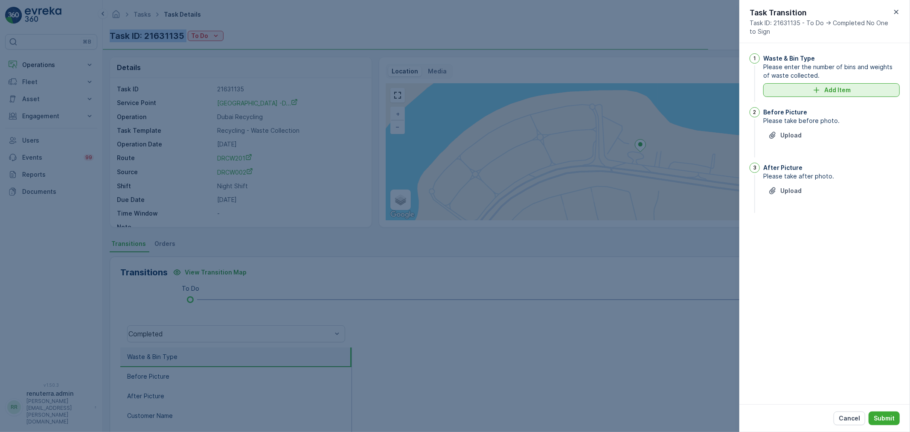
click at [817, 91] on icon "Add Item" at bounding box center [817, 90] width 6 height 6
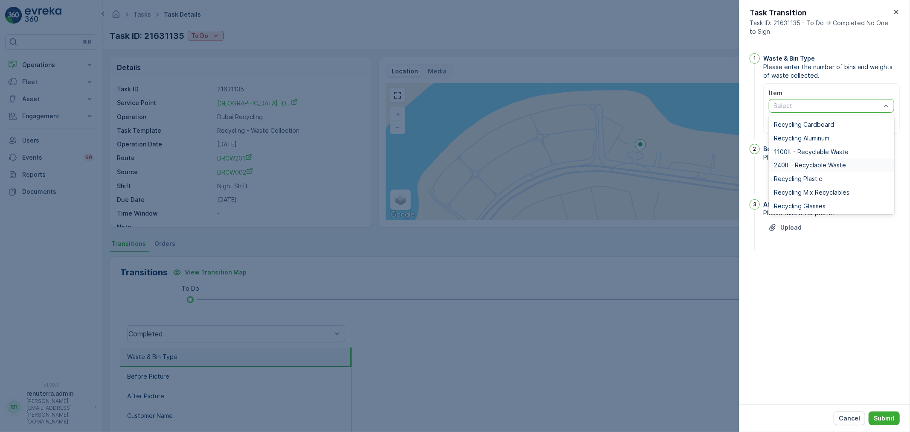
click at [795, 169] on div "240lt - Recyclable Waste" at bounding box center [831, 165] width 125 height 14
drag, startPoint x: 808, startPoint y: 109, endPoint x: 799, endPoint y: 127, distance: 20.4
click at [807, 109] on div "Select" at bounding box center [827, 106] width 109 height 9
click at [790, 180] on span "Recycling Plastic" at bounding box center [798, 178] width 48 height 7
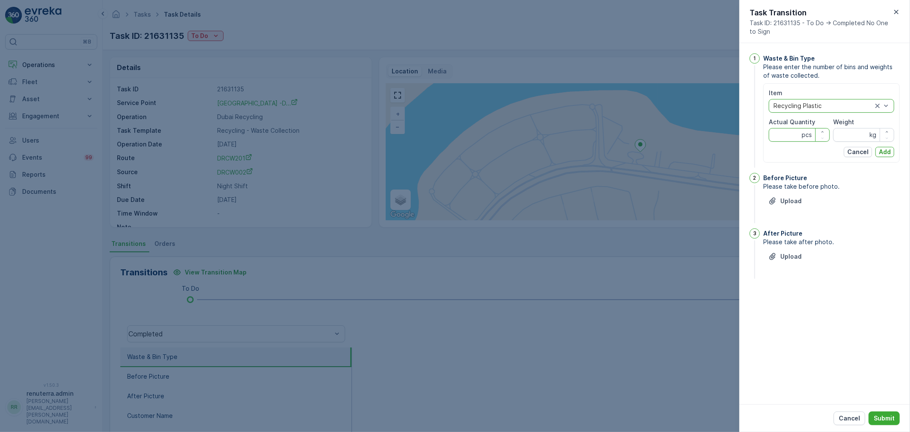
click at [774, 138] on Quantity "Actual Quantity" at bounding box center [799, 135] width 61 height 14
click at [858, 141] on input "Weight" at bounding box center [863, 135] width 61 height 14
type input "63"
click at [768, 137] on div "Item option Recycling Plastic, selected. Recycling Plastic Actual Quantity pcs …" at bounding box center [831, 122] width 137 height 79
drag, startPoint x: 799, startPoint y: 126, endPoint x: 785, endPoint y: 141, distance: 20.5
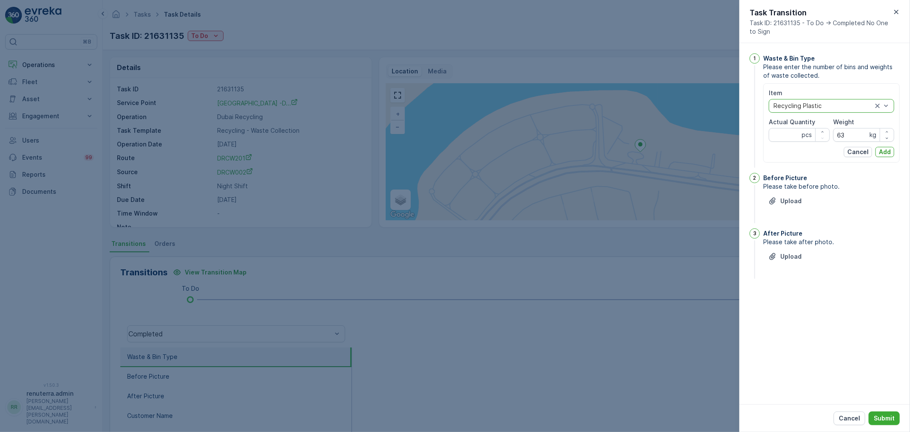
click at [796, 129] on div "Actual Quantity pcs" at bounding box center [799, 130] width 61 height 24
click at [784, 141] on Quantity "Actual Quantity" at bounding box center [799, 135] width 61 height 14
type Quantity "8"
click at [882, 153] on p "Add" at bounding box center [885, 152] width 12 height 9
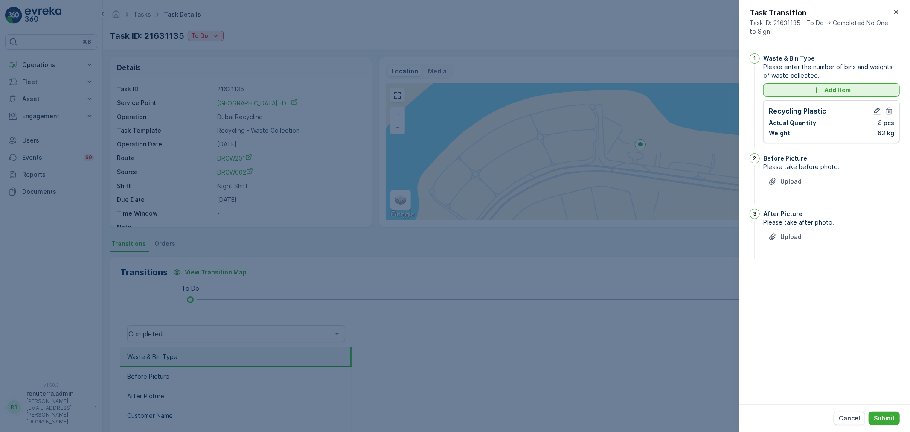
click at [855, 90] on div "Add Item" at bounding box center [831, 90] width 126 height 9
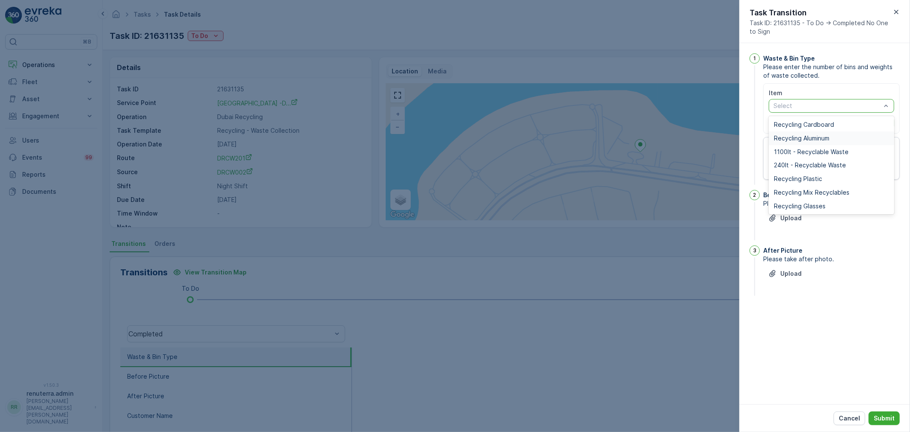
click at [789, 138] on span "Recycling Aluminum" at bounding box center [801, 138] width 55 height 7
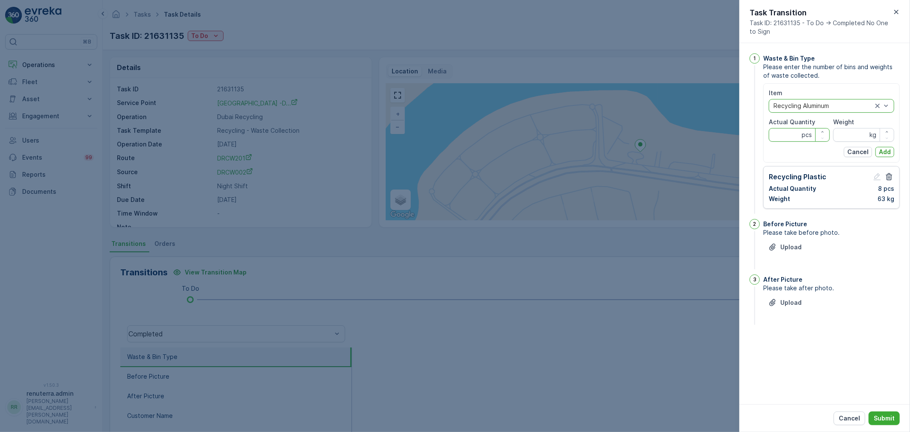
click at [791, 131] on Quantity "Actual Quantity" at bounding box center [799, 135] width 61 height 14
type Quantity "4"
click at [859, 138] on input "Weight" at bounding box center [863, 135] width 61 height 14
type input "30"
click at [889, 152] on button "Add" at bounding box center [884, 152] width 19 height 10
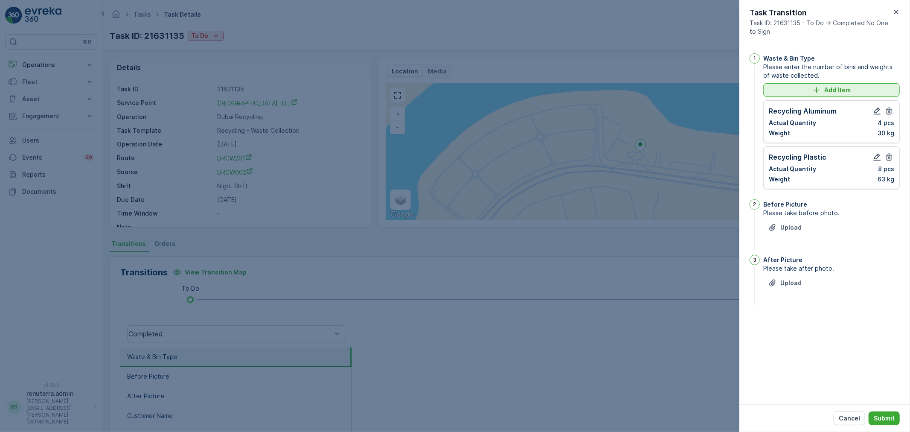
click at [862, 92] on div "Add Item" at bounding box center [831, 90] width 126 height 9
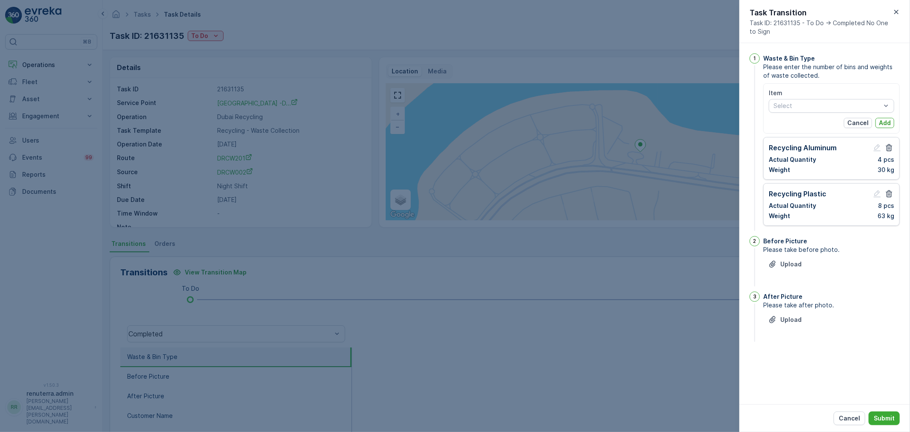
click at [859, 92] on div "Item" at bounding box center [831, 93] width 125 height 9
drag, startPoint x: 885, startPoint y: 228, endPoint x: 869, endPoint y: 316, distance: 89.7
click at [869, 318] on div "Upload" at bounding box center [831, 325] width 137 height 24
drag, startPoint x: 858, startPoint y: 162, endPoint x: 866, endPoint y: 154, distance: 11.5
click at [862, 160] on div "Actual Quantity 4 pcs" at bounding box center [831, 159] width 125 height 9
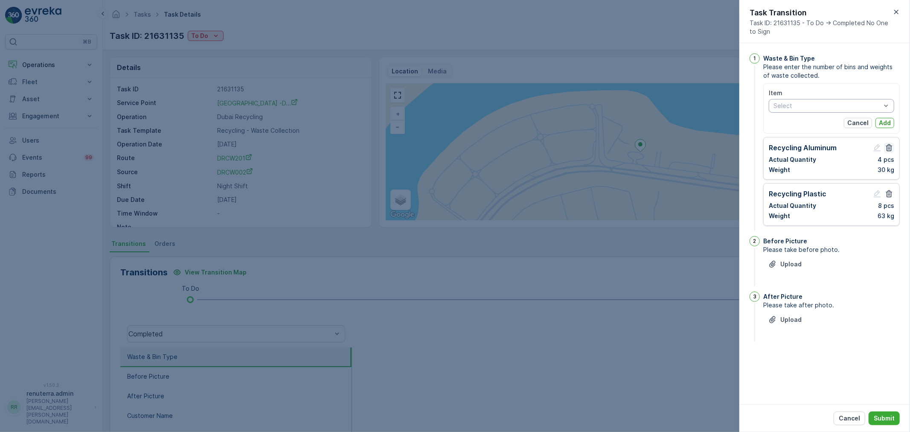
click at [889, 147] on icon "button" at bounding box center [889, 147] width 6 height 7
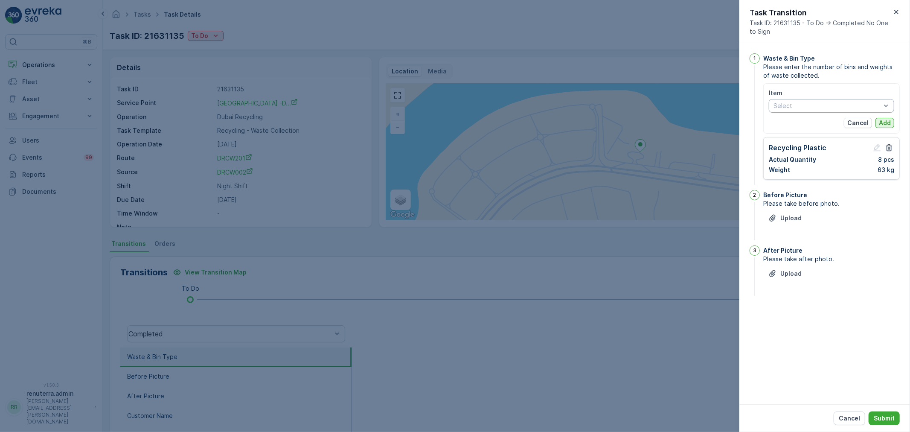
click at [888, 122] on p "Add" at bounding box center [885, 123] width 12 height 9
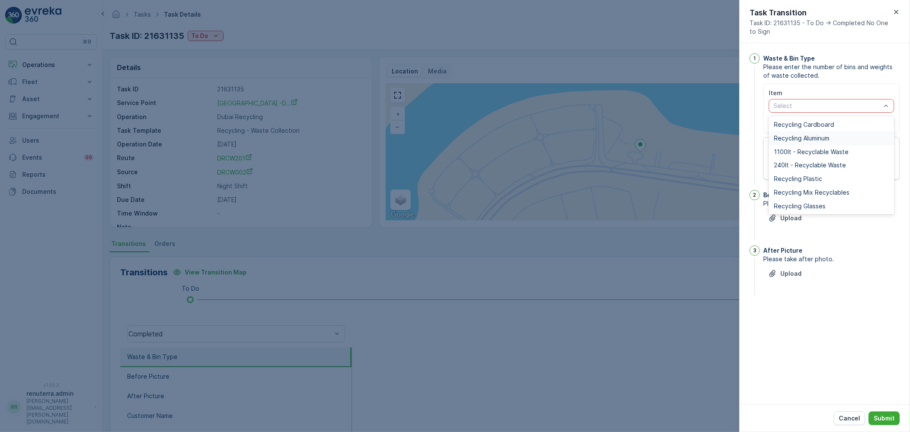
click at [803, 139] on span "Recycling Aluminum" at bounding box center [801, 138] width 55 height 7
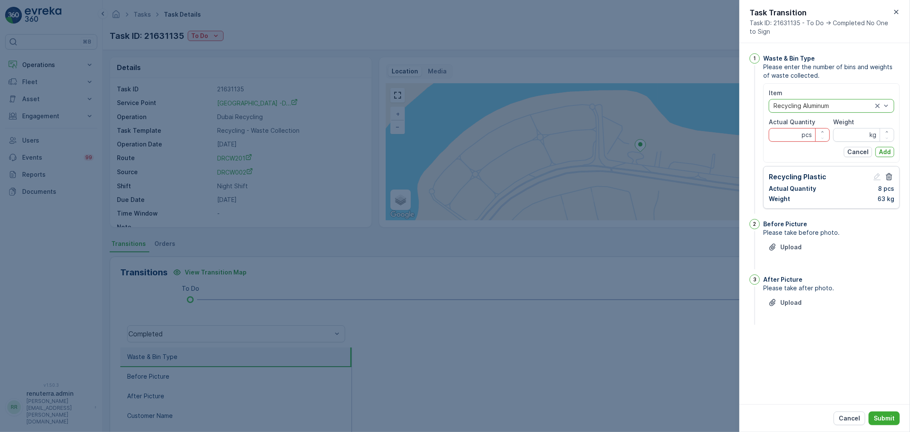
click at [793, 134] on Quantity "Actual Quantity" at bounding box center [799, 135] width 61 height 14
type Quantity "9"
drag, startPoint x: 836, startPoint y: 132, endPoint x: 829, endPoint y: 116, distance: 17.8
click at [832, 118] on div "Item option Recycling Aluminum, selected. Recycling Aluminum Actual Quantity 9 …" at bounding box center [831, 115] width 125 height 53
type input "130"
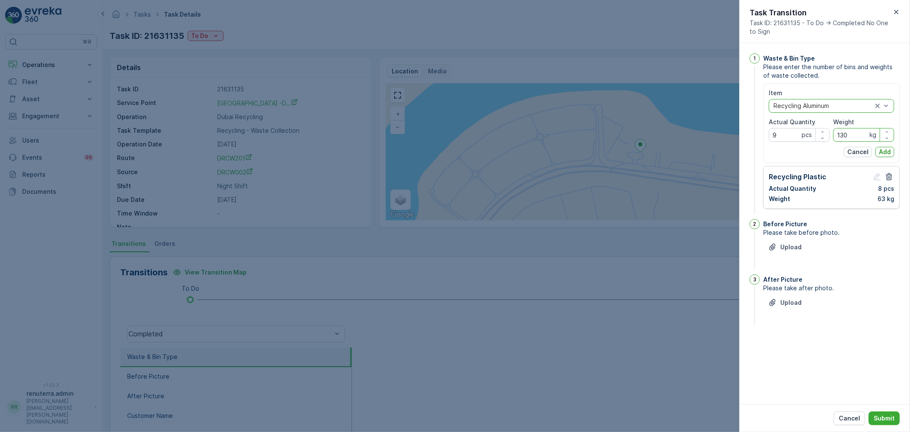
click at [881, 147] on button "Add" at bounding box center [884, 152] width 19 height 10
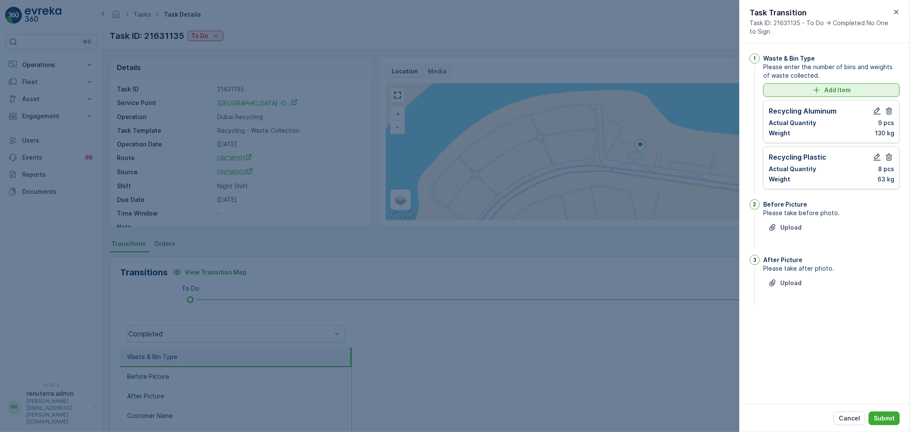
click at [843, 92] on p "Add Item" at bounding box center [837, 90] width 26 height 9
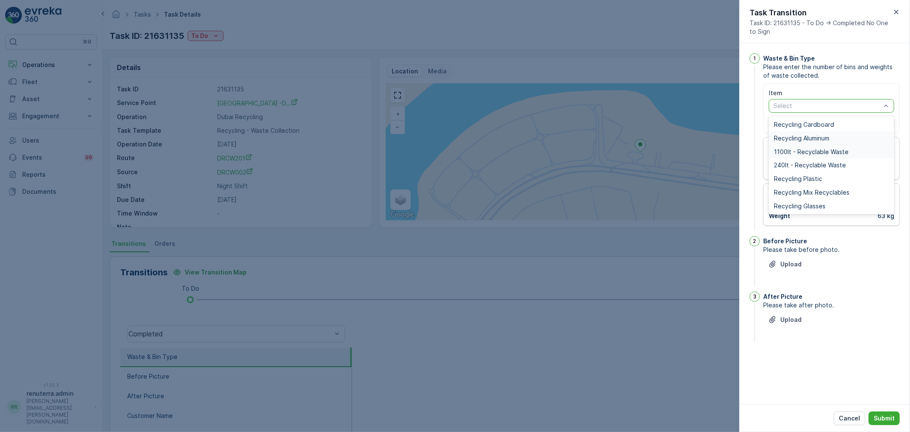
drag, startPoint x: 824, startPoint y: 140, endPoint x: 823, endPoint y: 154, distance: 13.8
click at [823, 153] on div "Recycling Cardboard Recycling Aluminum 1100lt - Recyclable Waste 240lt - Recycl…" at bounding box center [831, 165] width 125 height 98
click at [817, 194] on span "Recycling Mix Recyclables" at bounding box center [812, 192] width 76 height 7
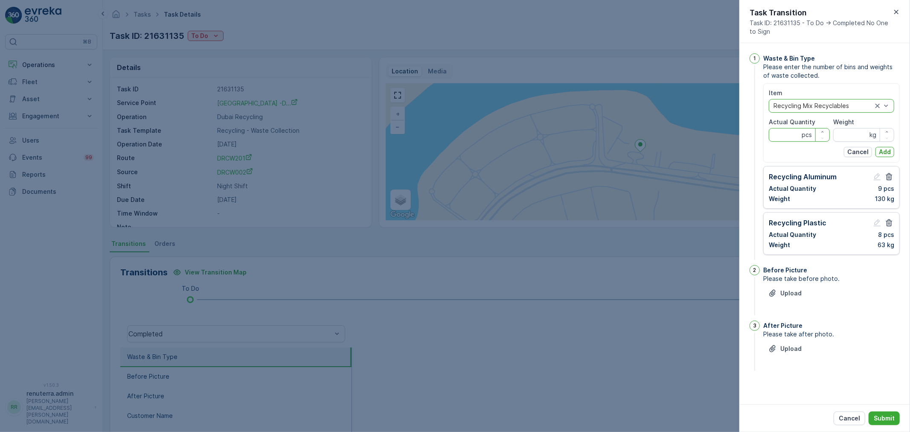
click at [784, 134] on Quantity "Actual Quantity" at bounding box center [799, 135] width 61 height 14
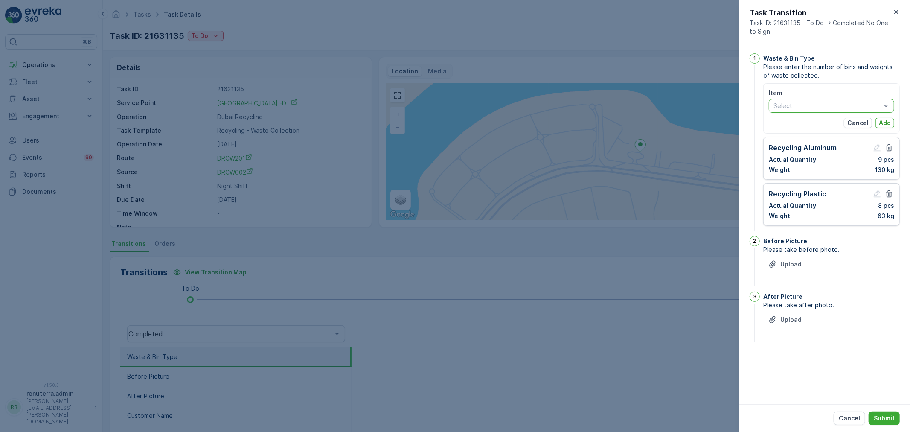
click at [868, 109] on div at bounding box center [827, 105] width 109 height 7
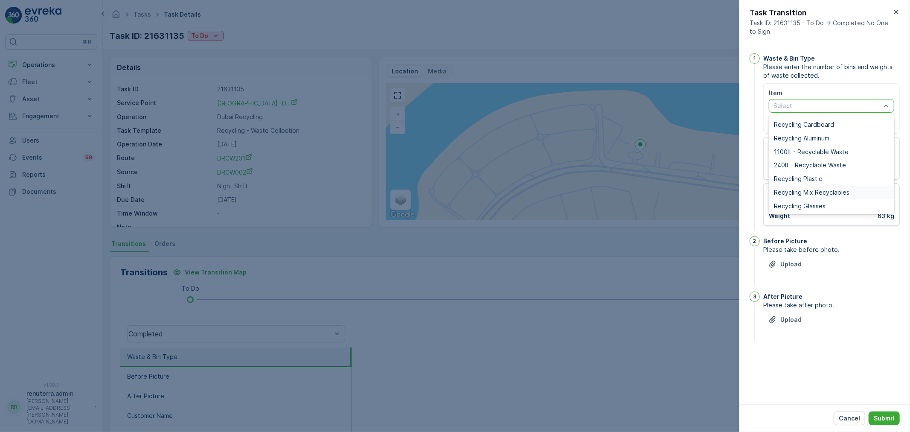
click at [801, 193] on span "Recycling Mix Recyclables" at bounding box center [812, 192] width 76 height 7
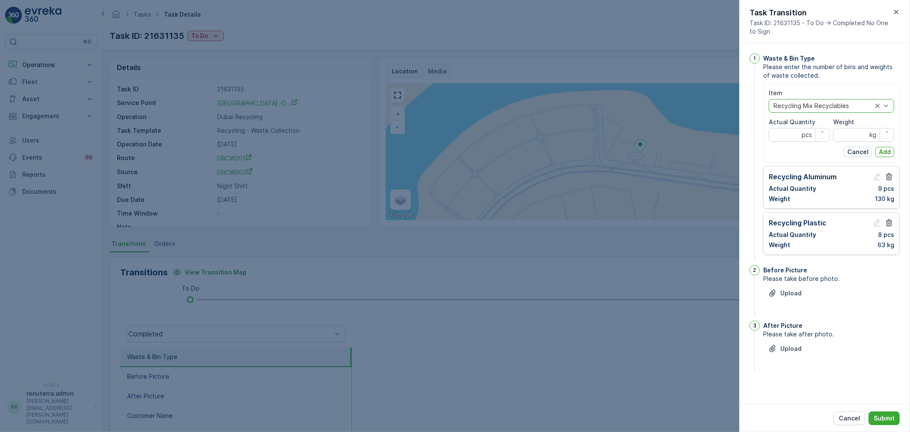
click at [830, 107] on div at bounding box center [823, 105] width 101 height 7
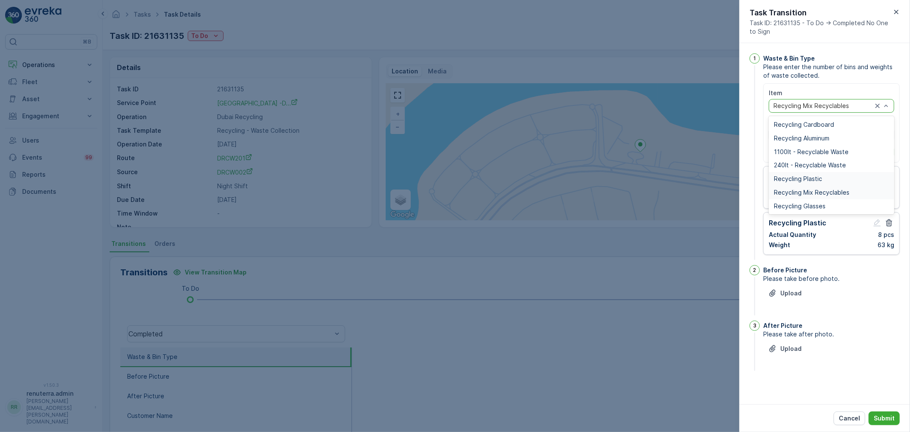
click at [798, 174] on div "Recycling Plastic" at bounding box center [831, 179] width 125 height 14
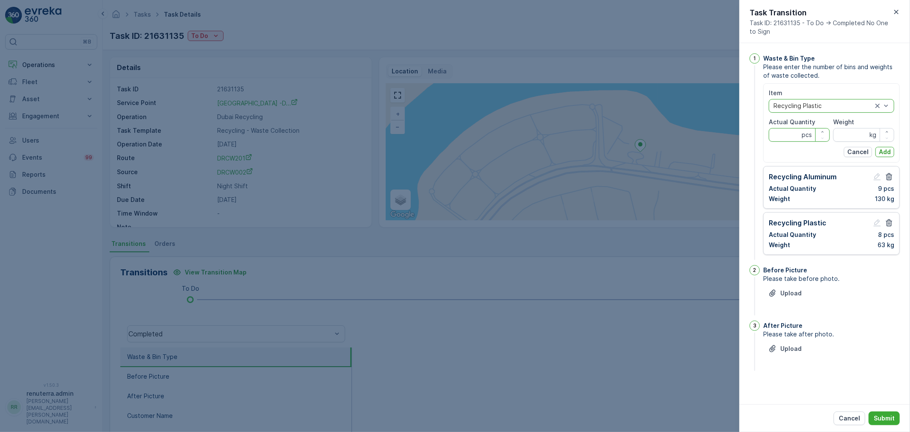
click at [788, 134] on Quantity "Actual Quantity" at bounding box center [799, 135] width 61 height 14
click at [853, 133] on input "Weight" at bounding box center [863, 135] width 61 height 14
type input "133"
click at [781, 139] on Quantity "Actual Quantity" at bounding box center [799, 135] width 61 height 14
click at [884, 156] on button "Add" at bounding box center [884, 152] width 19 height 10
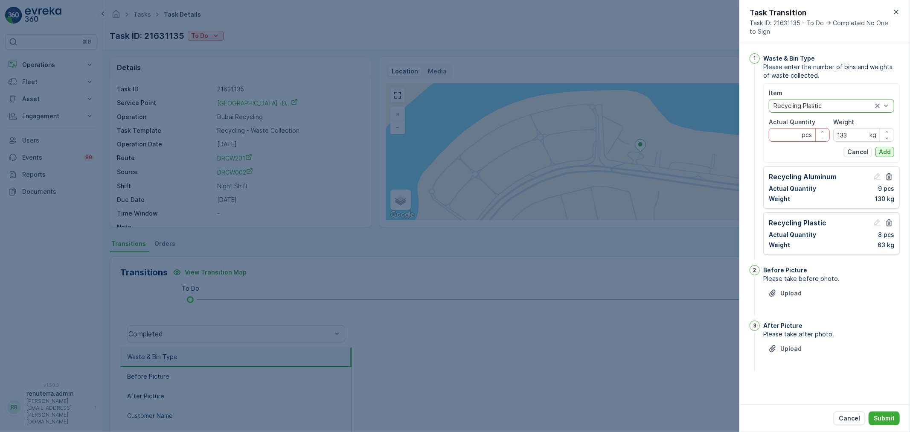
click at [887, 156] on button "Add" at bounding box center [884, 152] width 19 height 10
type Quantity "7"
click at [880, 148] on button "Add" at bounding box center [884, 152] width 19 height 10
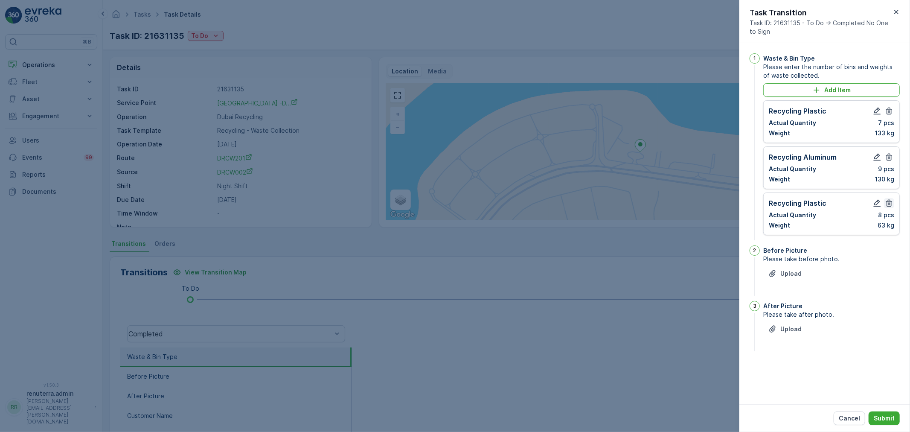
click at [892, 203] on icon "button" at bounding box center [889, 203] width 9 height 9
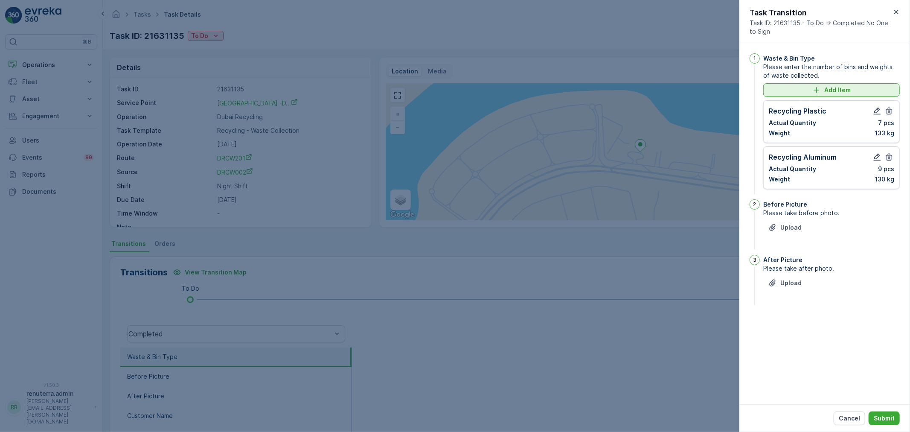
click at [847, 93] on p "Add Item" at bounding box center [837, 90] width 26 height 9
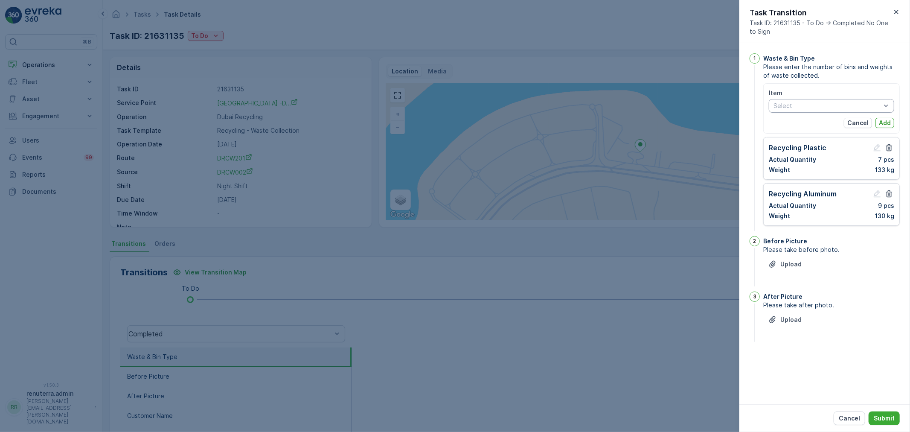
drag, startPoint x: 815, startPoint y: 128, endPoint x: 882, endPoint y: 259, distance: 146.1
click at [882, 259] on div "Upload" at bounding box center [831, 269] width 137 height 24
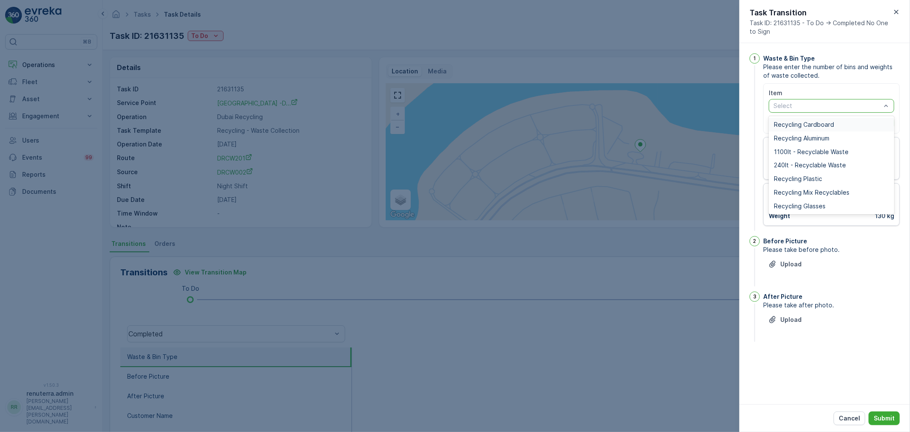
click at [822, 112] on div "Select" at bounding box center [831, 106] width 125 height 14
click at [823, 190] on span "Recycling Mix Recyclables" at bounding box center [812, 192] width 76 height 7
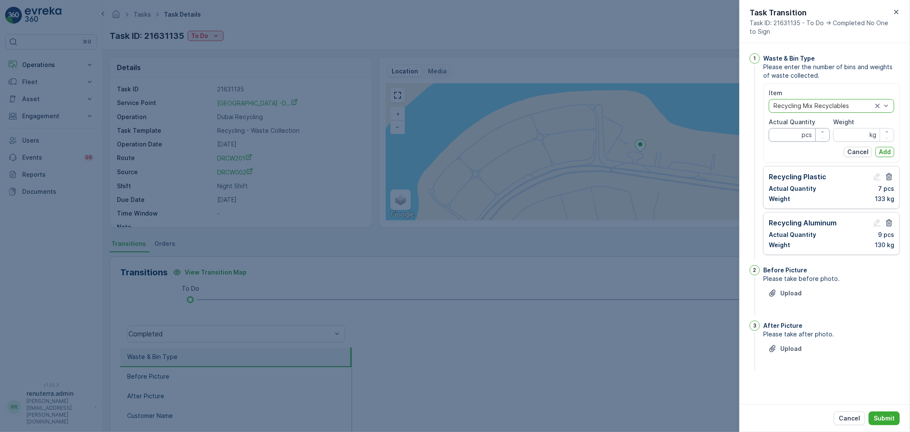
click at [790, 140] on Quantity "Actual Quantity" at bounding box center [799, 135] width 61 height 14
type Quantity "3"
click at [843, 131] on input "Weight" at bounding box center [863, 135] width 61 height 14
type input "25"
click at [883, 152] on p "Add" at bounding box center [885, 152] width 12 height 9
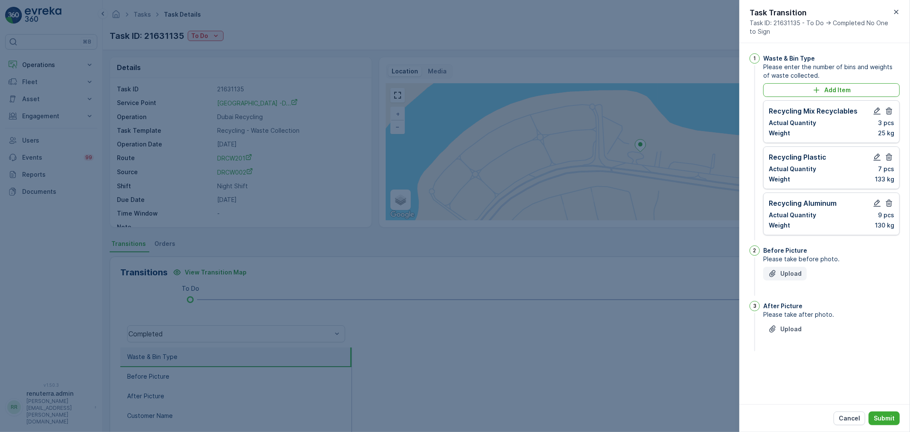
click at [792, 276] on p "Upload" at bounding box center [790, 273] width 21 height 9
click at [779, 272] on div "Upload" at bounding box center [784, 273] width 33 height 9
click at [789, 376] on p "Upload" at bounding box center [790, 371] width 21 height 9
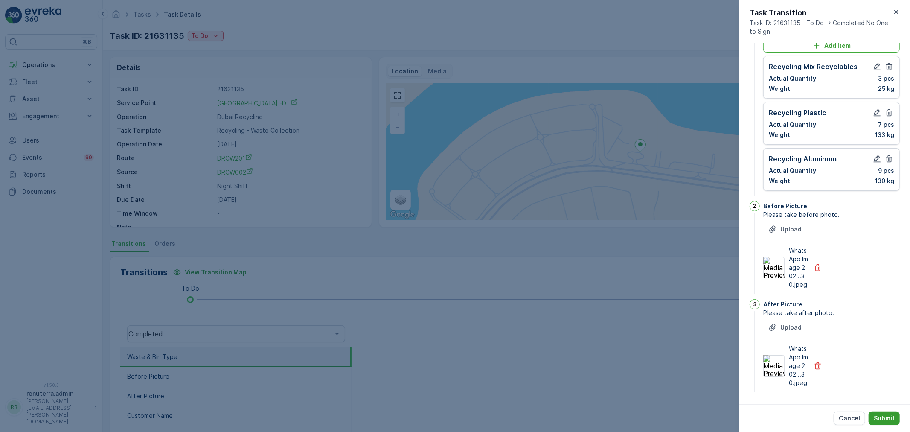
click at [885, 418] on p "Submit" at bounding box center [884, 418] width 21 height 9
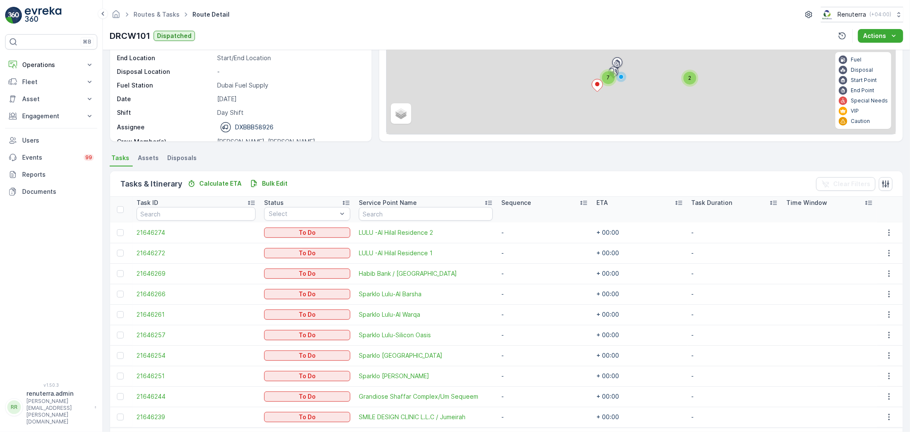
scroll to position [116, 0]
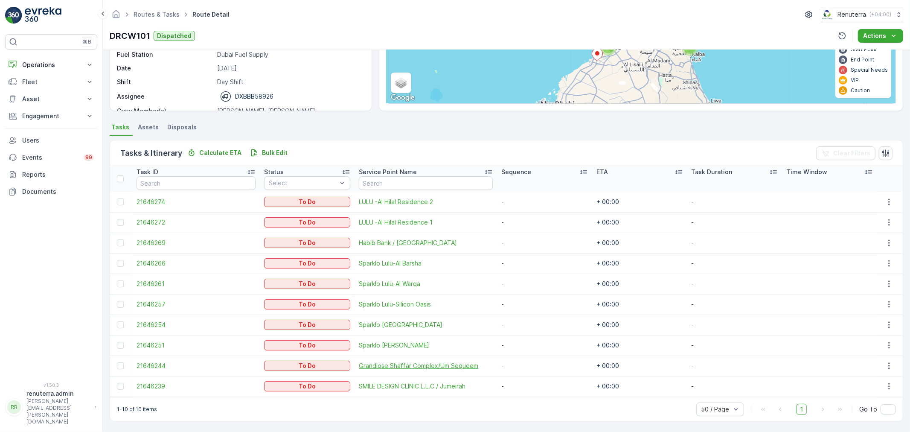
click at [382, 365] on span "Grandiose Shaffar Complex/Um Sequeem" at bounding box center [426, 365] width 134 height 9
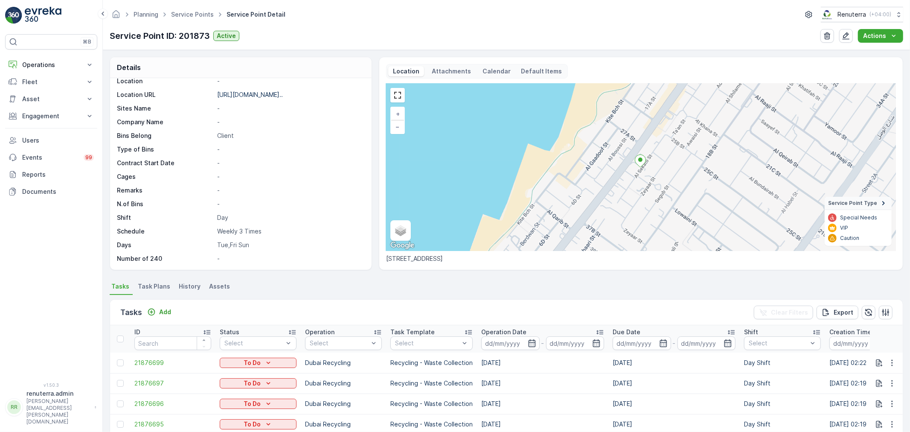
drag, startPoint x: 154, startPoint y: 278, endPoint x: 151, endPoint y: 282, distance: 4.4
click at [154, 279] on div "Details Service Point ID 201873 Name Grandiose [PERSON_NAME] Complex/Um S... Ty…" at bounding box center [506, 241] width 807 height 382
click at [151, 282] on li "Task Plans" at bounding box center [155, 287] width 38 height 15
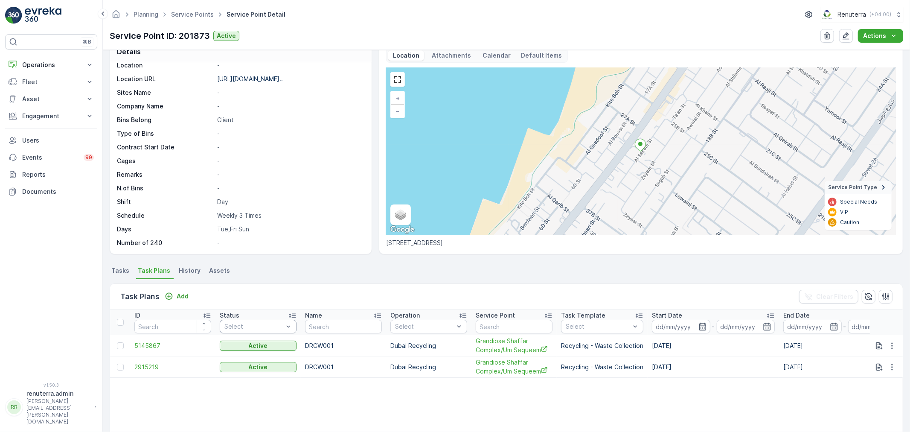
scroll to position [47, 0]
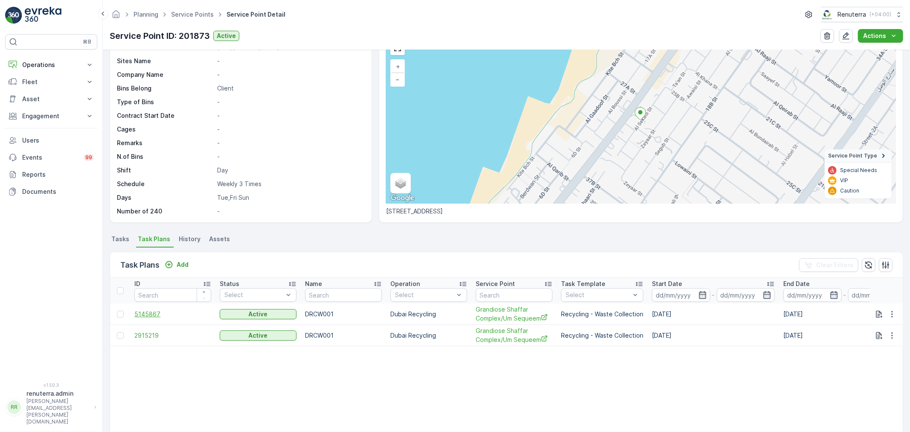
click at [148, 311] on span "5145867" at bounding box center [172, 314] width 77 height 9
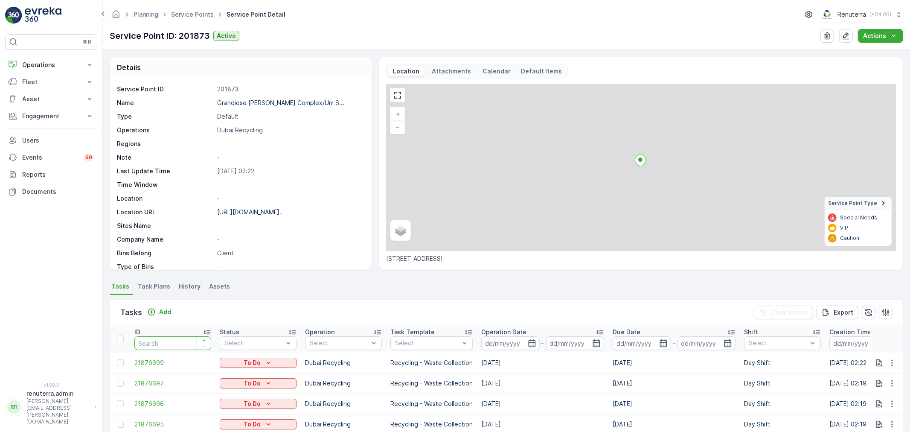
drag, startPoint x: 171, startPoint y: 321, endPoint x: 157, endPoint y: 288, distance: 36.7
click at [157, 336] on input "number" at bounding box center [172, 343] width 77 height 14
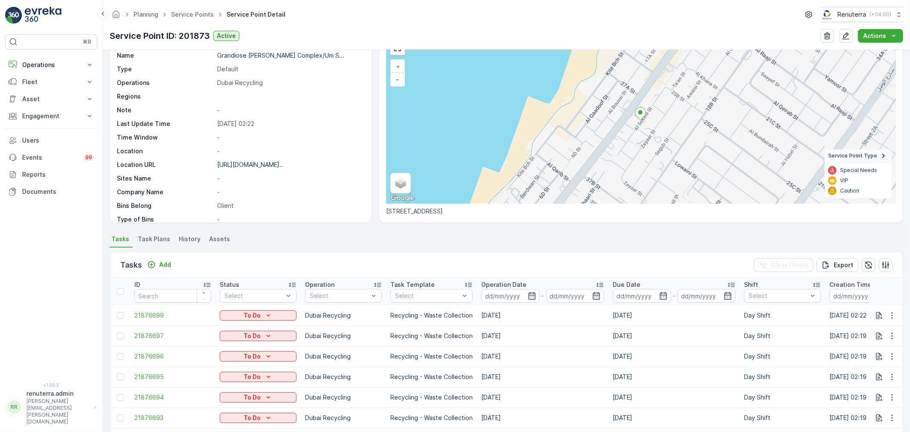
click at [158, 240] on span "Task Plans" at bounding box center [154, 239] width 32 height 9
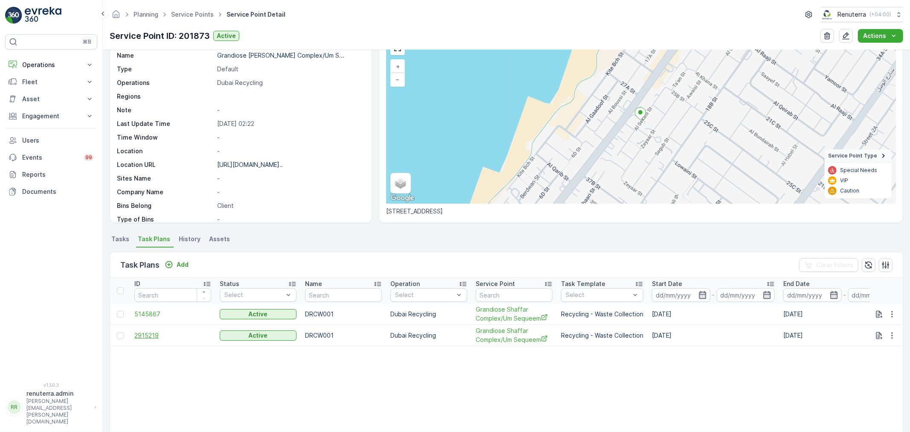
click at [144, 335] on span "2915219" at bounding box center [172, 335] width 77 height 9
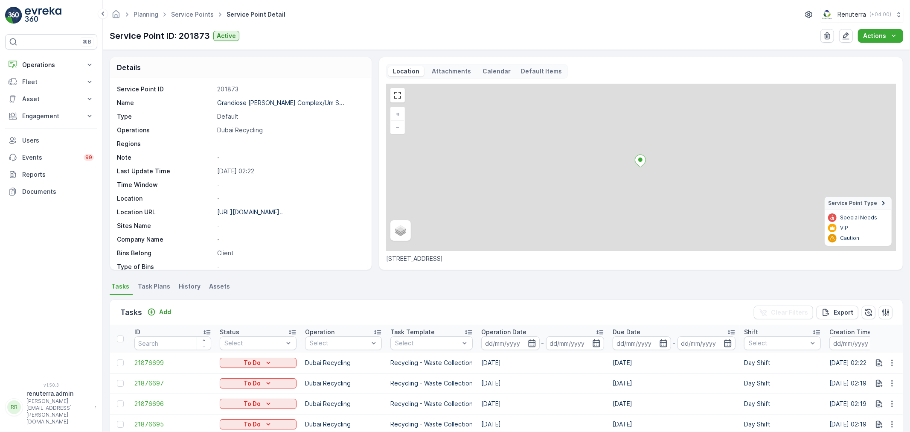
click at [162, 285] on span "Task Plans" at bounding box center [154, 286] width 32 height 9
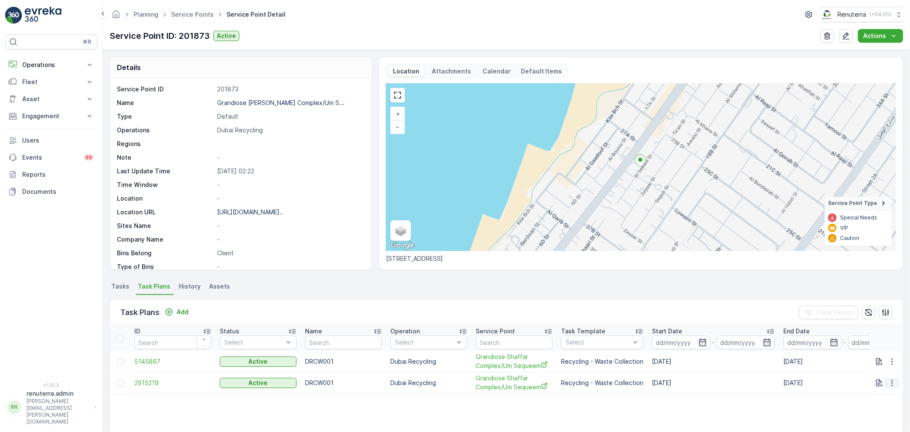
click at [895, 386] on button "button" at bounding box center [891, 383] width 15 height 10
click at [873, 342] on span "Edit Task Plan" at bounding box center [877, 342] width 40 height 9
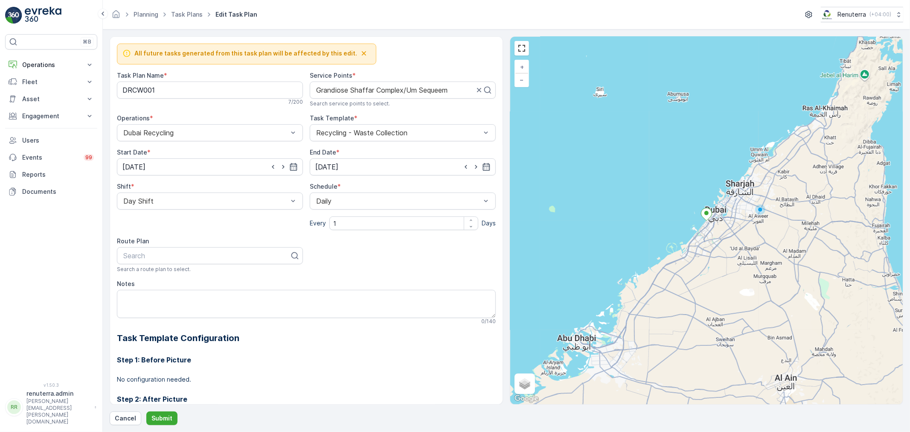
drag, startPoint x: 358, startPoint y: 255, endPoint x: 351, endPoint y: 257, distance: 8.0
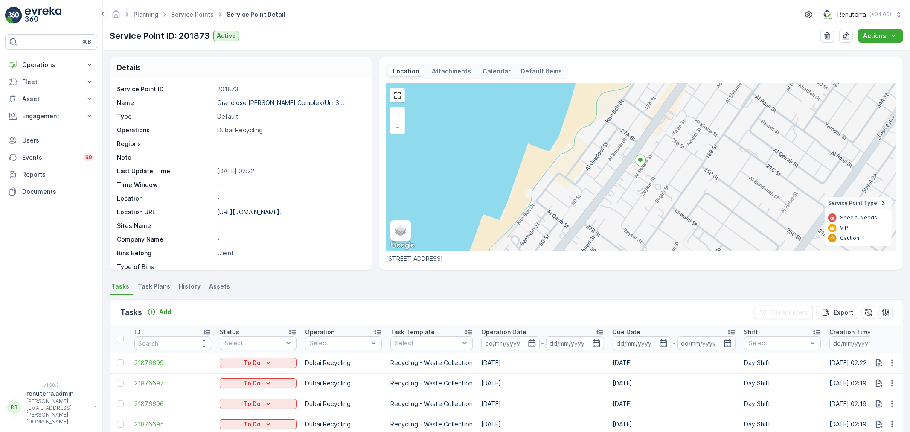
click at [148, 281] on li "Task Plans" at bounding box center [155, 287] width 38 height 15
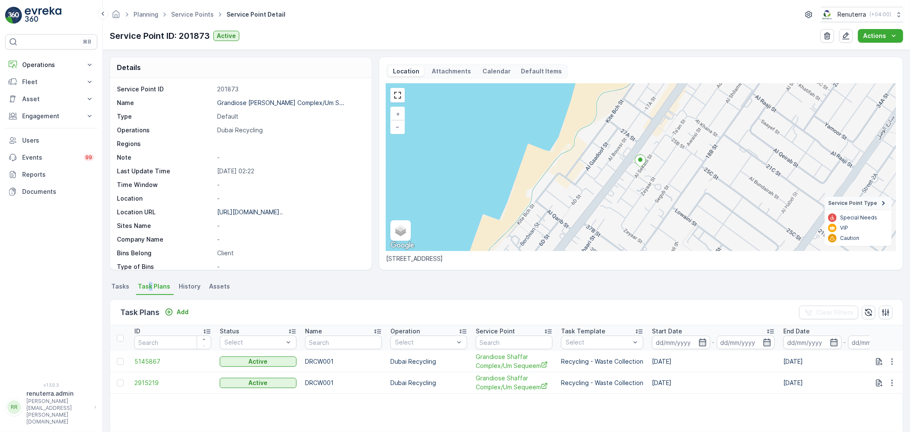
scroll to position [47, 0]
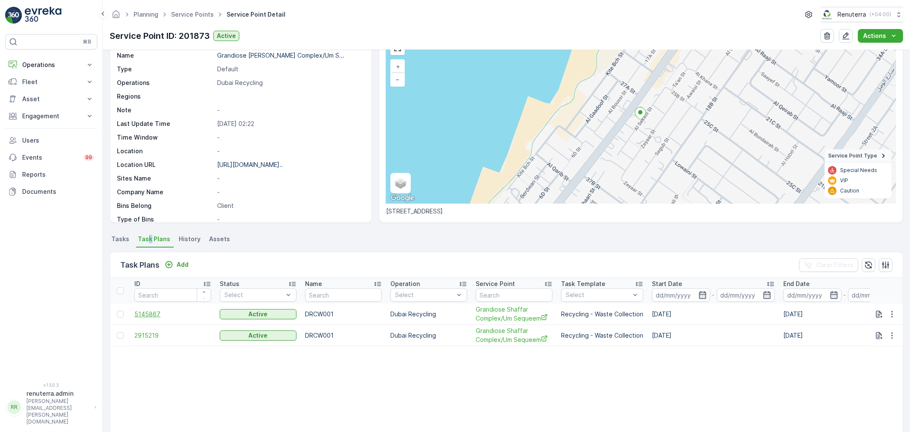
click at [140, 317] on span "5145867" at bounding box center [172, 314] width 77 height 9
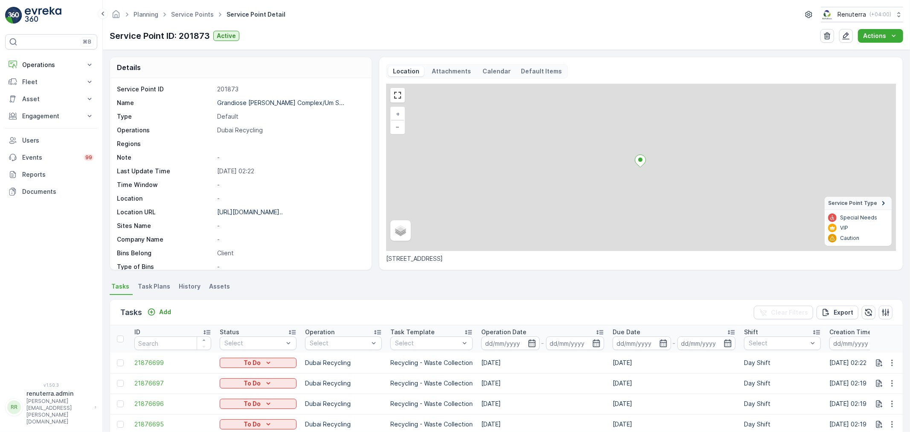
click at [157, 283] on span "Task Plans" at bounding box center [154, 286] width 32 height 9
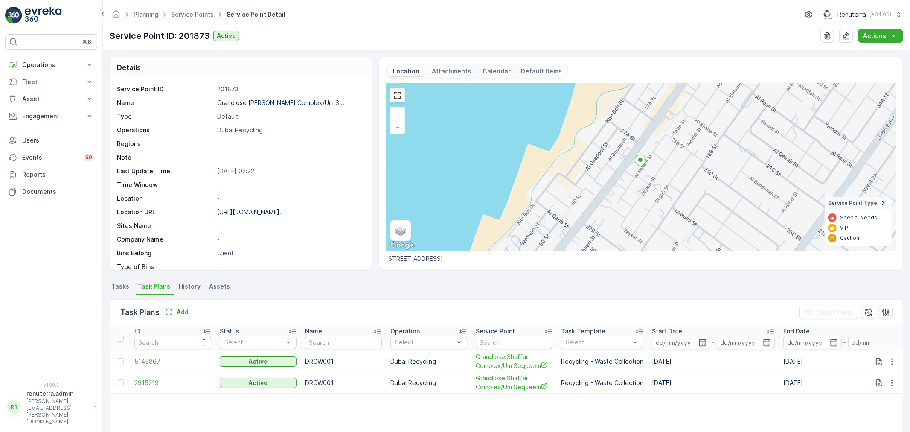
click at [125, 291] on li "Tasks" at bounding box center [121, 287] width 23 height 15
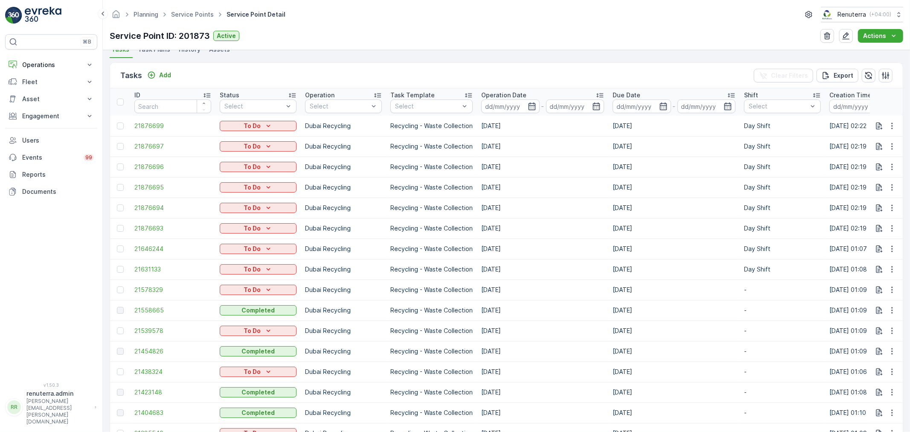
scroll to position [142, 0]
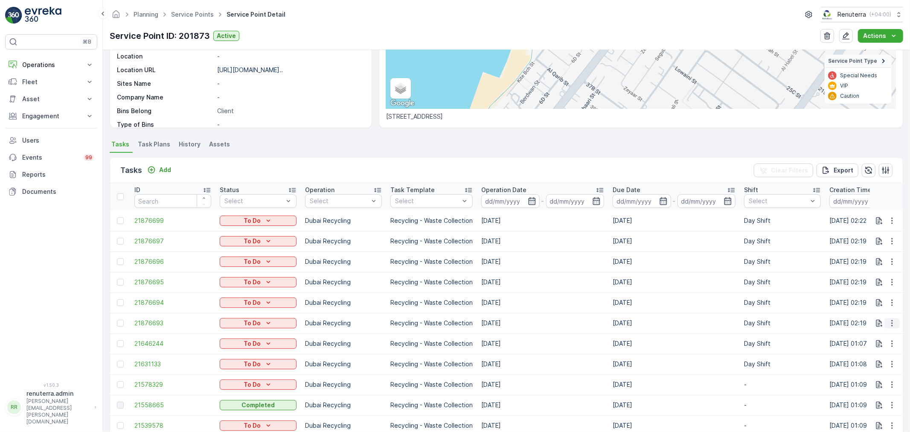
click at [885, 323] on button "button" at bounding box center [891, 323] width 15 height 10
click at [869, 357] on span "Change Route" at bounding box center [869, 359] width 41 height 9
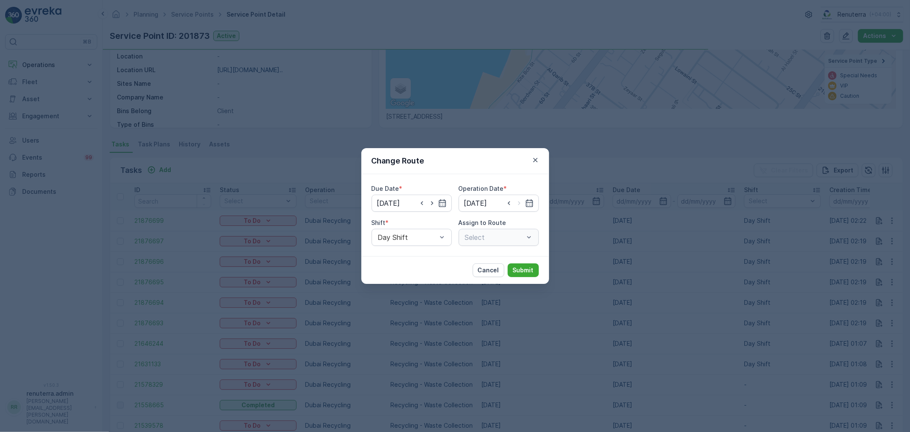
type input "[DATE]"
click at [534, 163] on icon "button" at bounding box center [535, 160] width 9 height 9
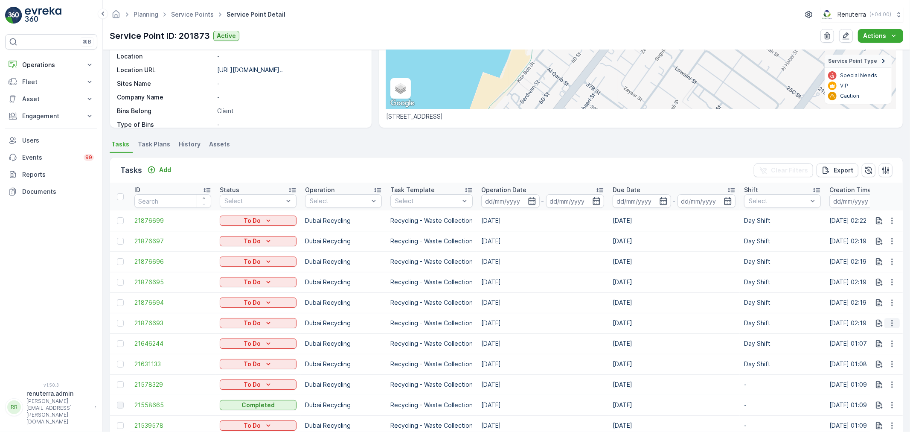
click at [889, 321] on icon "button" at bounding box center [892, 323] width 9 height 9
click at [860, 359] on span "Change Route" at bounding box center [869, 359] width 41 height 9
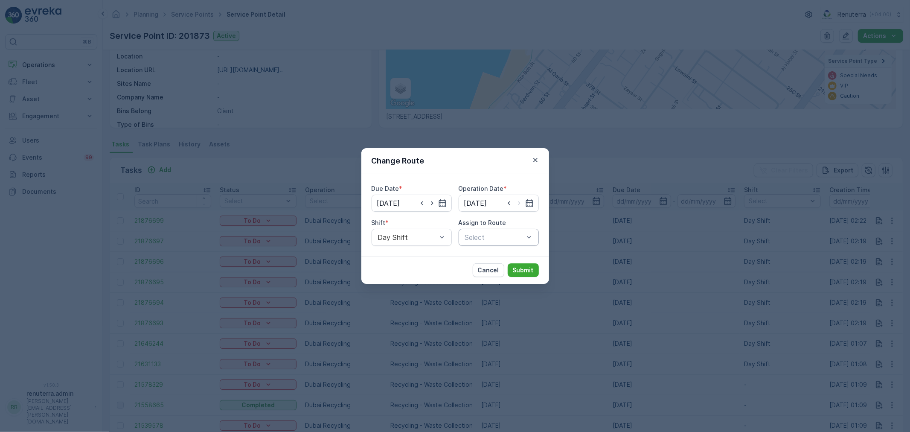
click at [497, 245] on div "Select" at bounding box center [499, 237] width 80 height 17
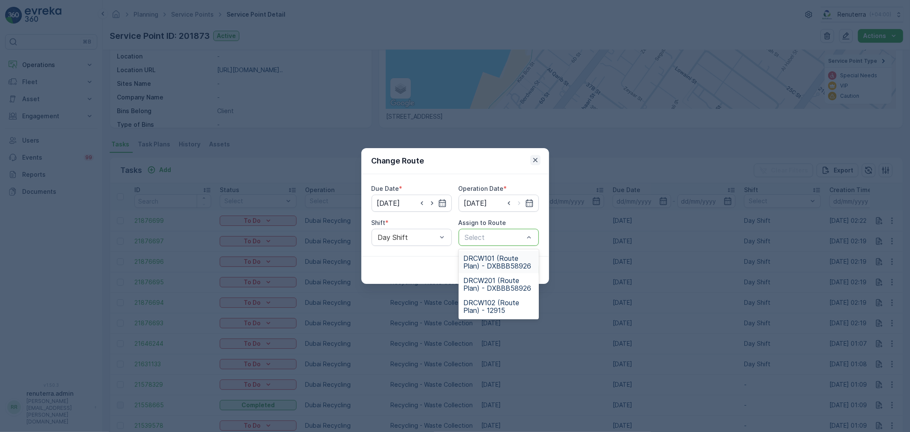
click at [532, 163] on icon "button" at bounding box center [535, 160] width 9 height 9
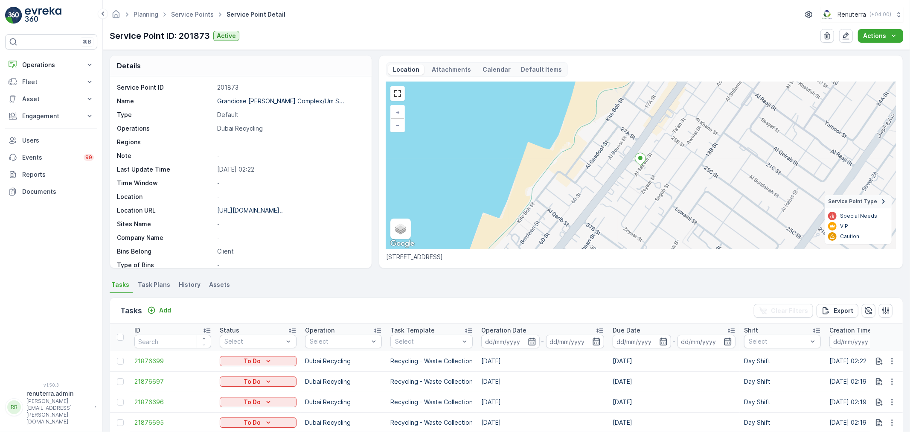
scroll to position [0, 0]
drag, startPoint x: 29, startPoint y: 62, endPoint x: 27, endPoint y: 74, distance: 12.5
click at [30, 62] on p "Operations" at bounding box center [51, 65] width 58 height 9
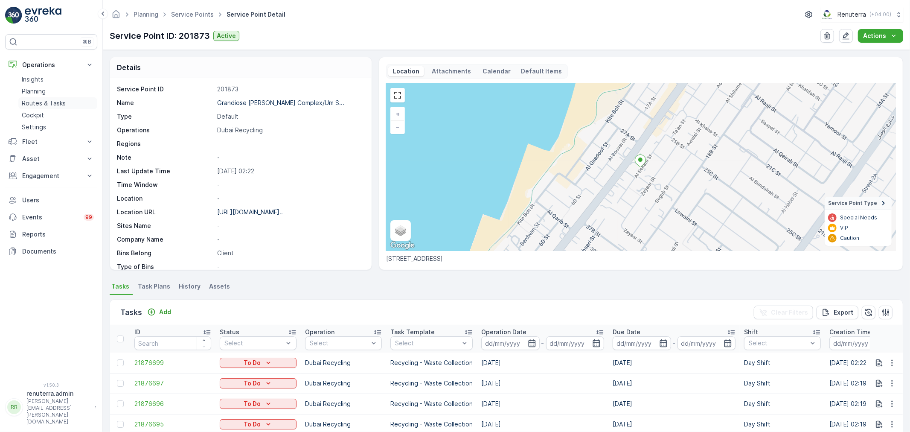
click at [33, 103] on p "Routes & Tasks" at bounding box center [44, 103] width 44 height 9
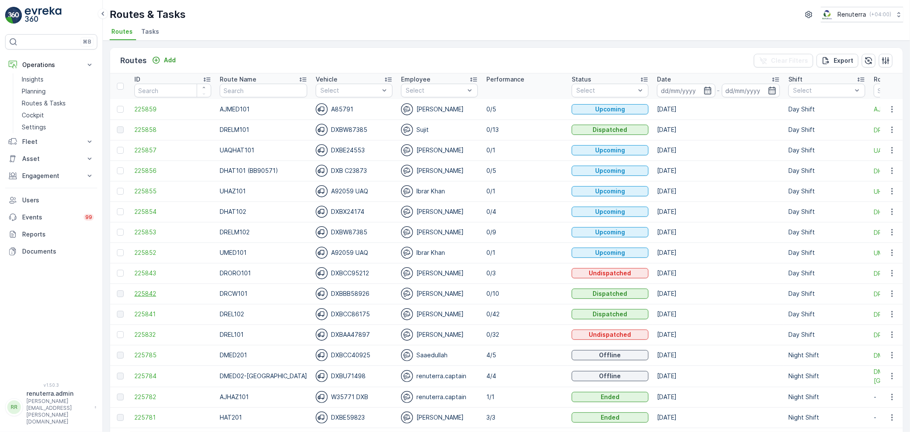
click at [148, 293] on span "225842" at bounding box center [172, 293] width 77 height 9
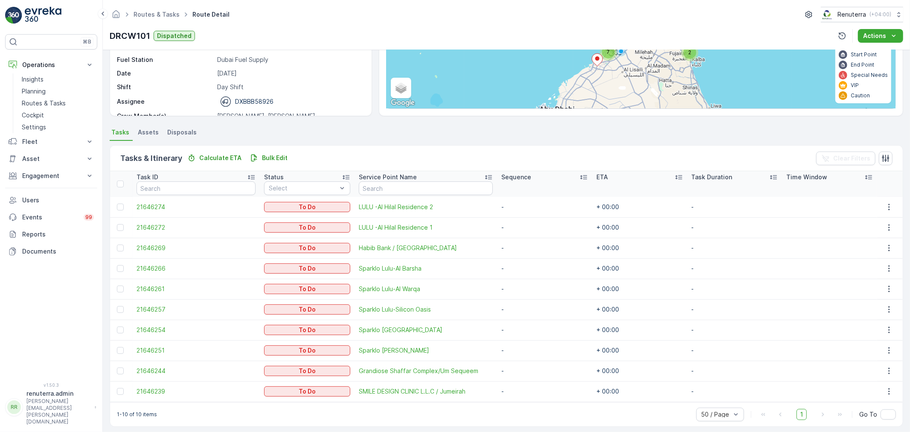
scroll to position [116, 0]
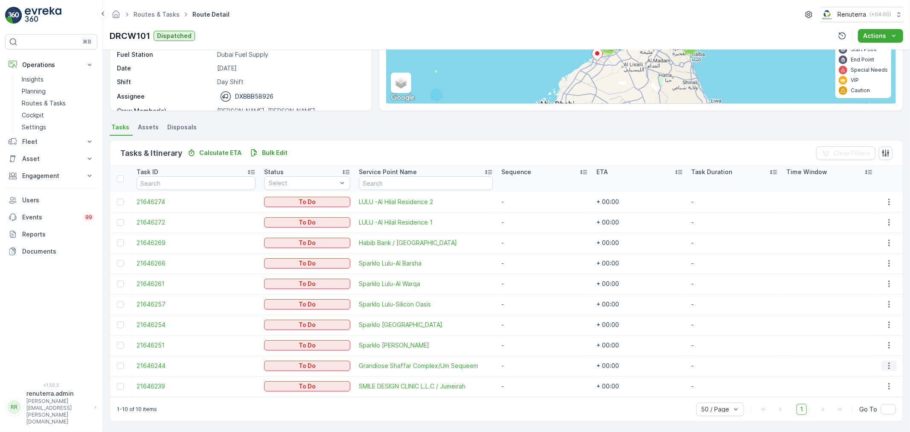
click at [892, 364] on button "button" at bounding box center [888, 365] width 15 height 10
click at [871, 339] on span "Remove from Route" at bounding box center [878, 336] width 58 height 9
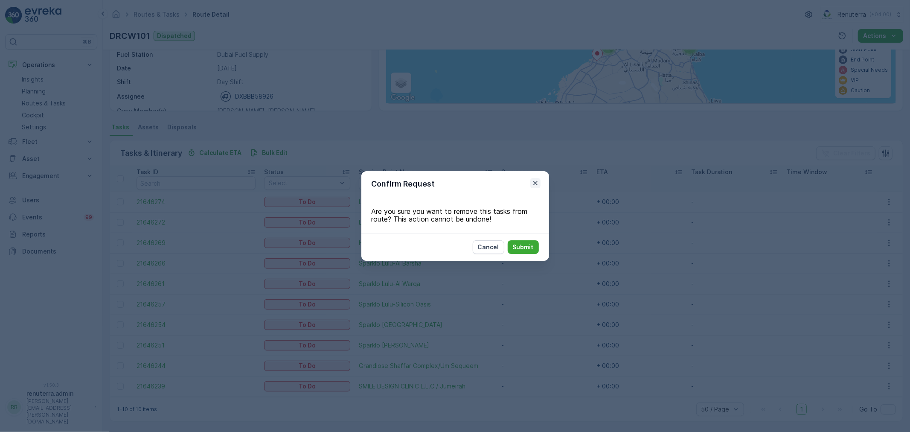
click at [535, 181] on icon "button" at bounding box center [535, 183] width 9 height 9
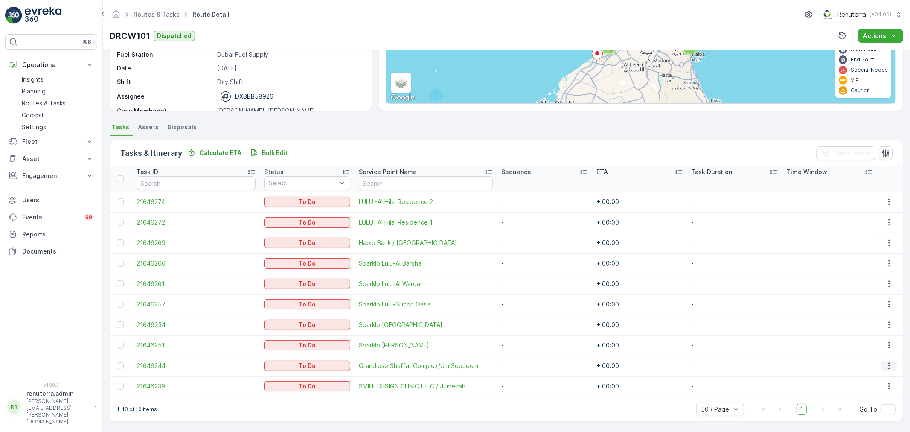
drag, startPoint x: 889, startPoint y: 365, endPoint x: 879, endPoint y: 367, distance: 10.0
click at [887, 365] on icon "button" at bounding box center [889, 365] width 9 height 9
click at [859, 314] on span "Edit" at bounding box center [854, 312] width 11 height 9
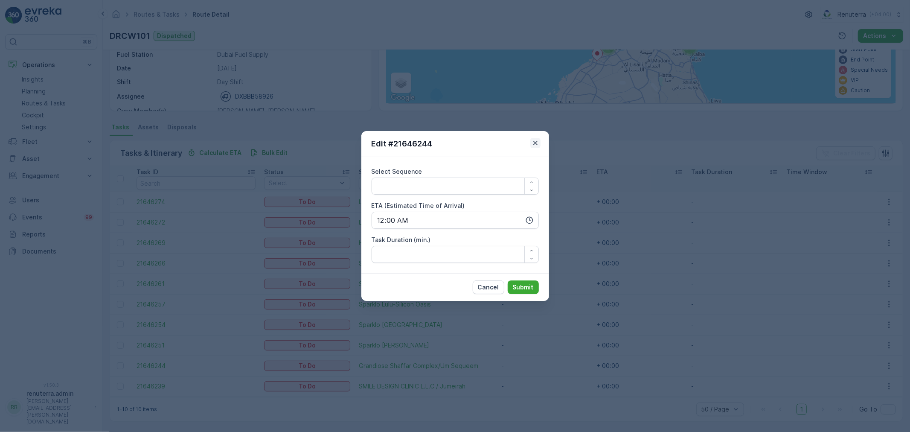
click at [535, 146] on icon "button" at bounding box center [535, 143] width 9 height 9
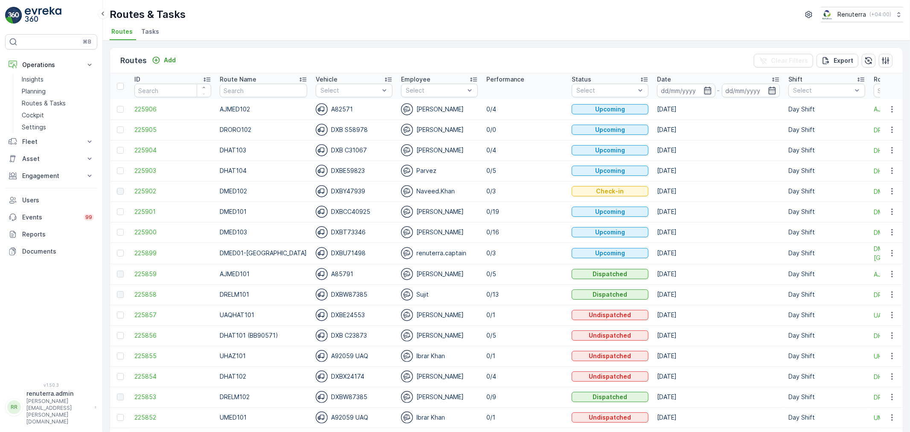
click at [163, 35] on ul "Routes Tasks" at bounding box center [503, 33] width 787 height 15
click at [150, 33] on span "Tasks" at bounding box center [150, 31] width 18 height 9
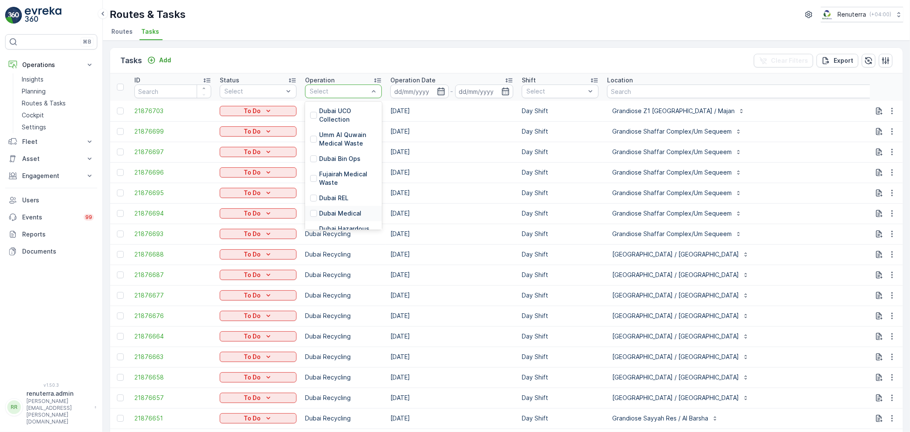
click at [331, 215] on p "Dubai Medical" at bounding box center [340, 213] width 42 height 9
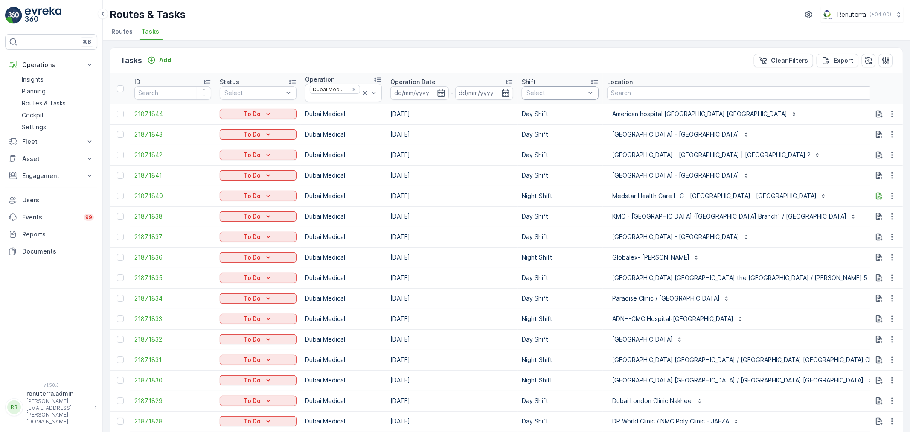
click at [565, 96] on div "Select" at bounding box center [560, 93] width 77 height 14
click at [547, 144] on div "Day Shift" at bounding box center [560, 139] width 77 height 15
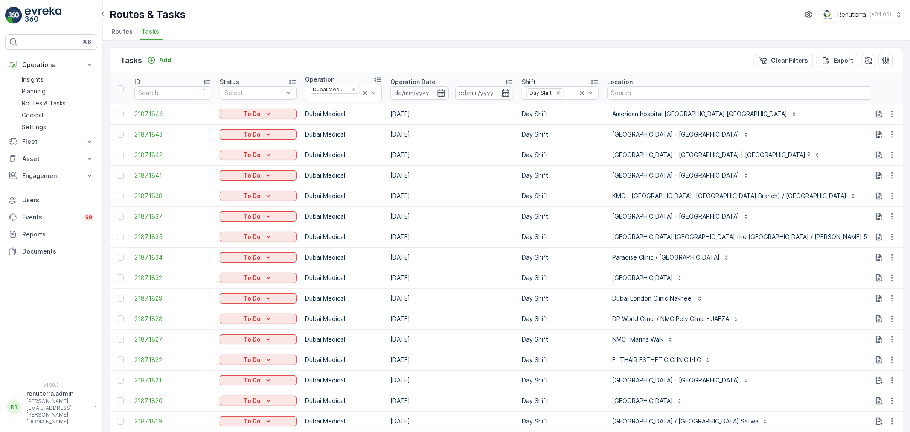
type input "103"
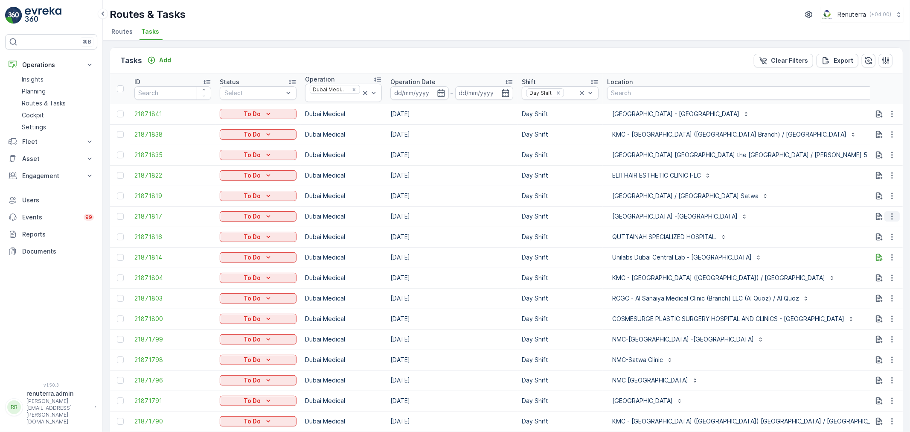
click at [892, 215] on icon "button" at bounding box center [892, 216] width 9 height 9
click at [881, 252] on span "Change Route" at bounding box center [869, 253] width 41 height 9
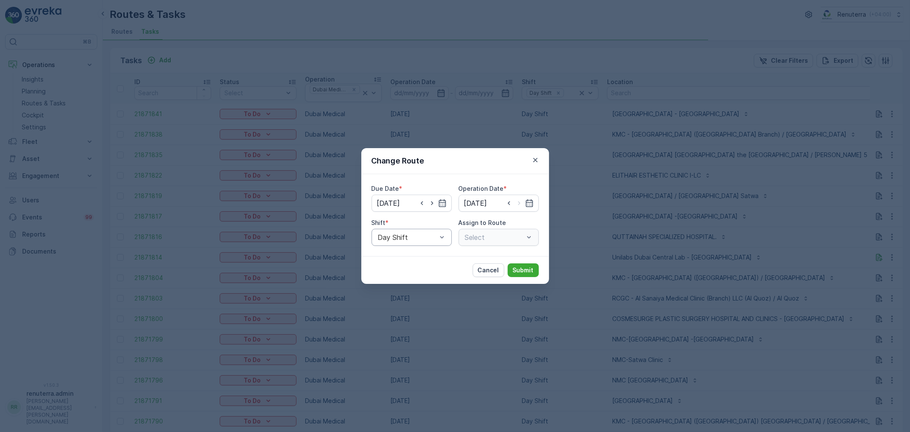
type input "[DATE]"
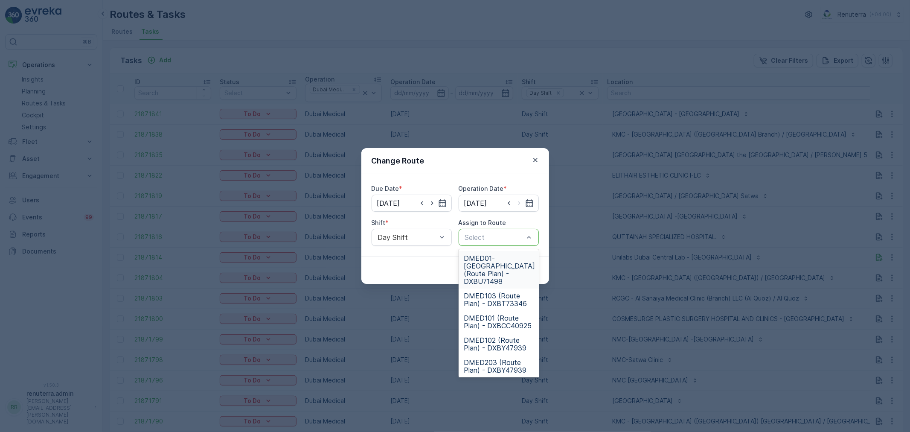
click at [495, 238] on div at bounding box center [494, 237] width 61 height 8
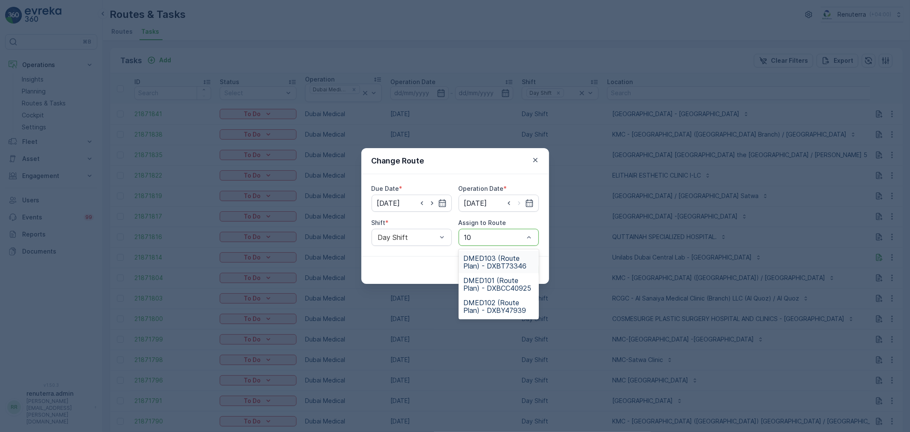
type input "102"
click at [493, 260] on span "DMED102 (Route Plan) - DXBY47939" at bounding box center [499, 261] width 70 height 15
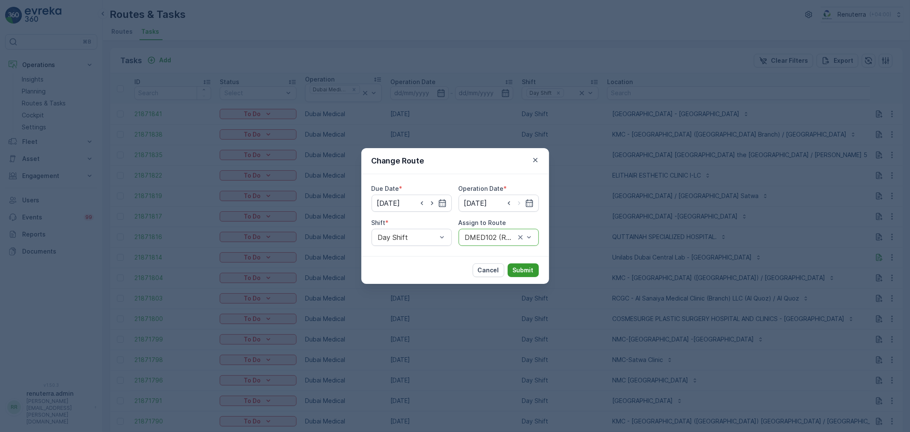
click at [512, 263] on button "Submit" at bounding box center [523, 270] width 31 height 14
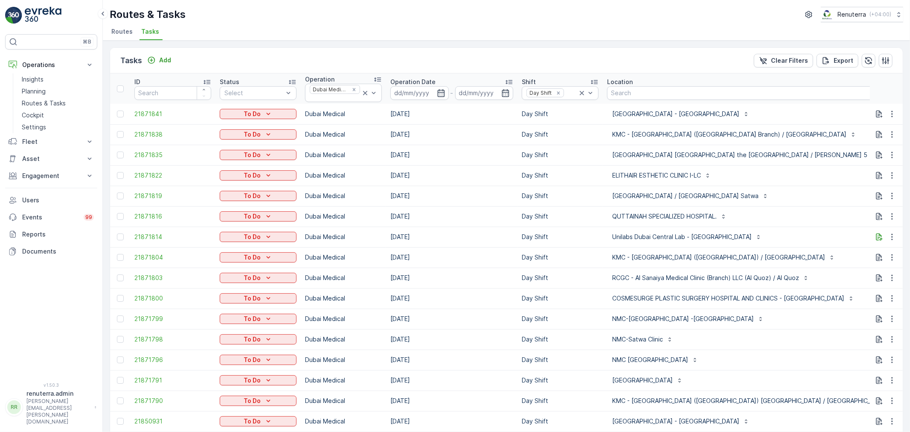
drag, startPoint x: 448, startPoint y: 88, endPoint x: 442, endPoint y: 90, distance: 5.9
click at [447, 88] on input at bounding box center [419, 93] width 58 height 14
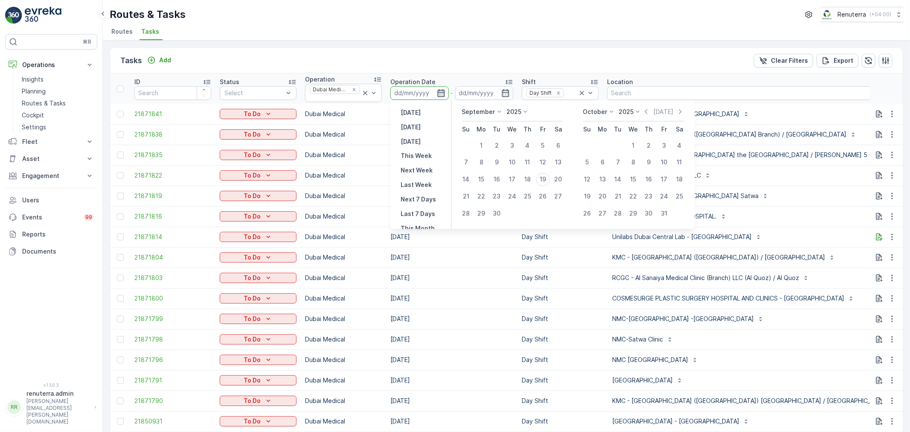
click at [442, 90] on icon "button" at bounding box center [440, 93] width 7 height 8
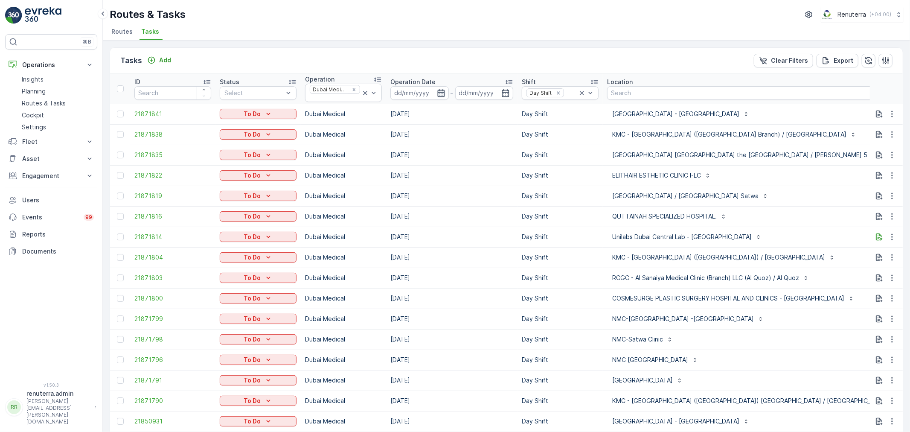
click at [442, 91] on icon "button" at bounding box center [441, 93] width 9 height 9
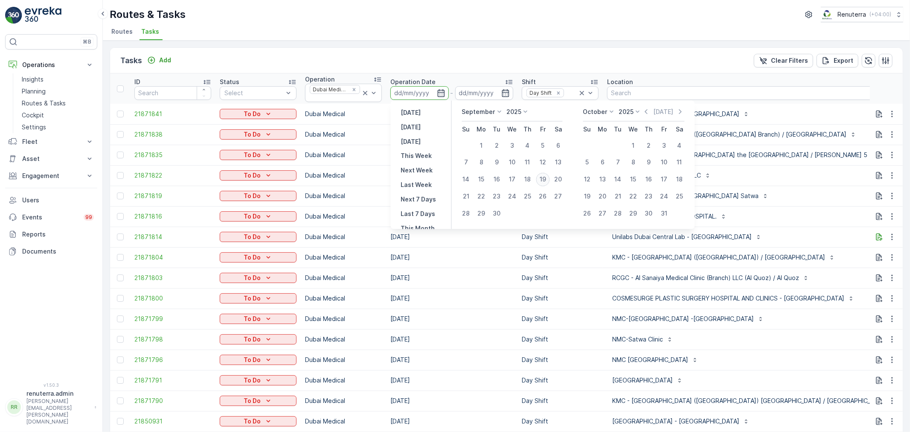
click at [544, 177] on div "19" at bounding box center [543, 180] width 14 height 14
type input "[DATE]"
click at [544, 177] on div "19" at bounding box center [543, 180] width 14 height 14
type input "[DATE]"
click at [544, 177] on p "Day Shift" at bounding box center [560, 175] width 77 height 9
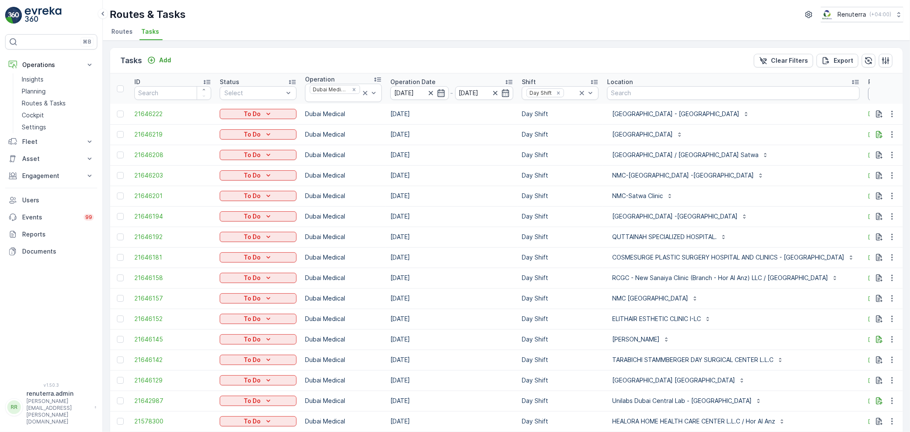
click at [868, 96] on input "103" at bounding box center [906, 94] width 77 height 14
click at [888, 215] on icon "button" at bounding box center [892, 216] width 9 height 9
click at [881, 253] on span "Change Route" at bounding box center [869, 253] width 41 height 9
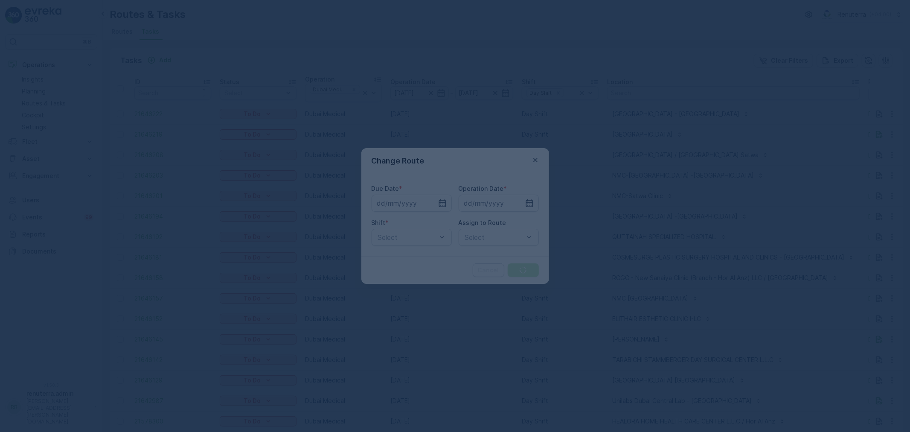
type input "[DATE]"
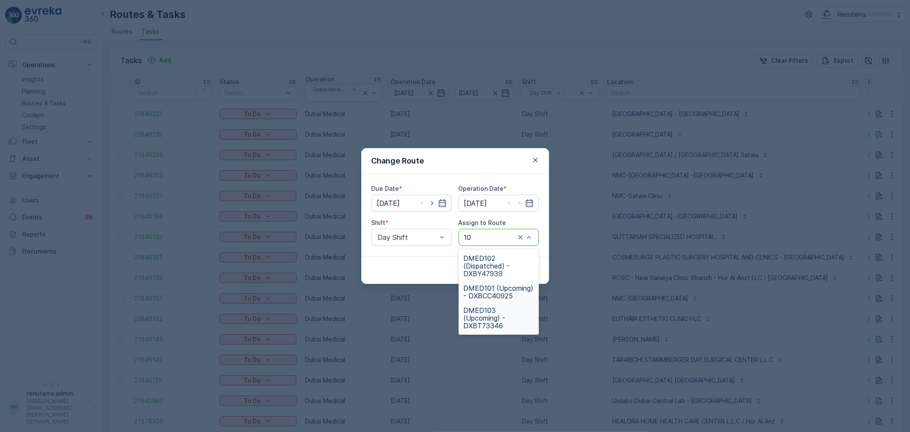
type input "102"
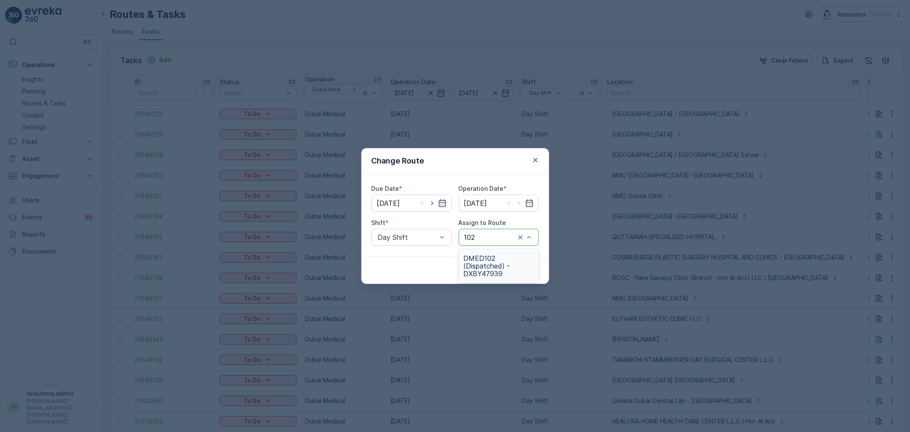
drag, startPoint x: 504, startPoint y: 259, endPoint x: 511, endPoint y: 267, distance: 10.9
click at [506, 263] on span "DMED102 (Dispatched) - DXBY47939" at bounding box center [499, 265] width 70 height 23
click at [526, 266] on p "Submit" at bounding box center [523, 270] width 21 height 9
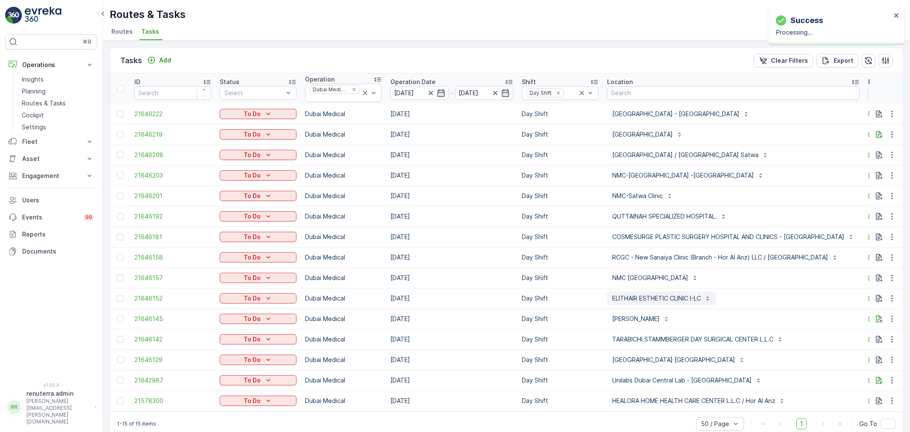
scroll to position [15, 0]
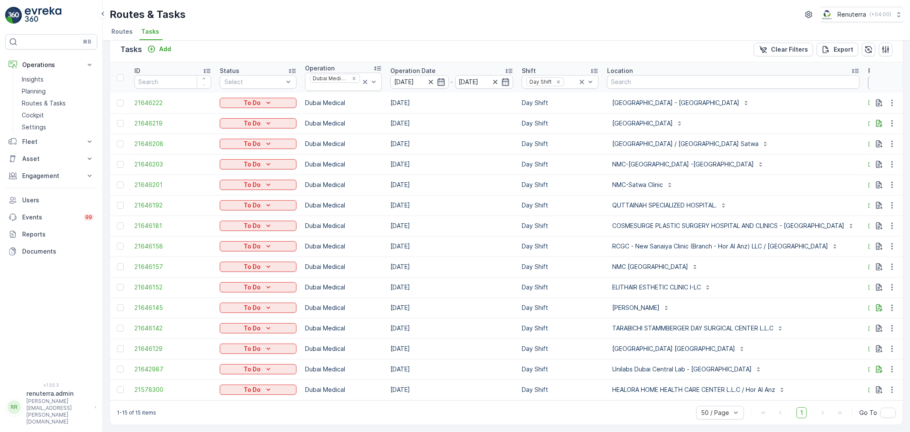
click at [868, 82] on input "103" at bounding box center [906, 83] width 77 height 14
type input "10"
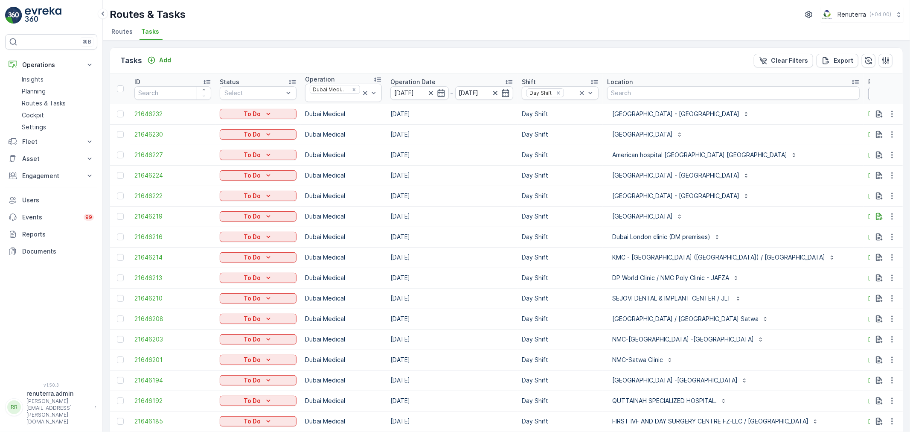
click at [868, 91] on input "10" at bounding box center [906, 94] width 77 height 14
type input "101"
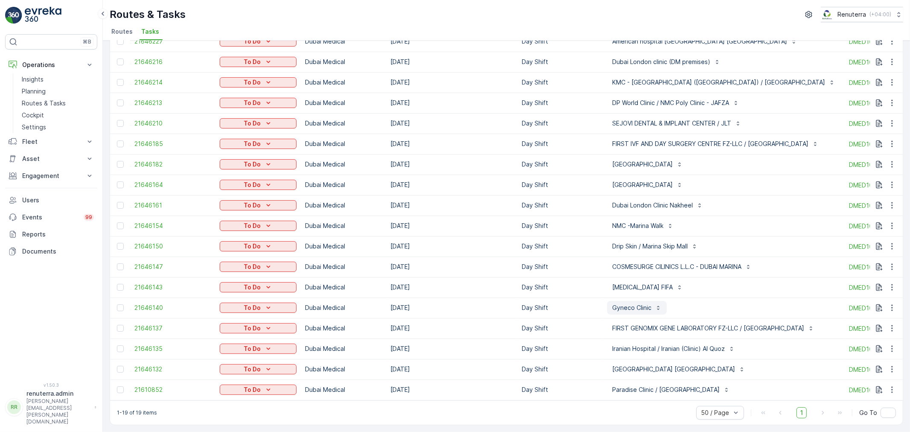
scroll to position [95, 0]
click at [893, 286] on icon "button" at bounding box center [892, 287] width 9 height 9
click at [872, 337] on span "Remove from Route" at bounding box center [878, 333] width 58 height 9
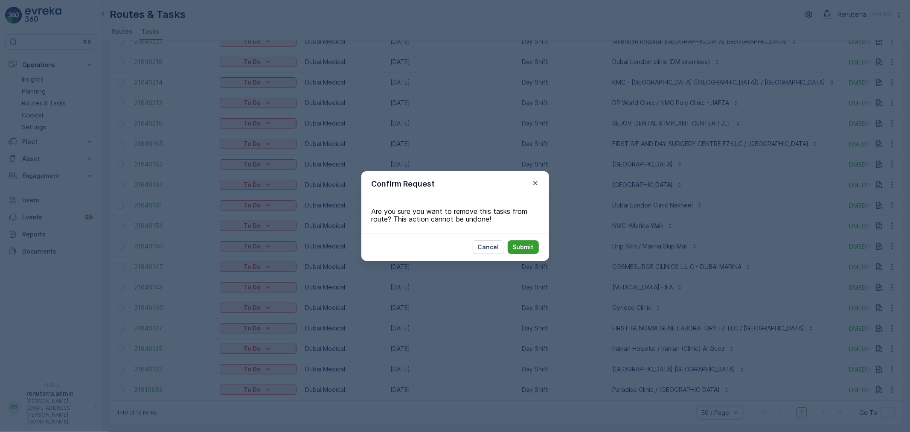
click at [529, 249] on p "Submit" at bounding box center [523, 247] width 21 height 9
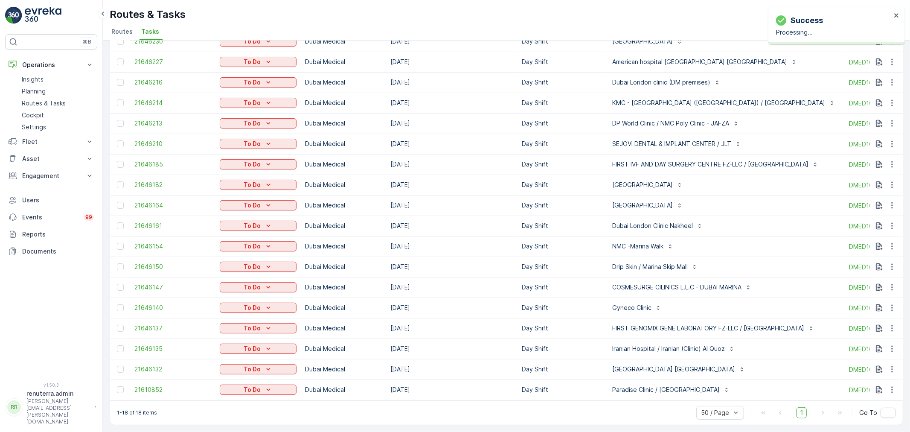
scroll to position [76, 0]
click at [890, 344] on icon "button" at bounding box center [892, 348] width 9 height 9
click at [867, 383] on span "Change Route" at bounding box center [869, 381] width 41 height 9
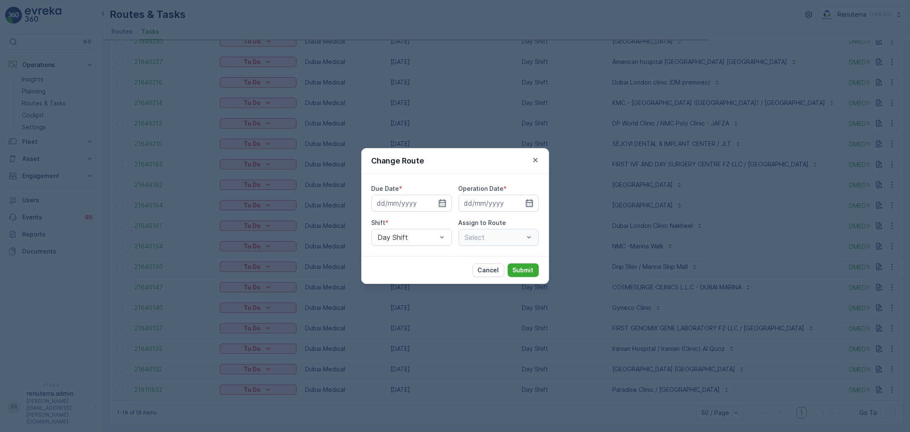
type input "[DATE]"
click at [532, 163] on icon "button" at bounding box center [535, 160] width 9 height 9
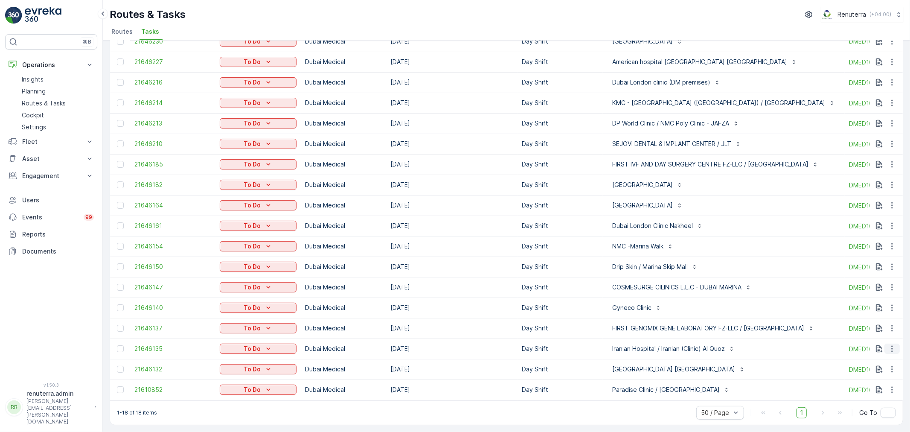
click at [892, 346] on icon "button" at bounding box center [892, 348] width 9 height 9
click at [878, 389] on span "Remove from Route" at bounding box center [878, 393] width 58 height 9
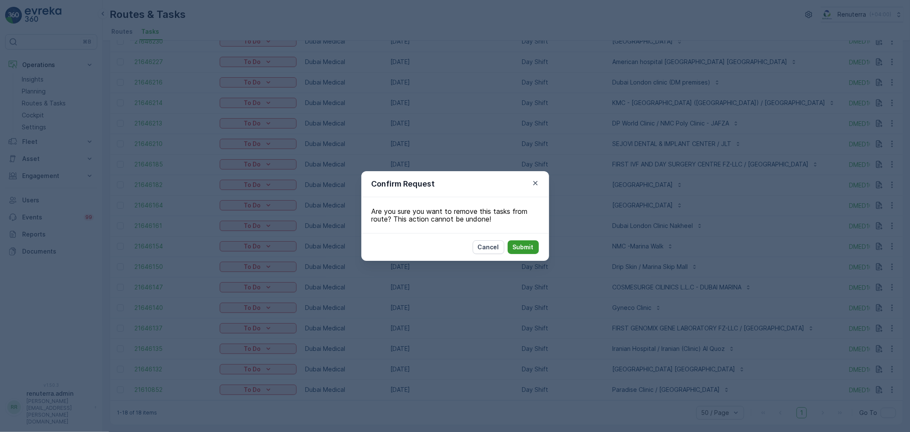
click at [534, 248] on button "Submit" at bounding box center [523, 247] width 31 height 14
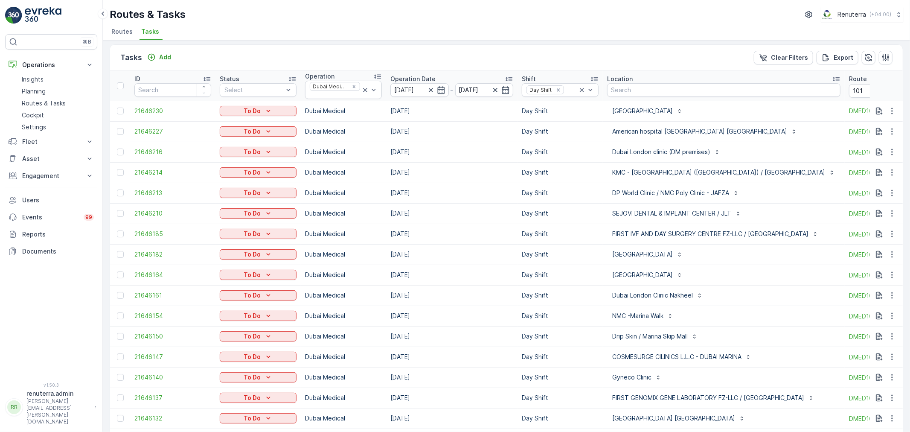
scroll to position [0, 0]
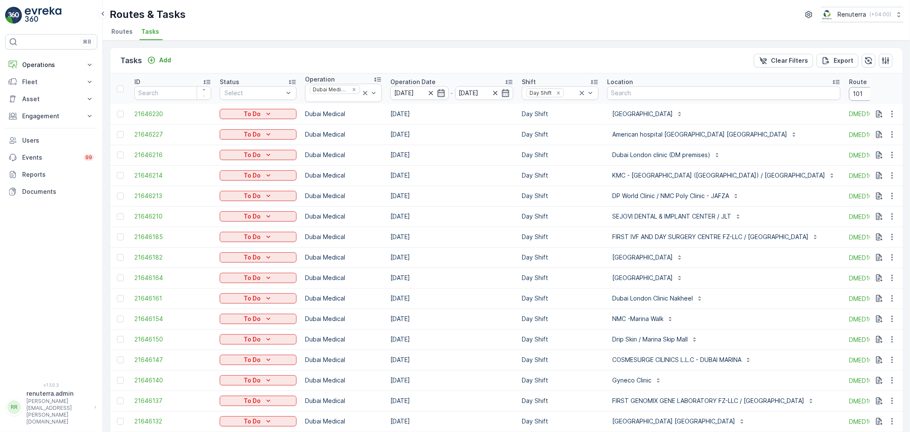
drag, startPoint x: 860, startPoint y: 94, endPoint x: 842, endPoint y: 78, distance: 24.2
click at [860, 91] on input "101" at bounding box center [887, 94] width 77 height 14
type input "102"
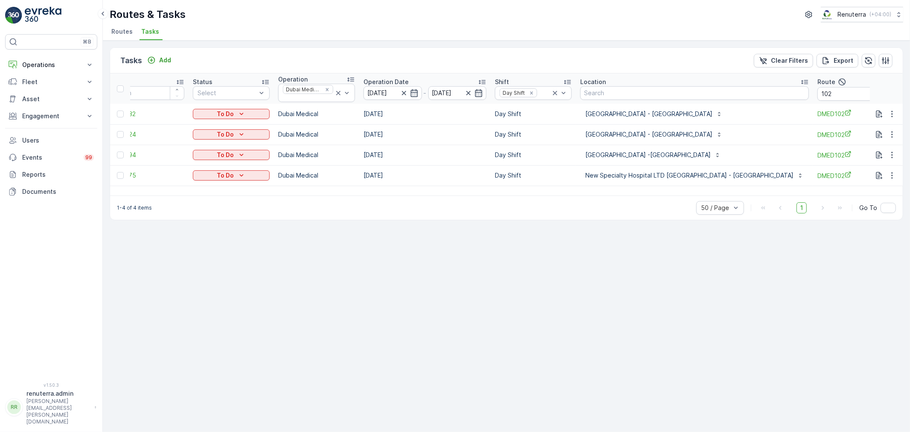
scroll to position [0, 102]
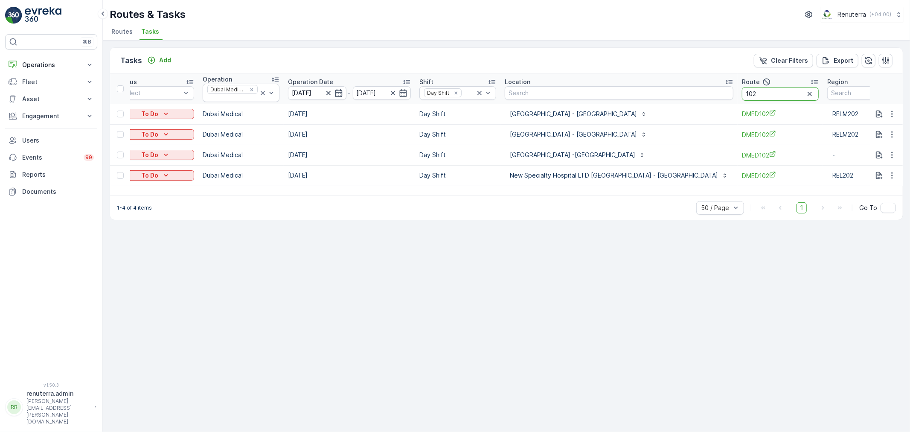
click at [742, 97] on input "102" at bounding box center [780, 94] width 77 height 14
type input "103"
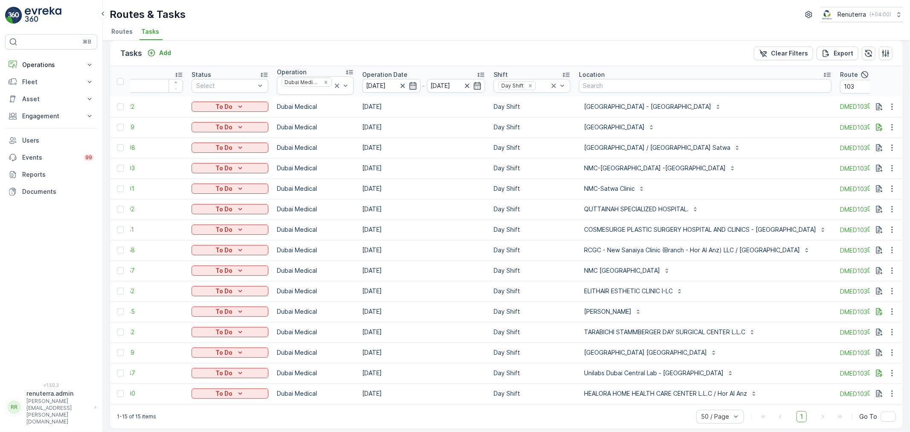
scroll to position [15, 0]
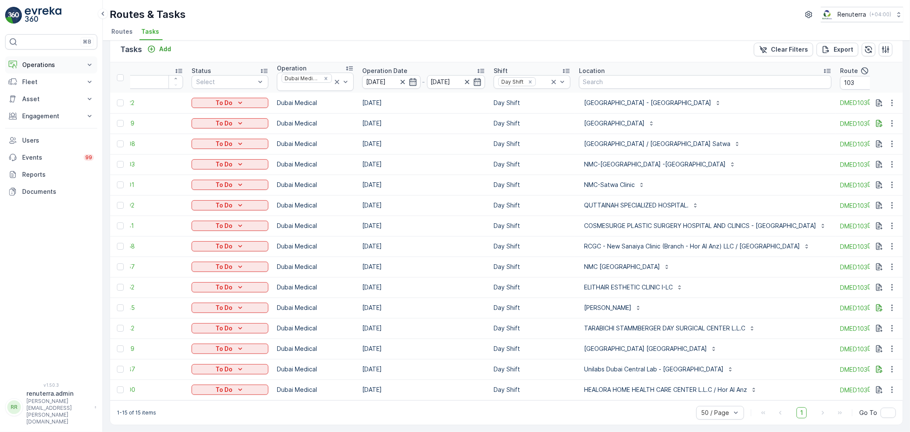
click at [50, 67] on p "Operations" at bounding box center [51, 65] width 58 height 9
click at [54, 107] on p "Routes & Tasks" at bounding box center [44, 103] width 44 height 9
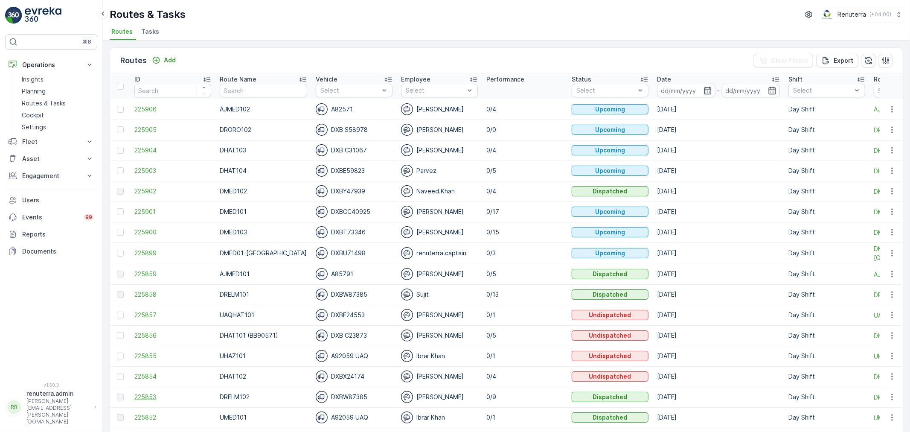
click at [157, 398] on span "225853" at bounding box center [172, 396] width 77 height 9
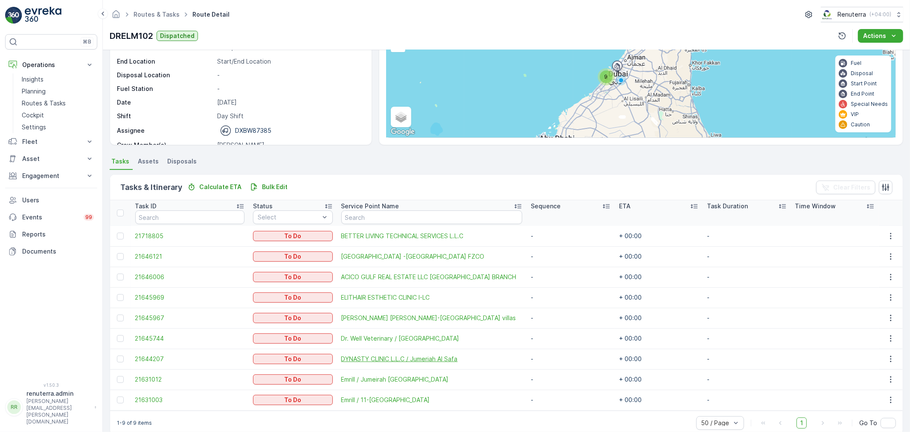
scroll to position [95, 0]
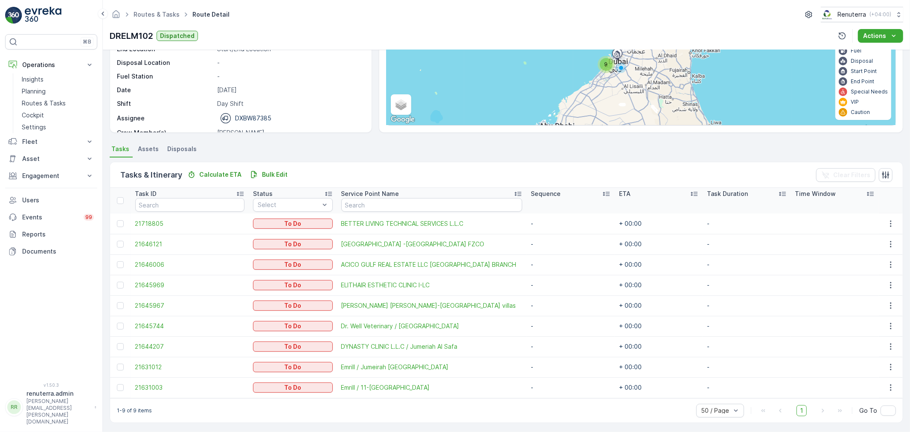
click at [122, 330] on td at bounding box center [120, 326] width 21 height 20
click at [122, 327] on div at bounding box center [120, 326] width 7 height 7
click at [117, 323] on input "checkbox" at bounding box center [117, 323] width 0 height 0
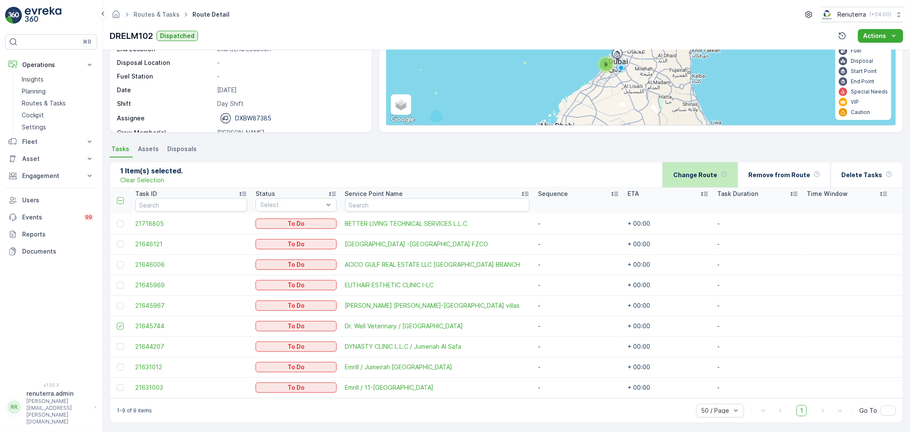
click at [709, 171] on p "Change Route" at bounding box center [695, 175] width 44 height 9
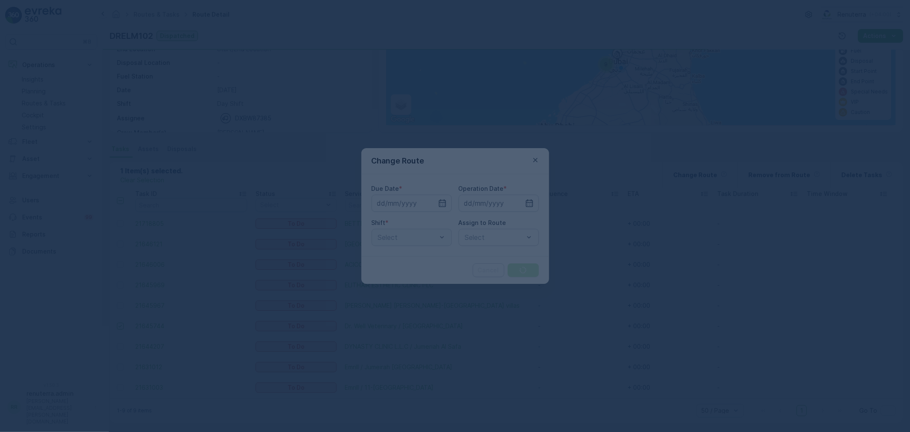
type input "[DATE]"
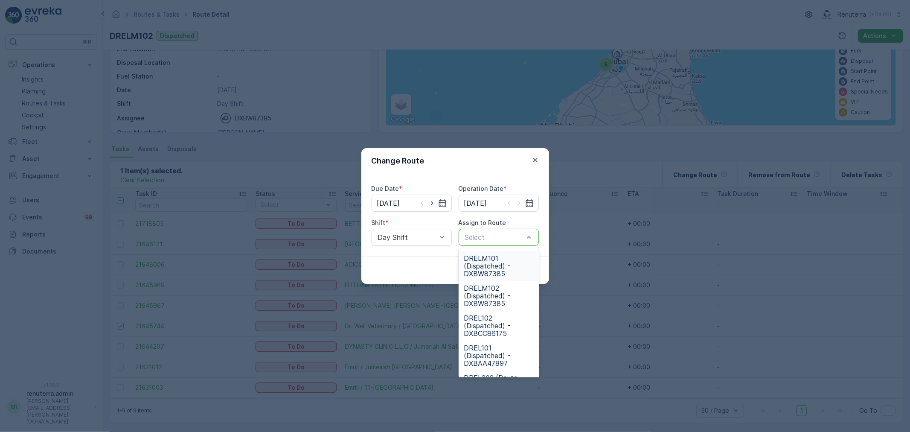
click at [517, 233] on div at bounding box center [494, 237] width 61 height 8
click at [497, 255] on span "DRELM101 (Dispatched) - DXBW87385" at bounding box center [499, 265] width 70 height 23
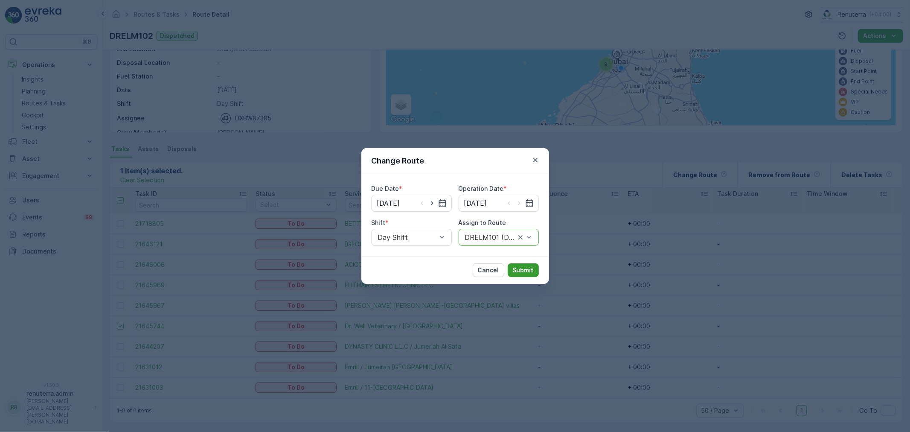
click at [532, 266] on p "Submit" at bounding box center [523, 270] width 21 height 9
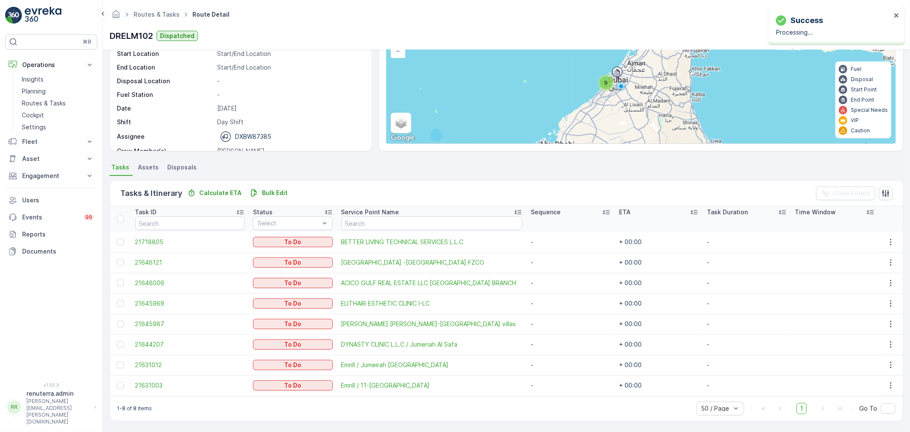
scroll to position [76, 0]
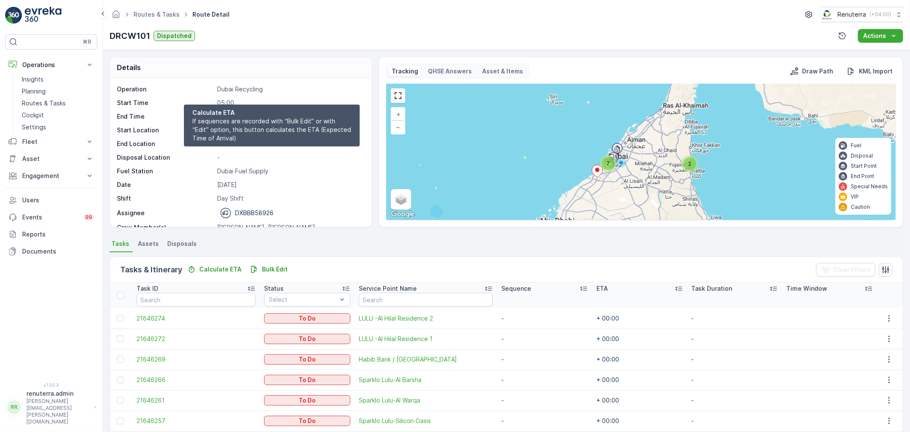
scroll to position [116, 0]
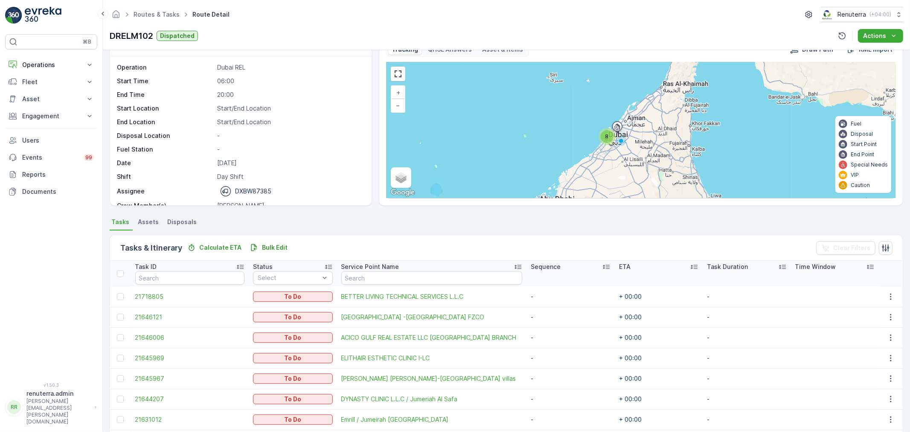
scroll to position [76, 0]
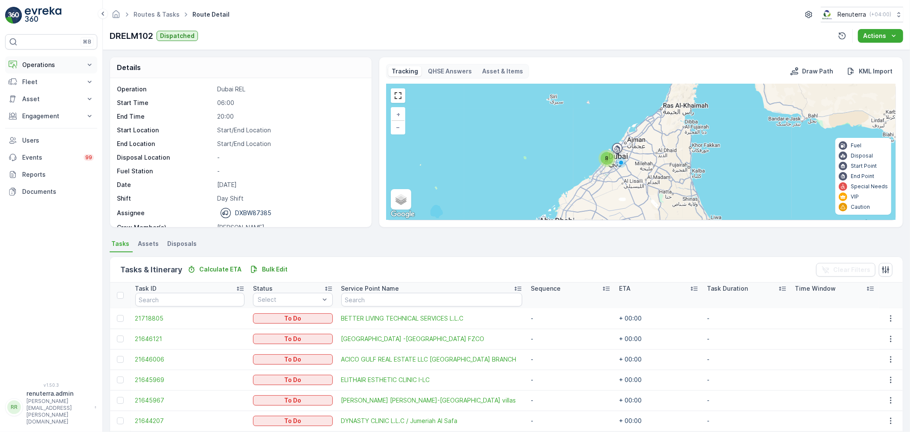
scroll to position [76, 0]
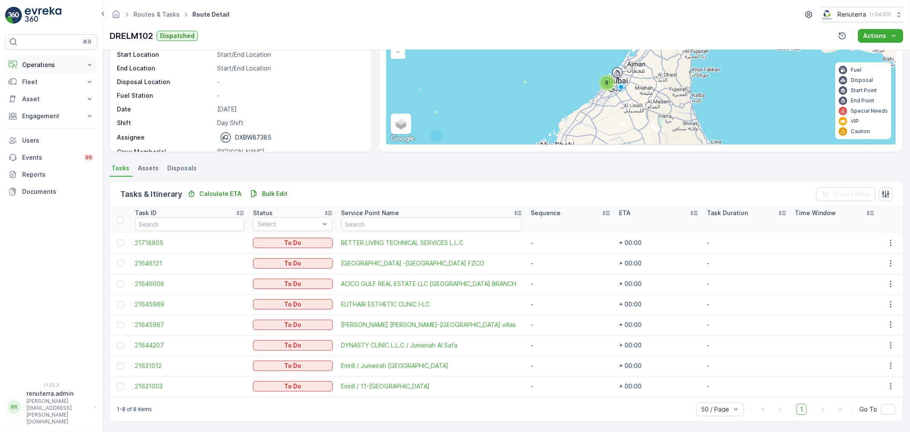
click at [60, 66] on p "Operations" at bounding box center [51, 65] width 58 height 9
drag, startPoint x: 55, startPoint y: 95, endPoint x: 66, endPoint y: 96, distance: 11.6
click at [56, 95] on link "Planning" at bounding box center [57, 91] width 79 height 12
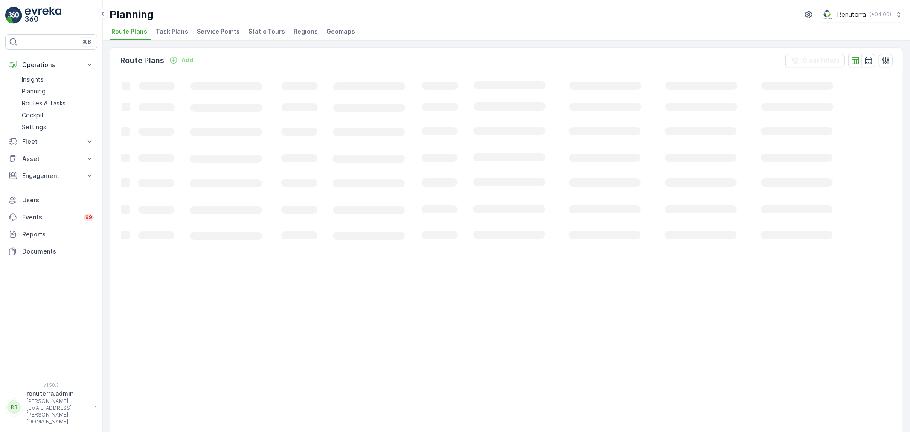
click at [225, 28] on span "Service Points" at bounding box center [218, 31] width 43 height 9
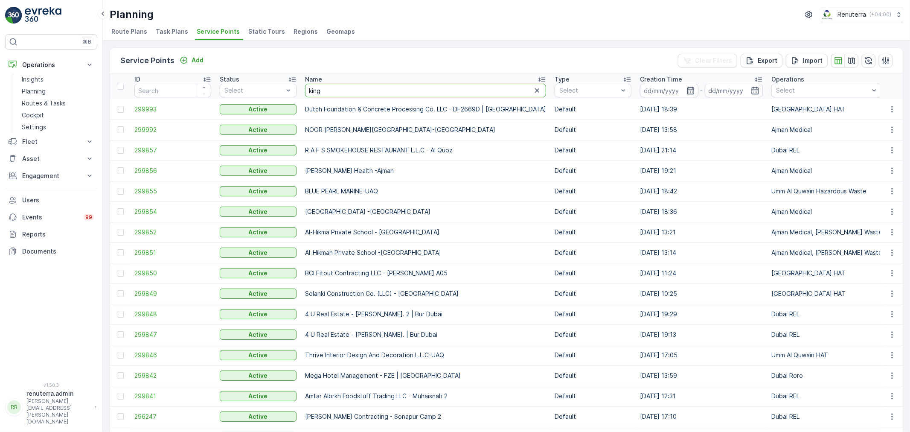
type input "kings"
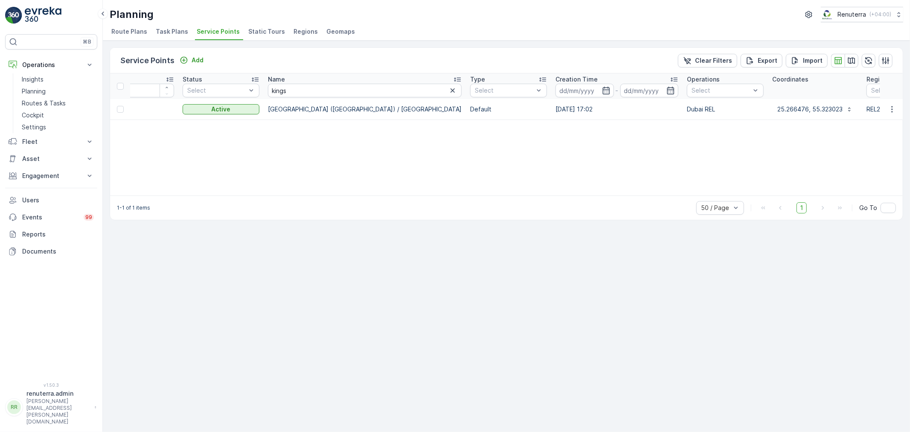
scroll to position [0, 46]
drag, startPoint x: 420, startPoint y: 86, endPoint x: 404, endPoint y: 86, distance: 16.6
click at [439, 86] on icon "button" at bounding box center [443, 90] width 9 height 9
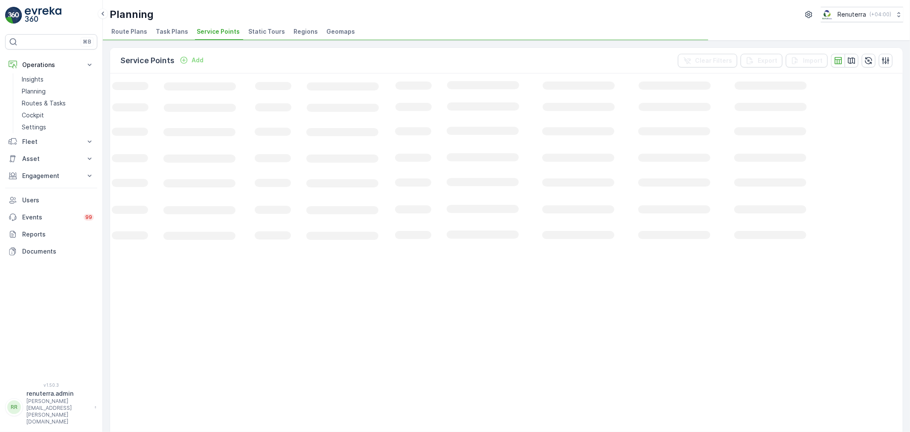
scroll to position [0, 28]
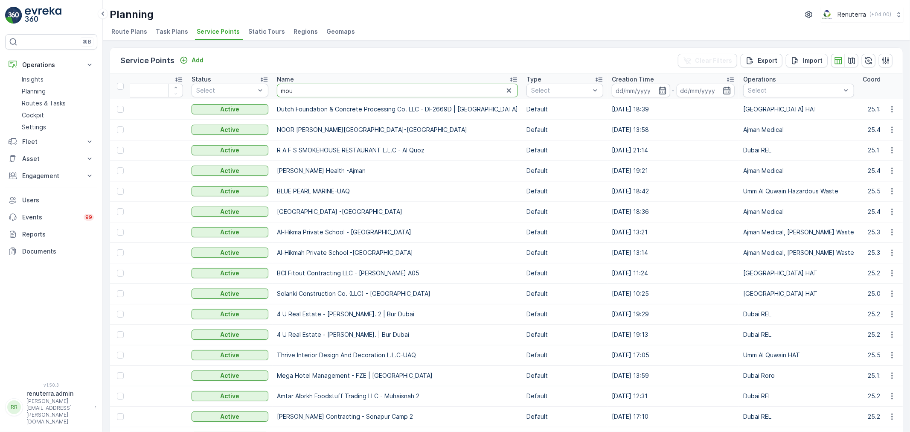
type input "mouj"
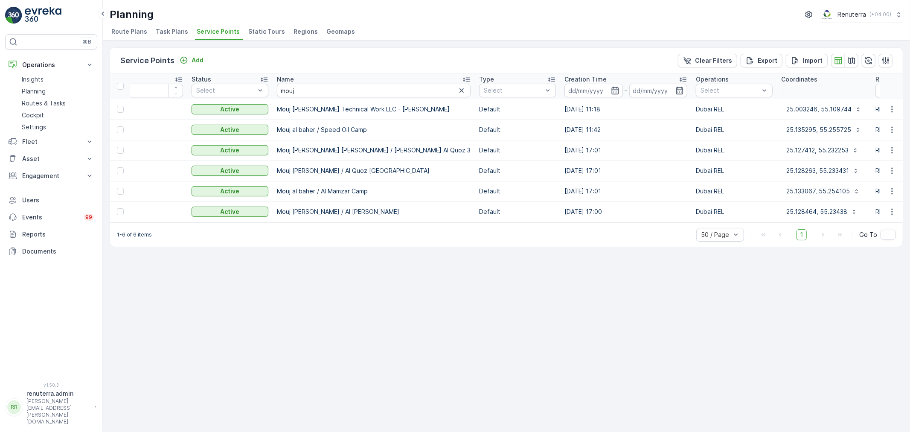
drag, startPoint x: 305, startPoint y: 229, endPoint x: 257, endPoint y: 229, distance: 48.2
click at [256, 229] on div "1-6 of 6 items 50 / Page 1 Go To" at bounding box center [506, 234] width 793 height 24
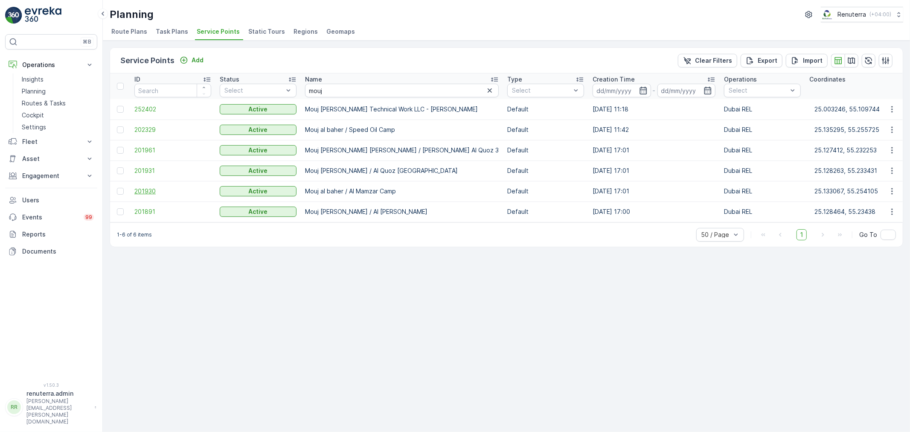
click at [151, 189] on span "201930" at bounding box center [172, 191] width 77 height 9
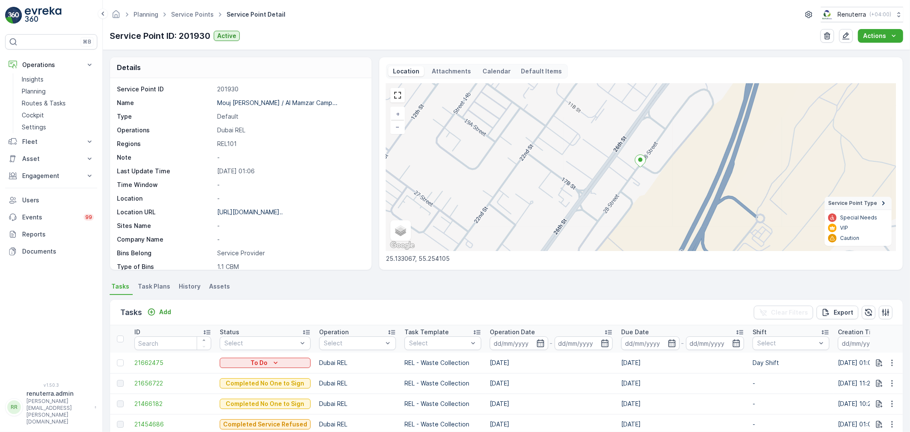
scroll to position [47, 0]
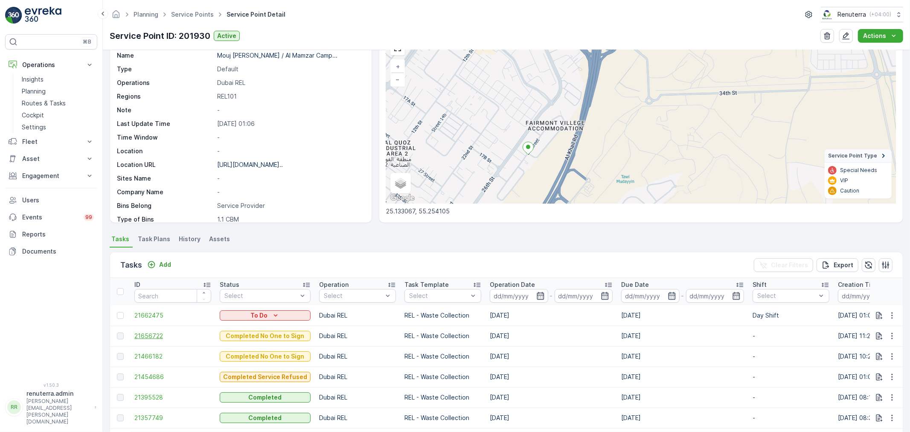
click at [150, 336] on span "21656722" at bounding box center [172, 335] width 77 height 9
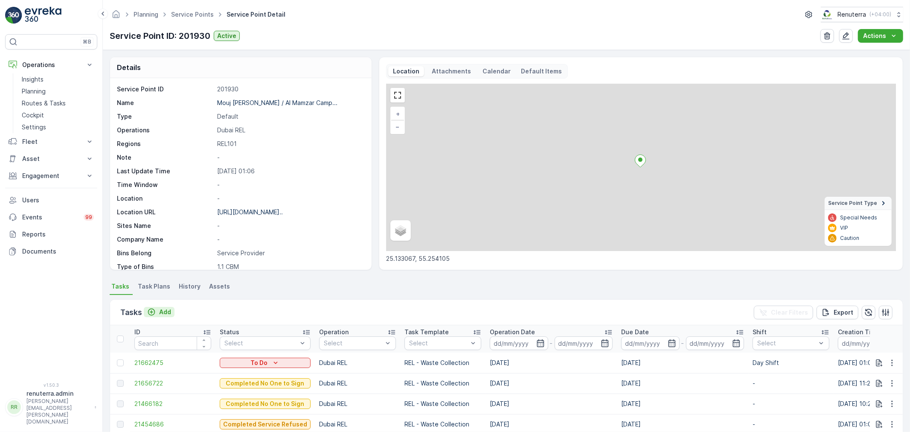
click at [167, 312] on p "Add" at bounding box center [165, 312] width 12 height 9
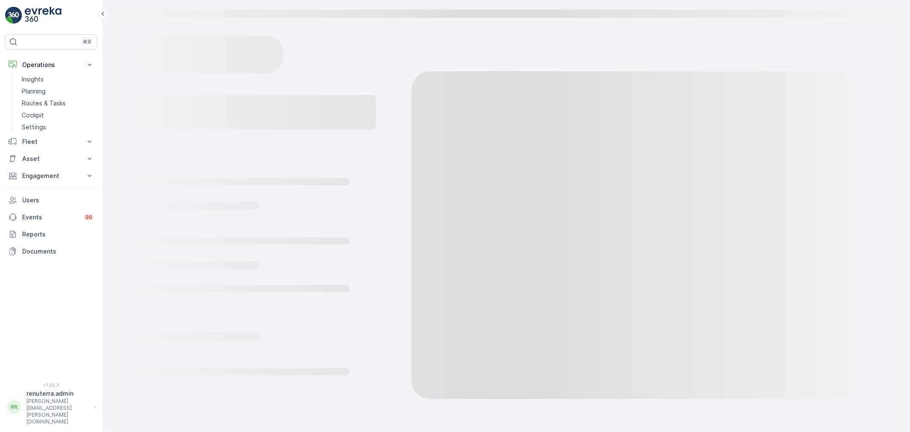
click at [162, 310] on icon "Loading..." at bounding box center [506, 231] width 807 height 463
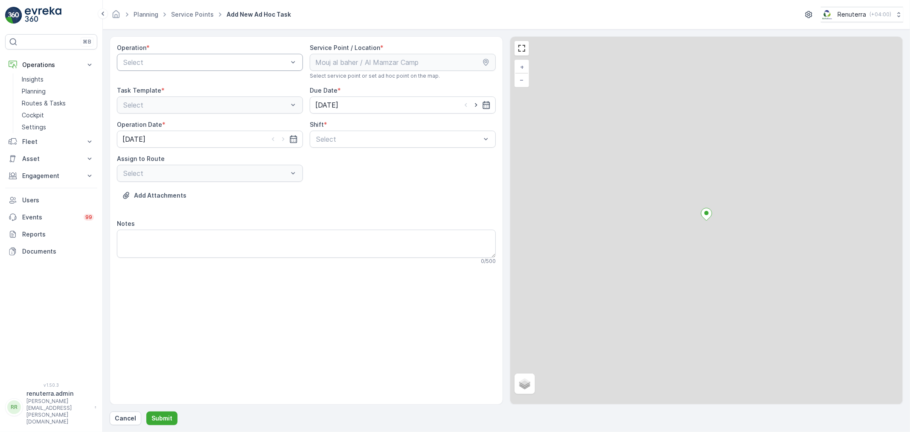
drag, startPoint x: 182, startPoint y: 49, endPoint x: 173, endPoint y: 61, distance: 15.3
click at [182, 52] on div "Operation *" at bounding box center [210, 48] width 186 height 9
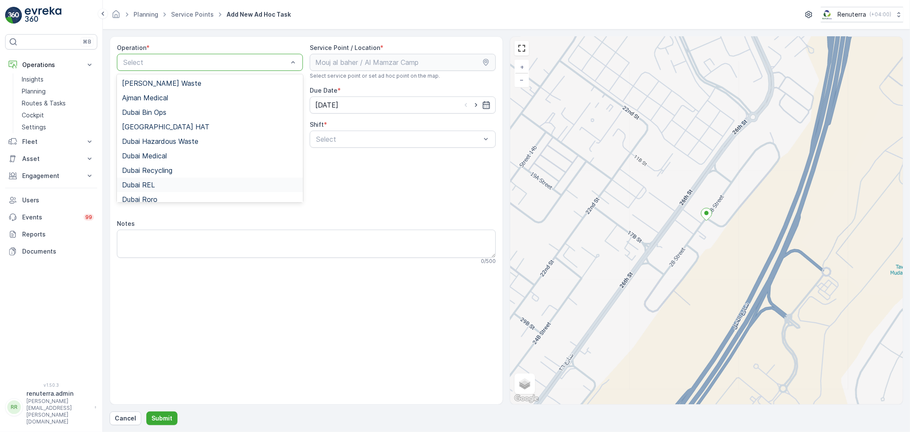
drag, startPoint x: 148, startPoint y: 181, endPoint x: 220, endPoint y: 180, distance: 71.7
click at [148, 182] on span "Dubai REL" at bounding box center [138, 185] width 33 height 8
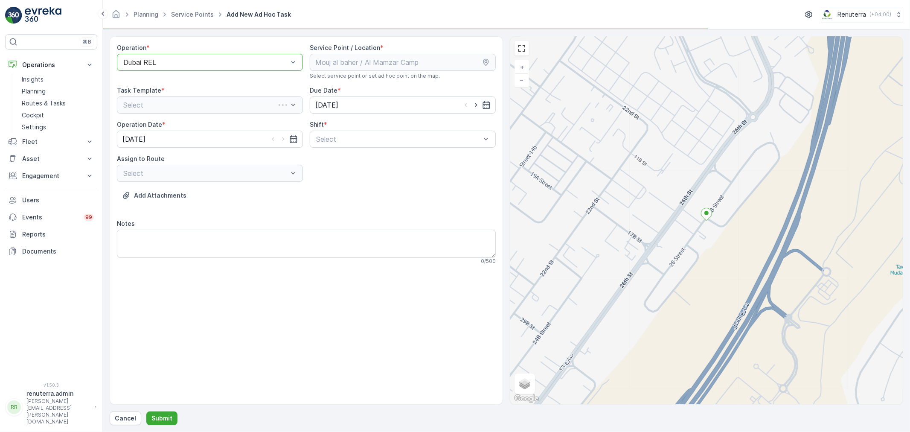
click at [351, 151] on div "Operation * option Dubai REL, selected. Dubai REL Service Point / Location * Se…" at bounding box center [306, 158] width 379 height 228
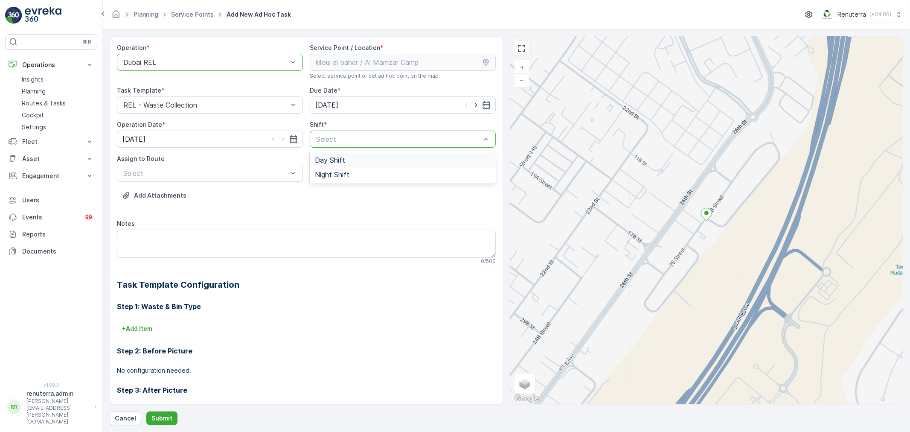
click at [342, 156] on span "Day Shift" at bounding box center [330, 160] width 30 height 8
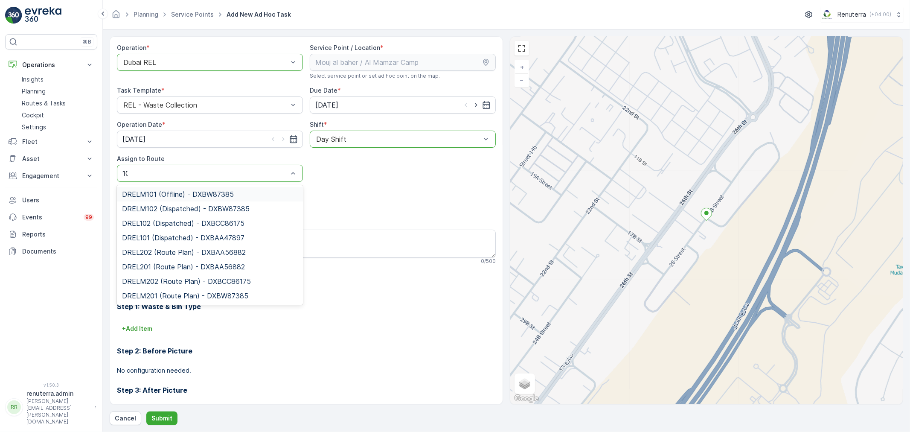
type input "101"
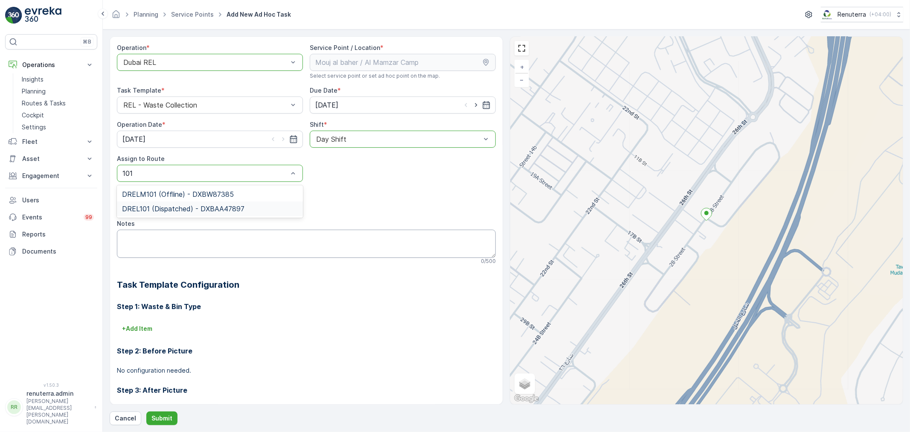
drag, startPoint x: 148, startPoint y: 209, endPoint x: 157, endPoint y: 255, distance: 46.9
click at [149, 210] on span "DREL101 (Dispatched) - DXBAA47897" at bounding box center [183, 209] width 122 height 8
click at [157, 418] on p "Submit" at bounding box center [161, 418] width 21 height 9
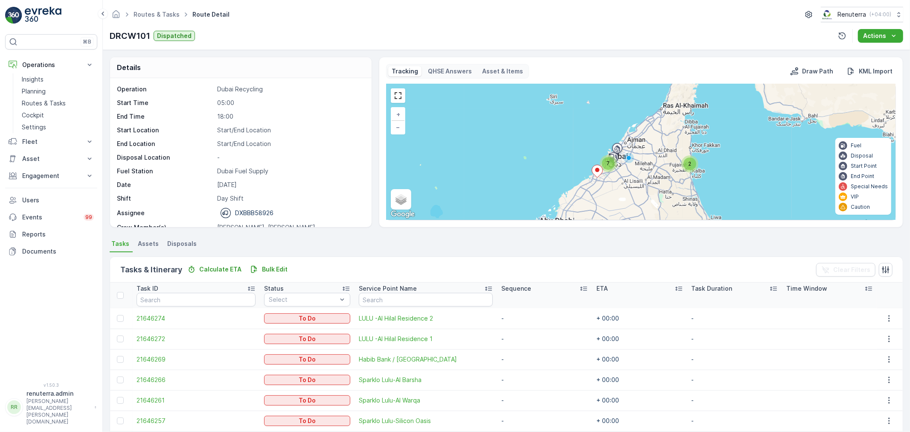
scroll to position [116, 0]
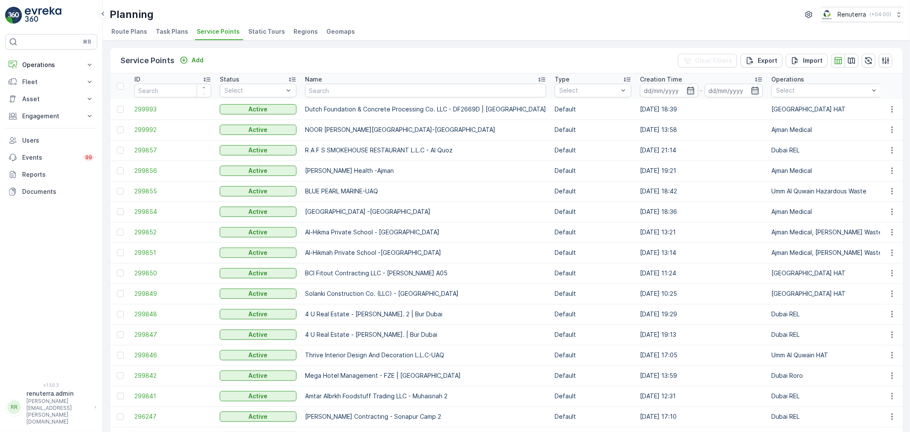
click at [386, 92] on input "text" at bounding box center [425, 91] width 241 height 14
type input "technical"
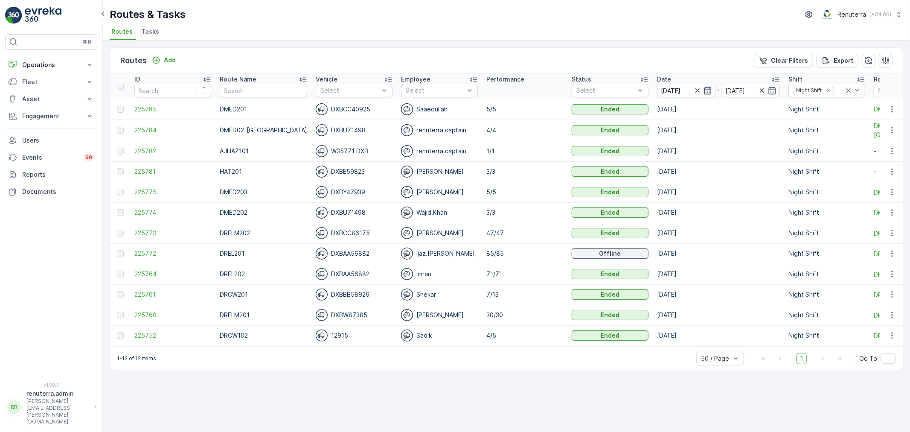
click at [703, 92] on icon "button" at bounding box center [707, 90] width 9 height 9
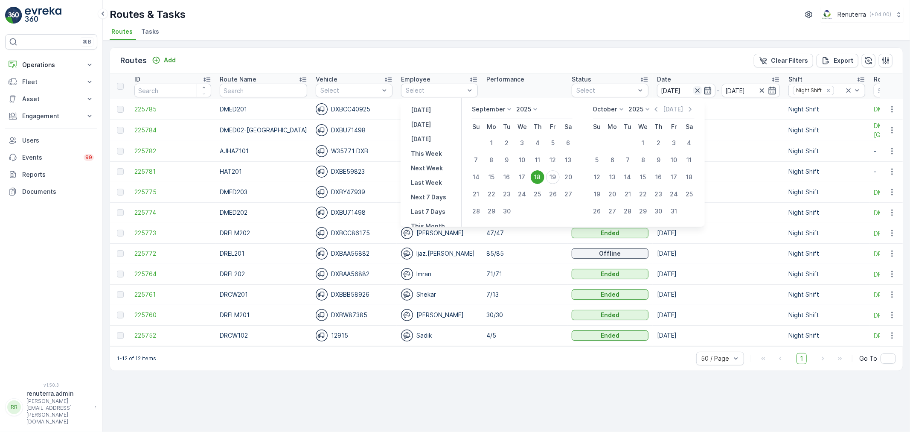
click at [693, 92] on icon "button" at bounding box center [697, 90] width 9 height 9
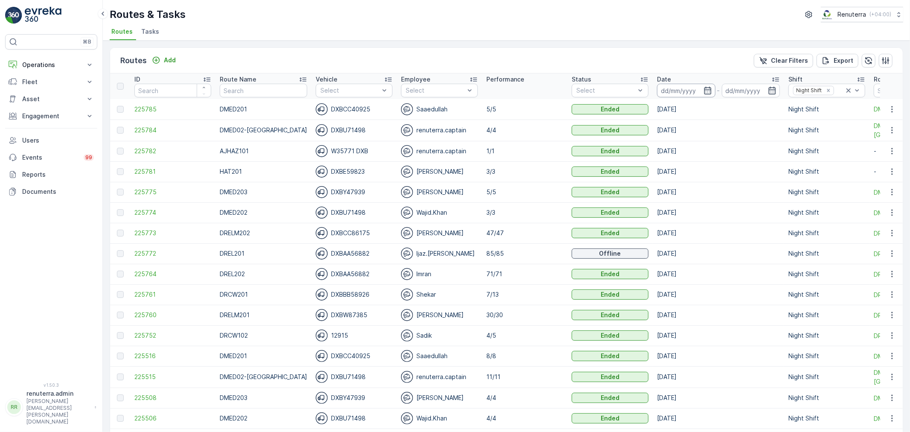
click at [692, 89] on input at bounding box center [686, 91] width 58 height 14
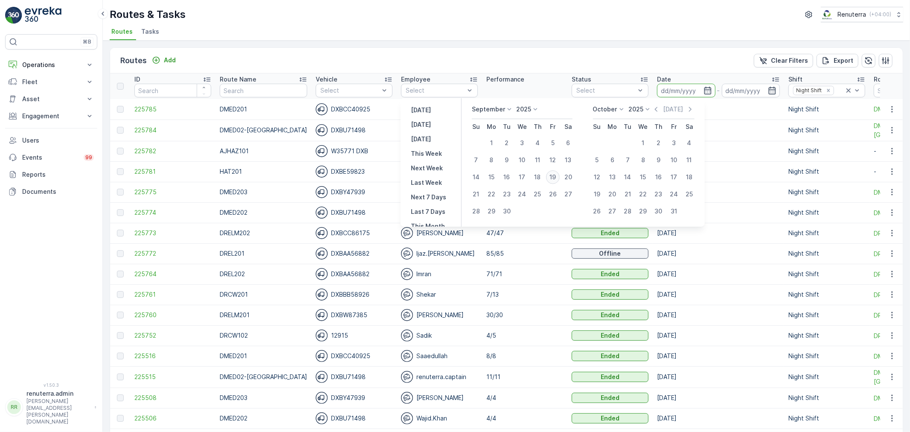
click at [555, 176] on div "19" at bounding box center [553, 177] width 14 height 14
type input "[DATE]"
click at [555, 176] on div "19" at bounding box center [553, 177] width 14 height 14
type input "[DATE]"
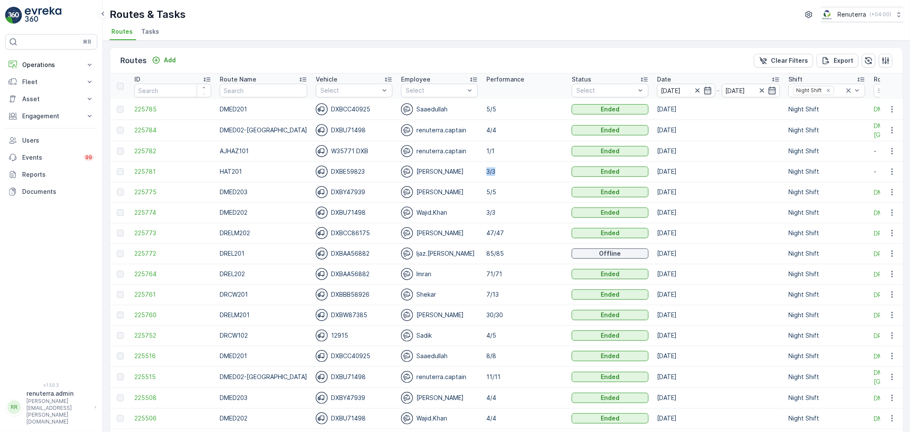
click at [555, 176] on td "3/3" at bounding box center [524, 171] width 85 height 20
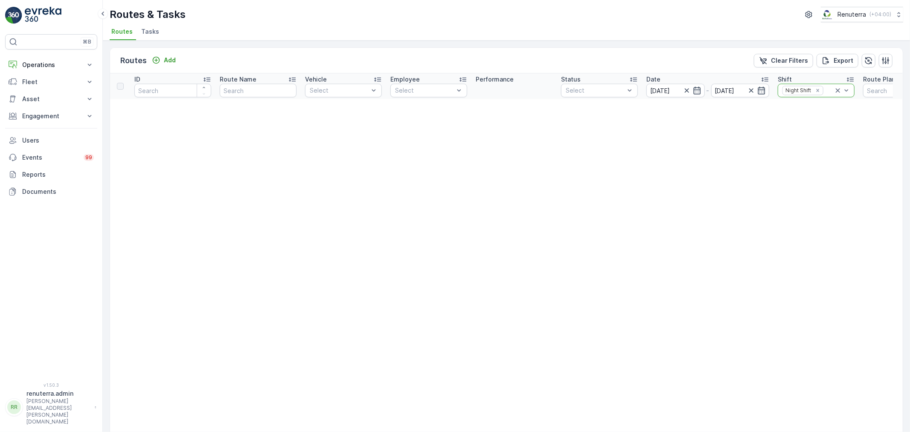
click at [836, 88] on icon at bounding box center [838, 90] width 9 height 9
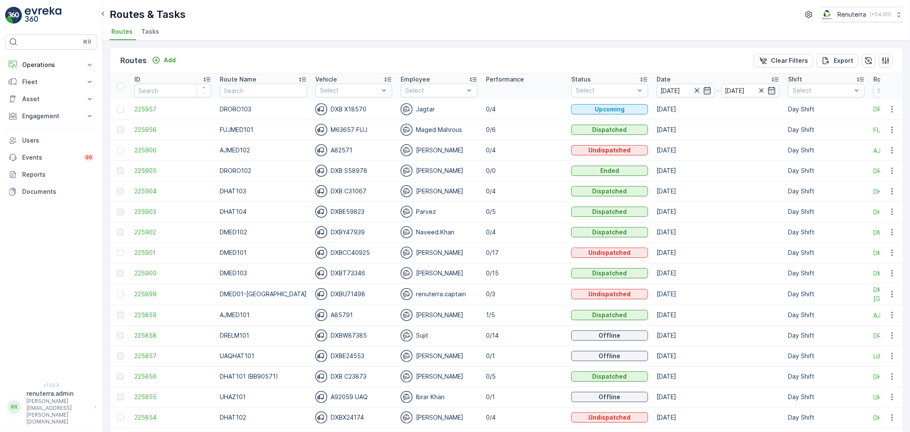
click at [693, 87] on icon "button" at bounding box center [697, 90] width 9 height 9
click at [704, 88] on icon "button" at bounding box center [707, 91] width 7 height 8
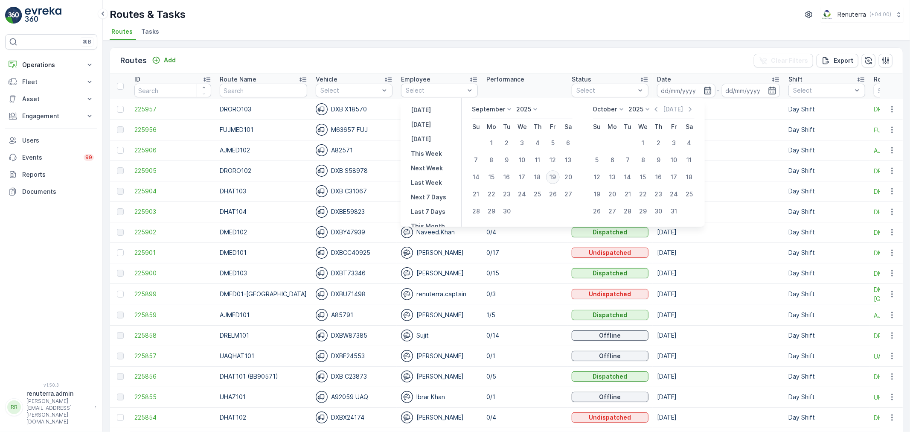
click at [552, 176] on div "19" at bounding box center [553, 177] width 14 height 14
type input "[DATE]"
click at [552, 176] on div "19" at bounding box center [553, 177] width 14 height 14
type input "[DATE]"
click at [552, 176] on div "19" at bounding box center [553, 177] width 14 height 14
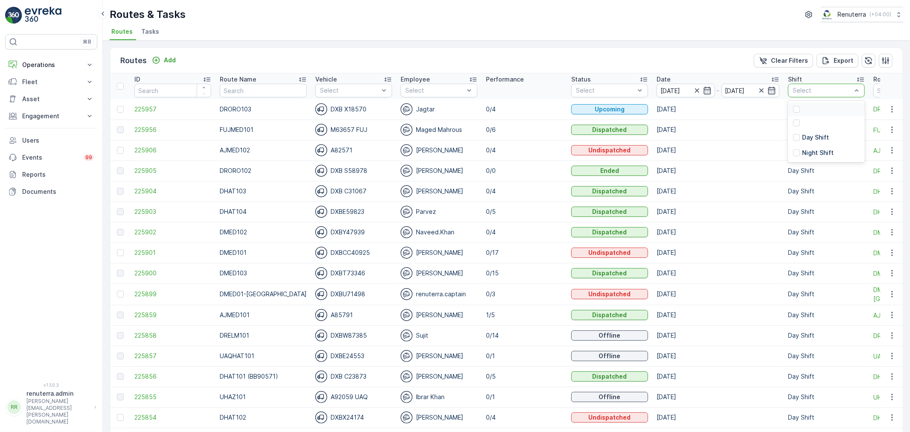
click at [804, 96] on div "Select" at bounding box center [826, 91] width 77 height 14
click at [802, 134] on p "Day Shift" at bounding box center [815, 137] width 27 height 9
